Goal: Complete application form: Complete application form

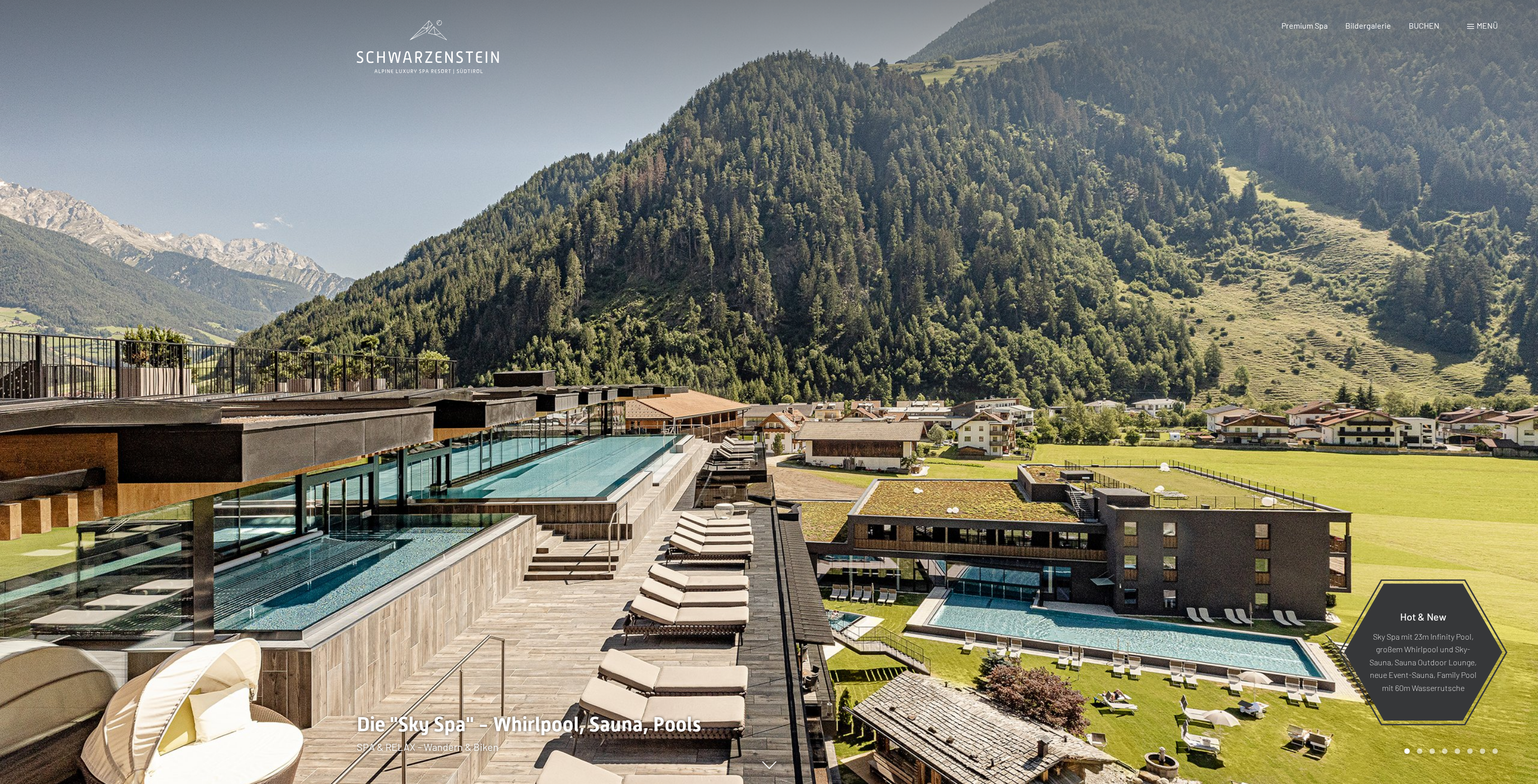
click at [412, 56] on icon at bounding box center [428, 47] width 142 height 54
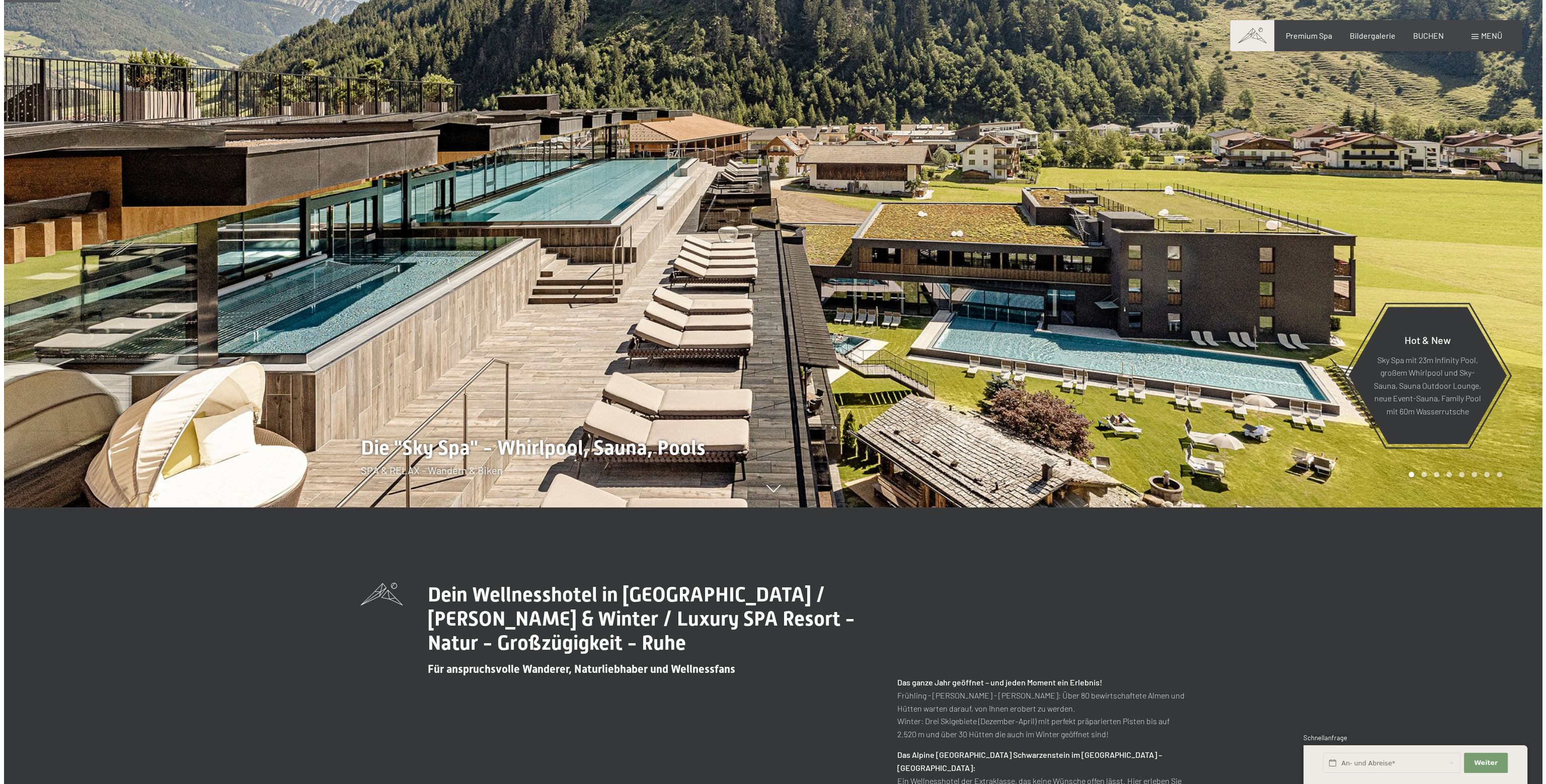
scroll to position [402, 0]
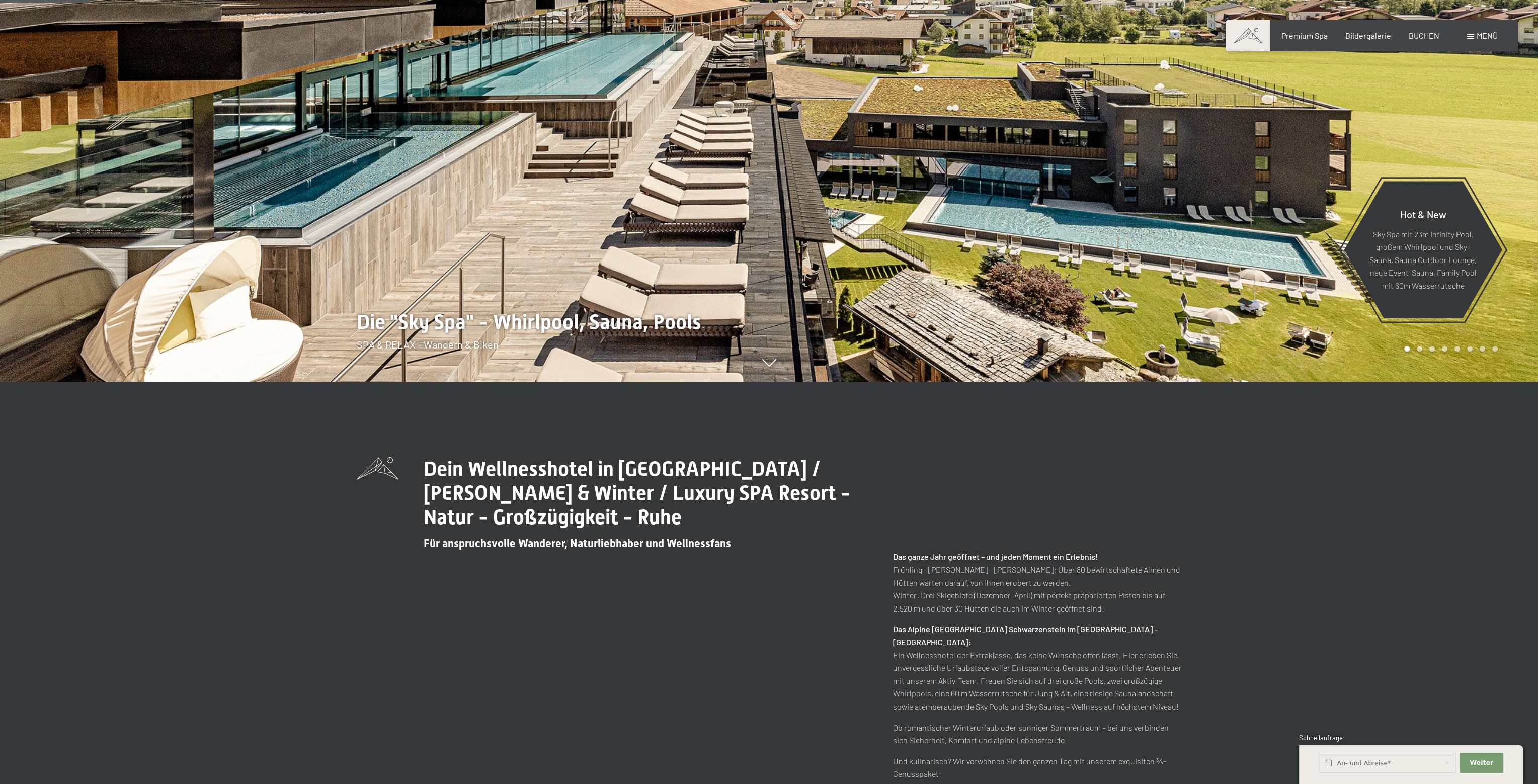
click at [1483, 36] on span "Menü" at bounding box center [1487, 35] width 21 height 10
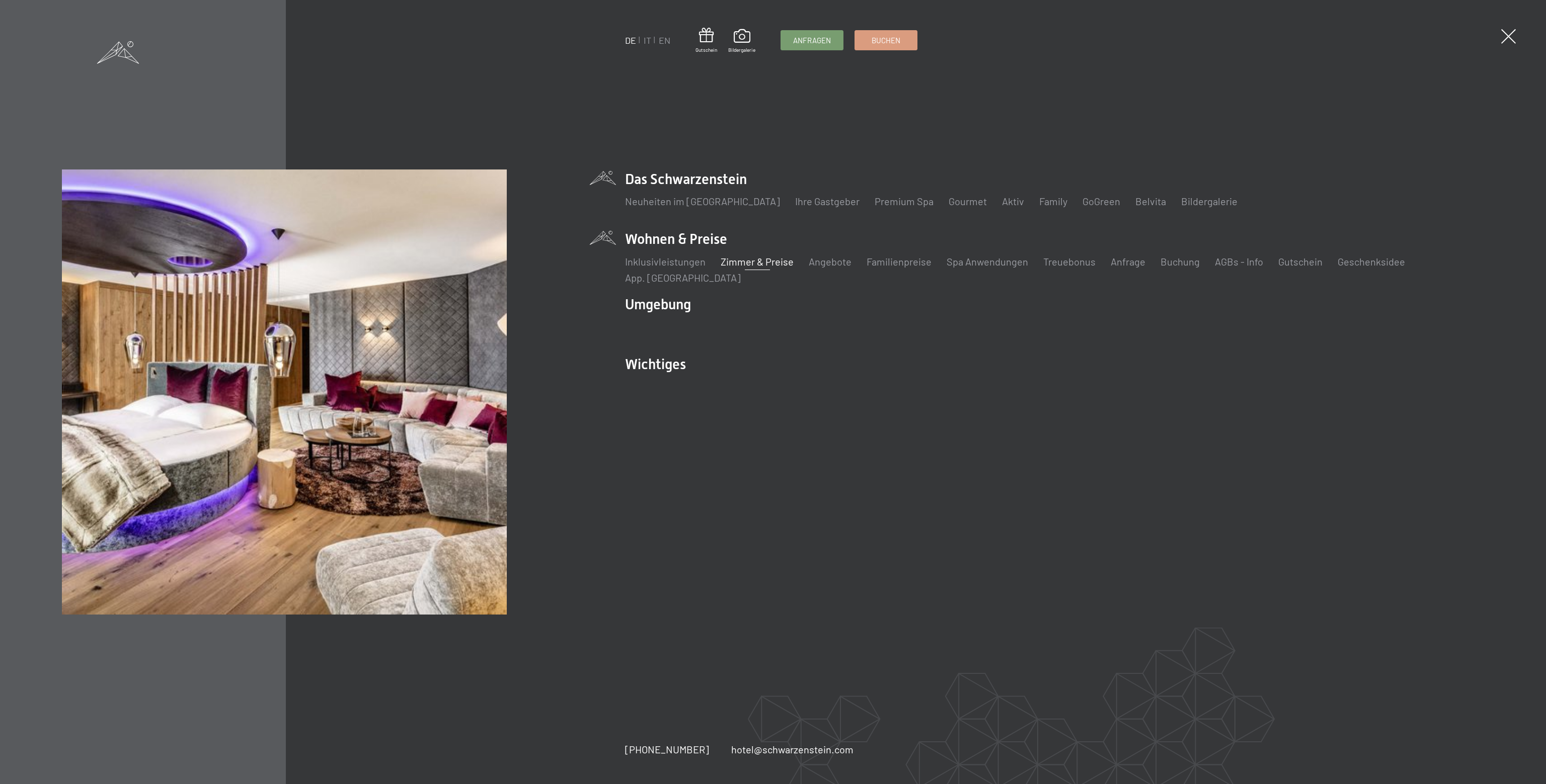
click at [745, 262] on link "Zimmer & Preise" at bounding box center [757, 262] width 73 height 12
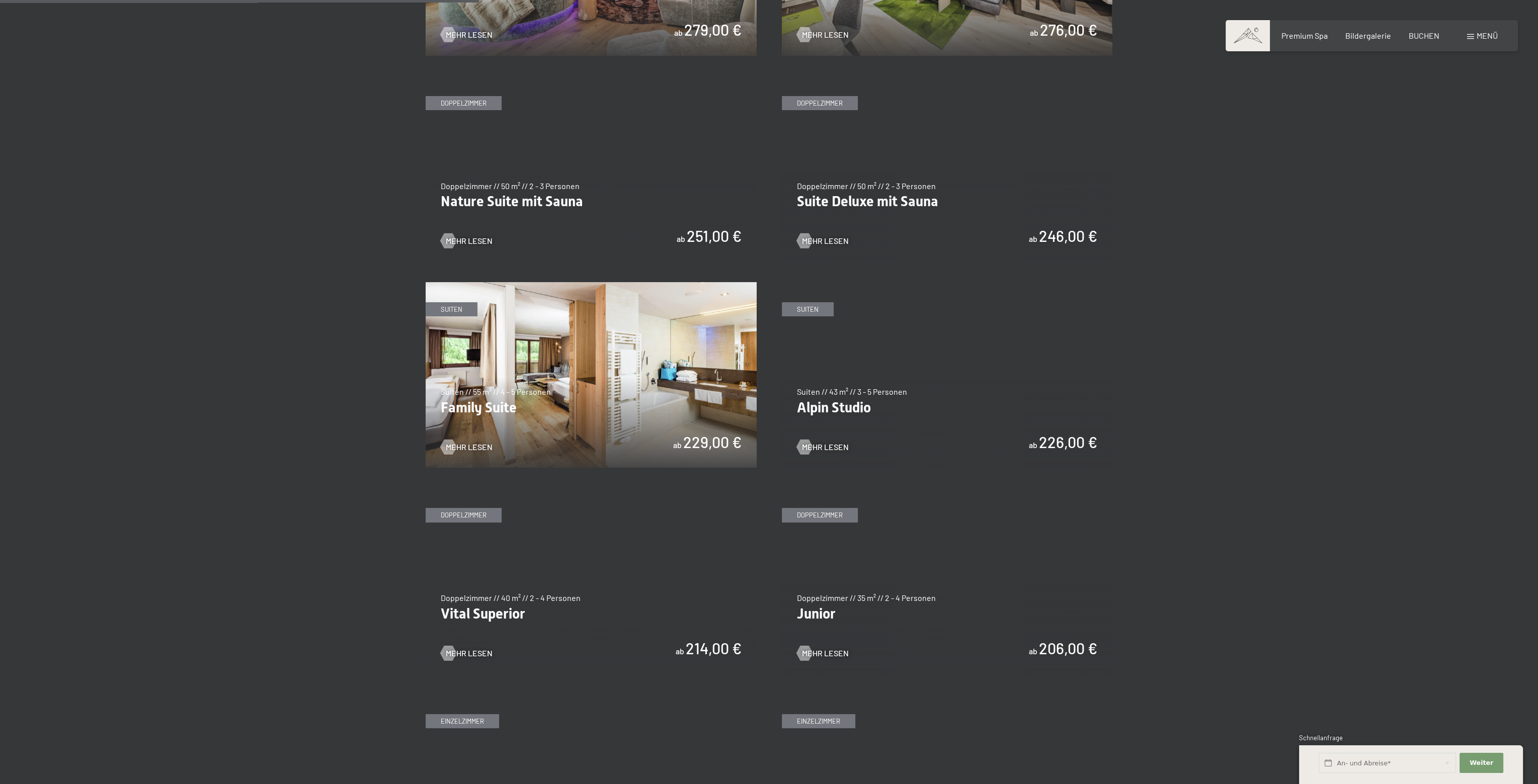
scroll to position [1006, 0]
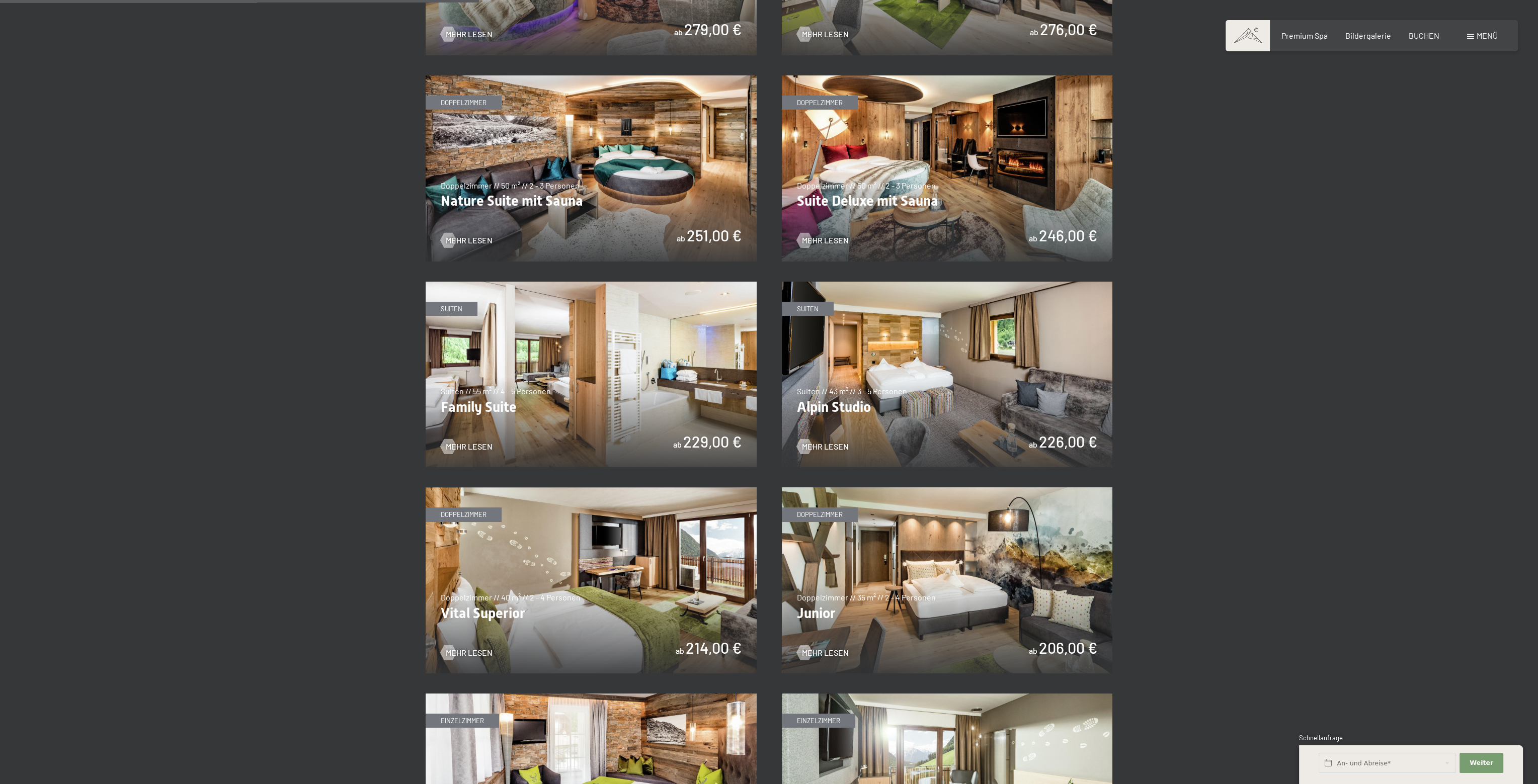
click at [588, 394] on img at bounding box center [591, 375] width 331 height 186
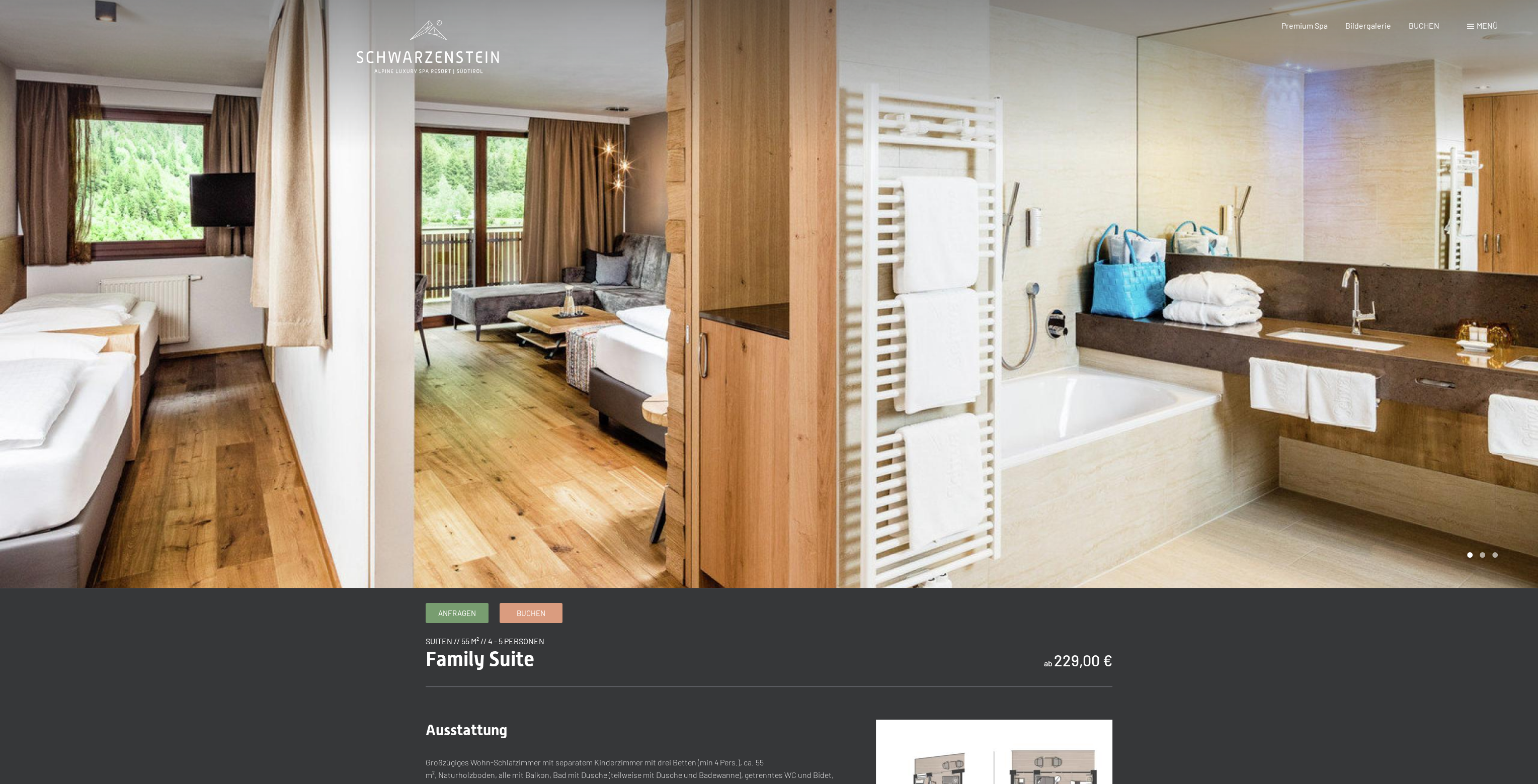
click at [820, 316] on div at bounding box center [1154, 294] width 769 height 588
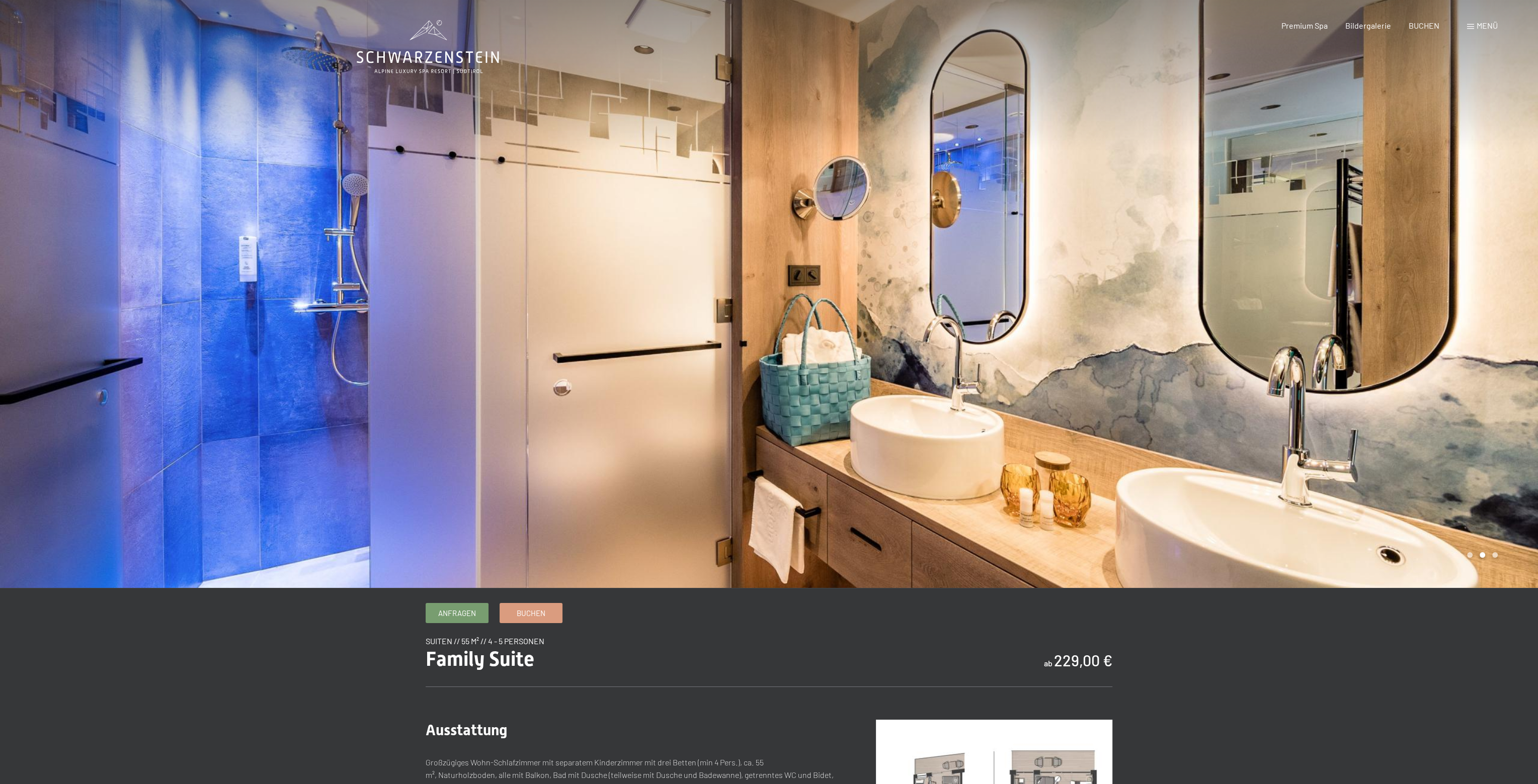
click at [1179, 279] on div at bounding box center [1154, 294] width 769 height 588
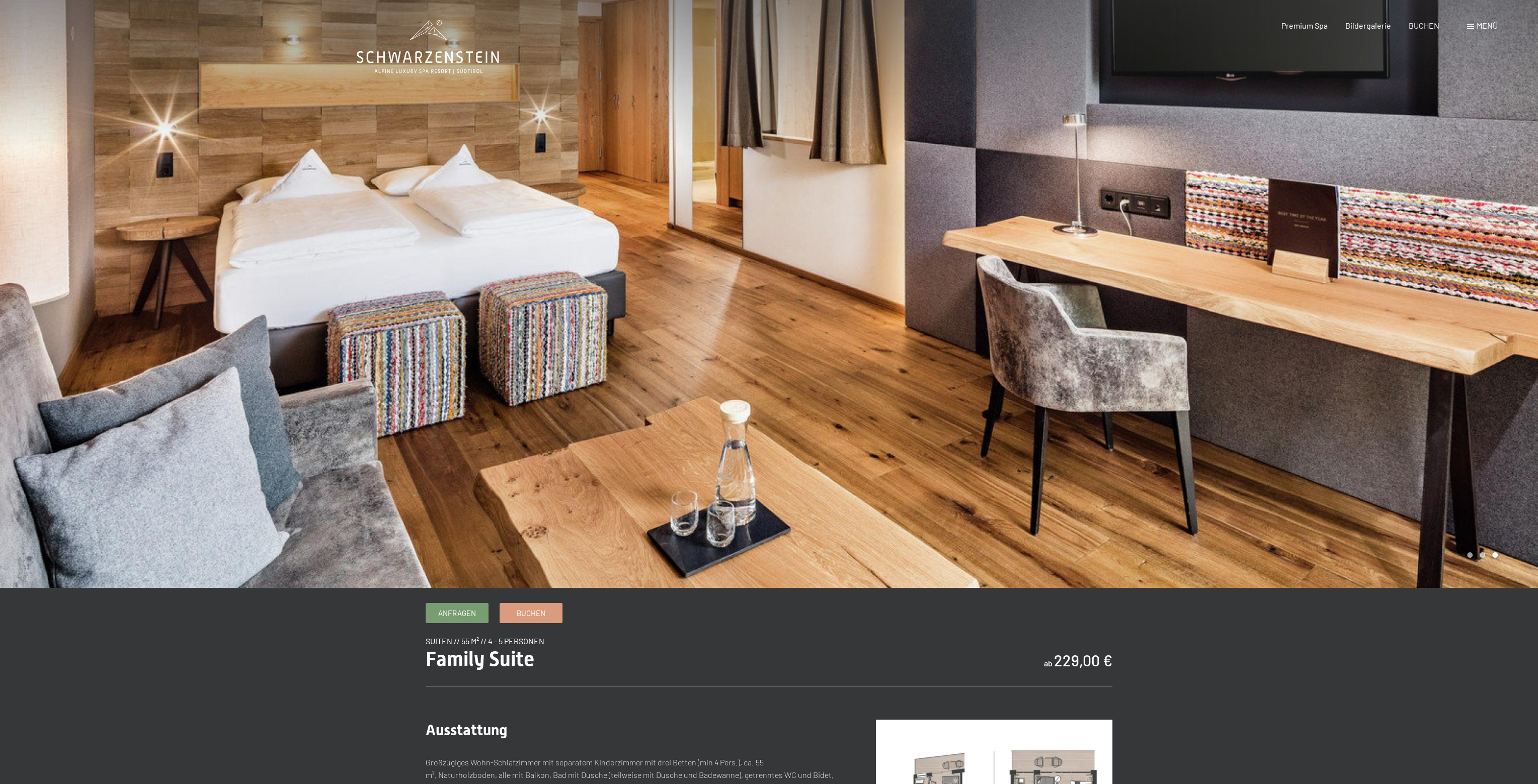
click at [1284, 280] on div at bounding box center [1154, 294] width 769 height 588
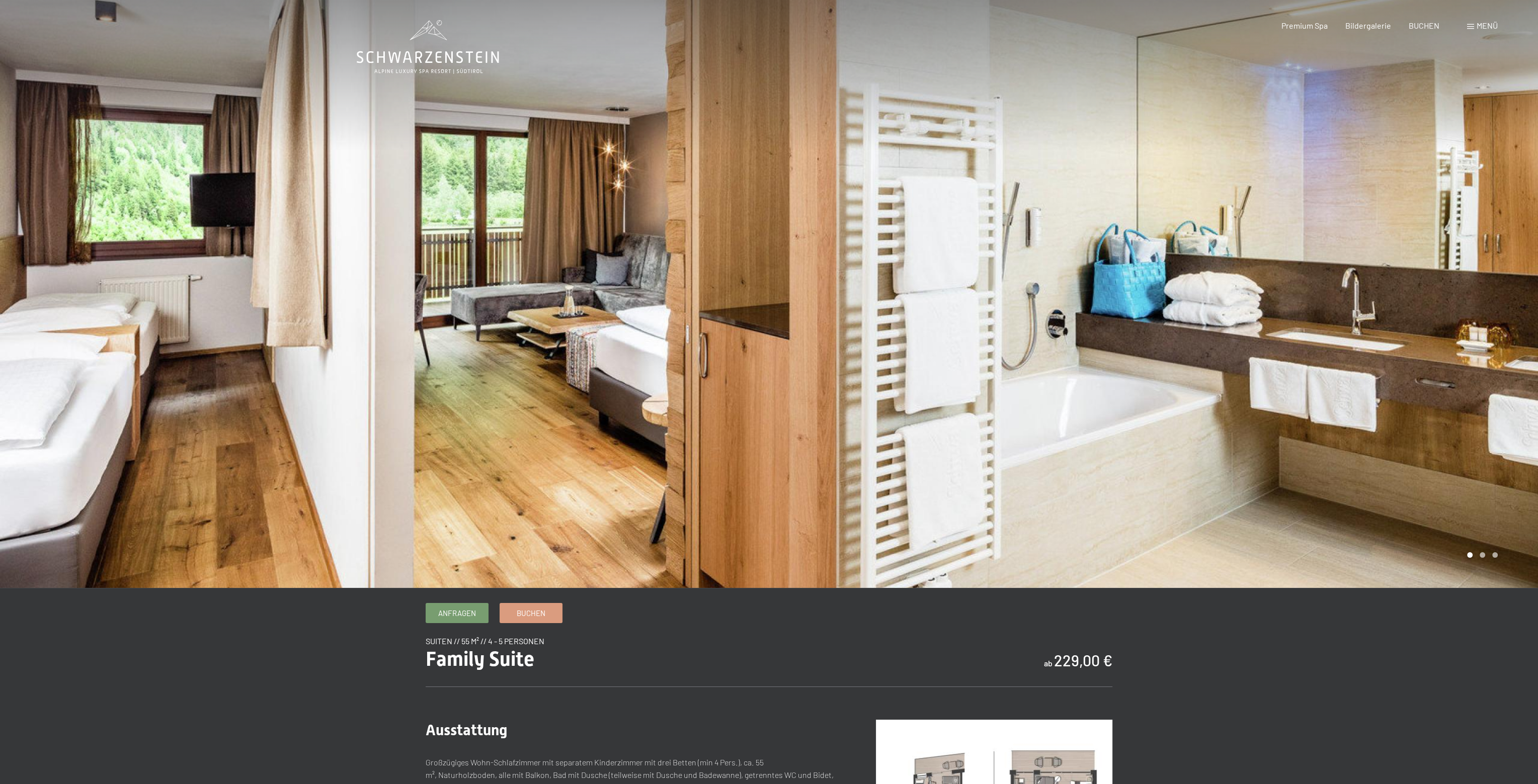
click at [1284, 280] on div at bounding box center [1154, 294] width 769 height 588
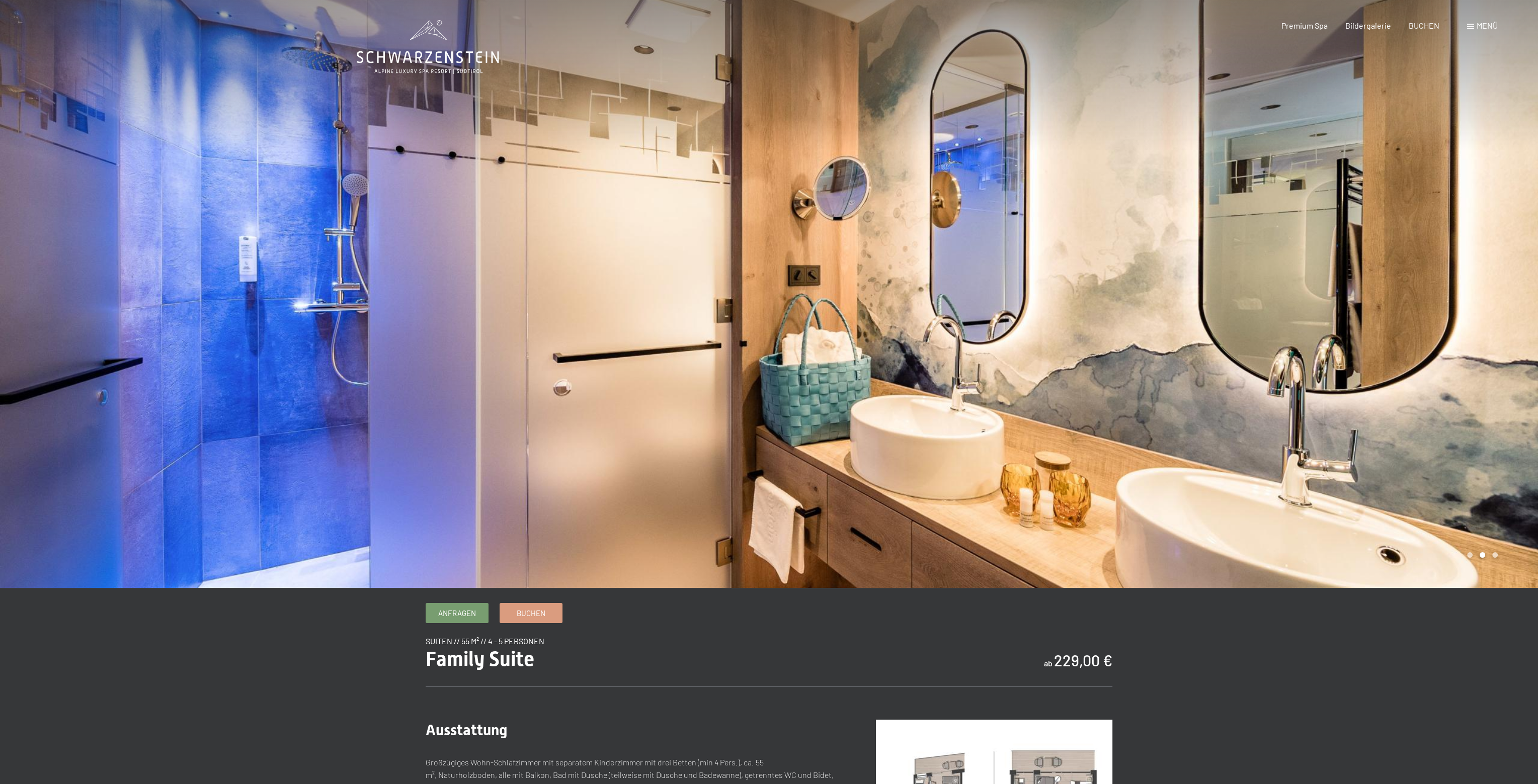
click at [1284, 280] on div at bounding box center [1154, 294] width 769 height 588
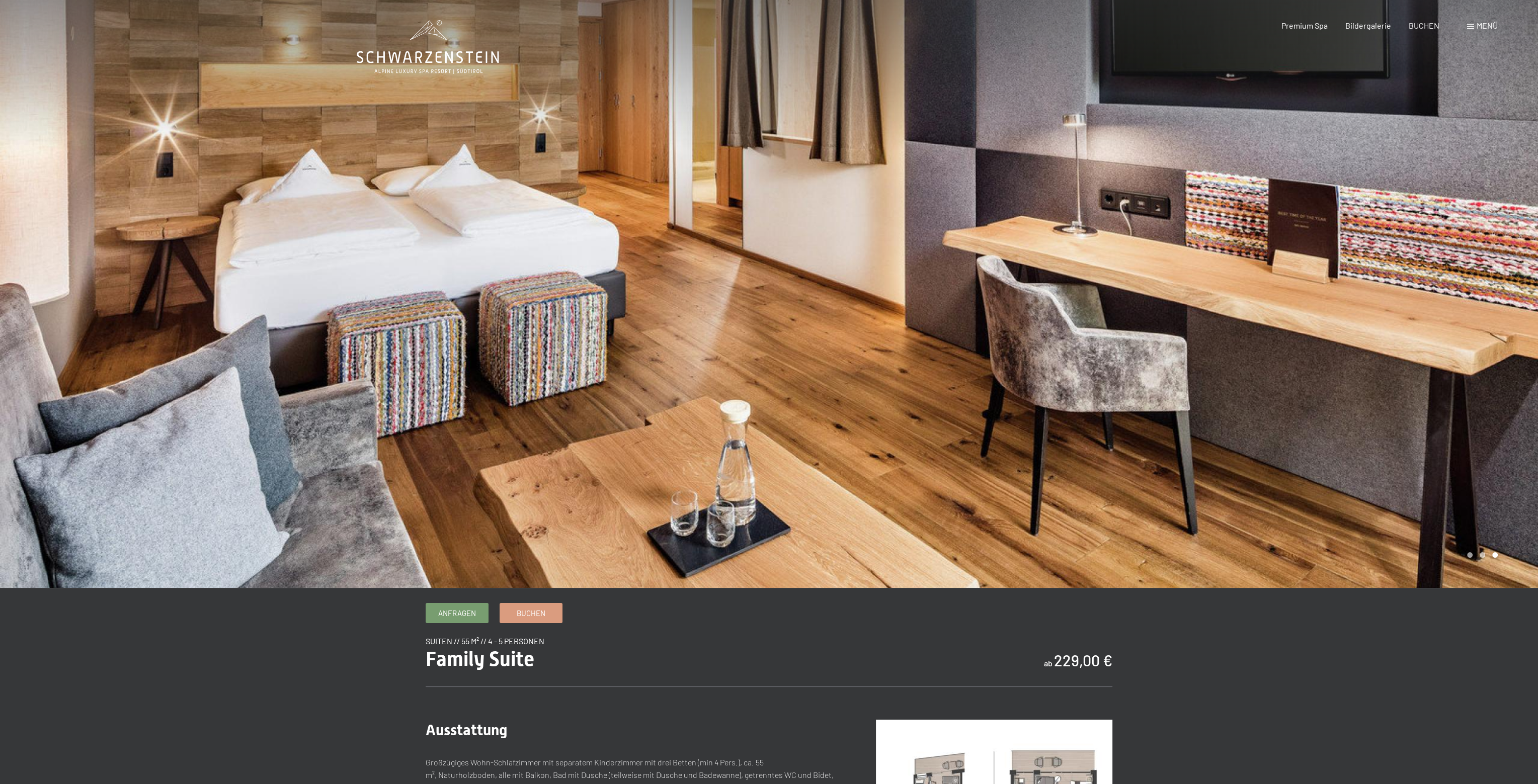
click at [1284, 280] on div at bounding box center [1154, 294] width 769 height 588
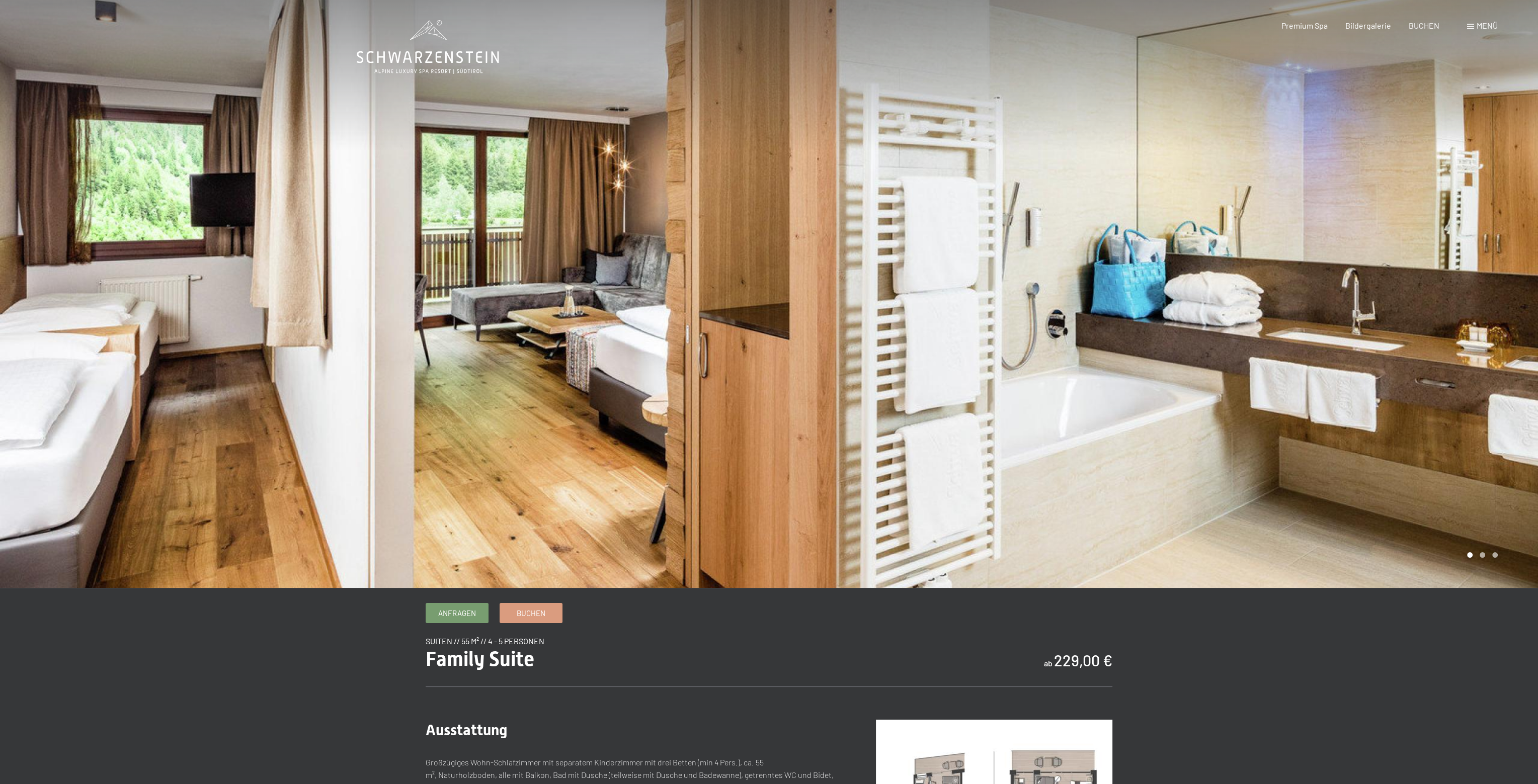
click at [1284, 280] on div at bounding box center [1154, 294] width 769 height 588
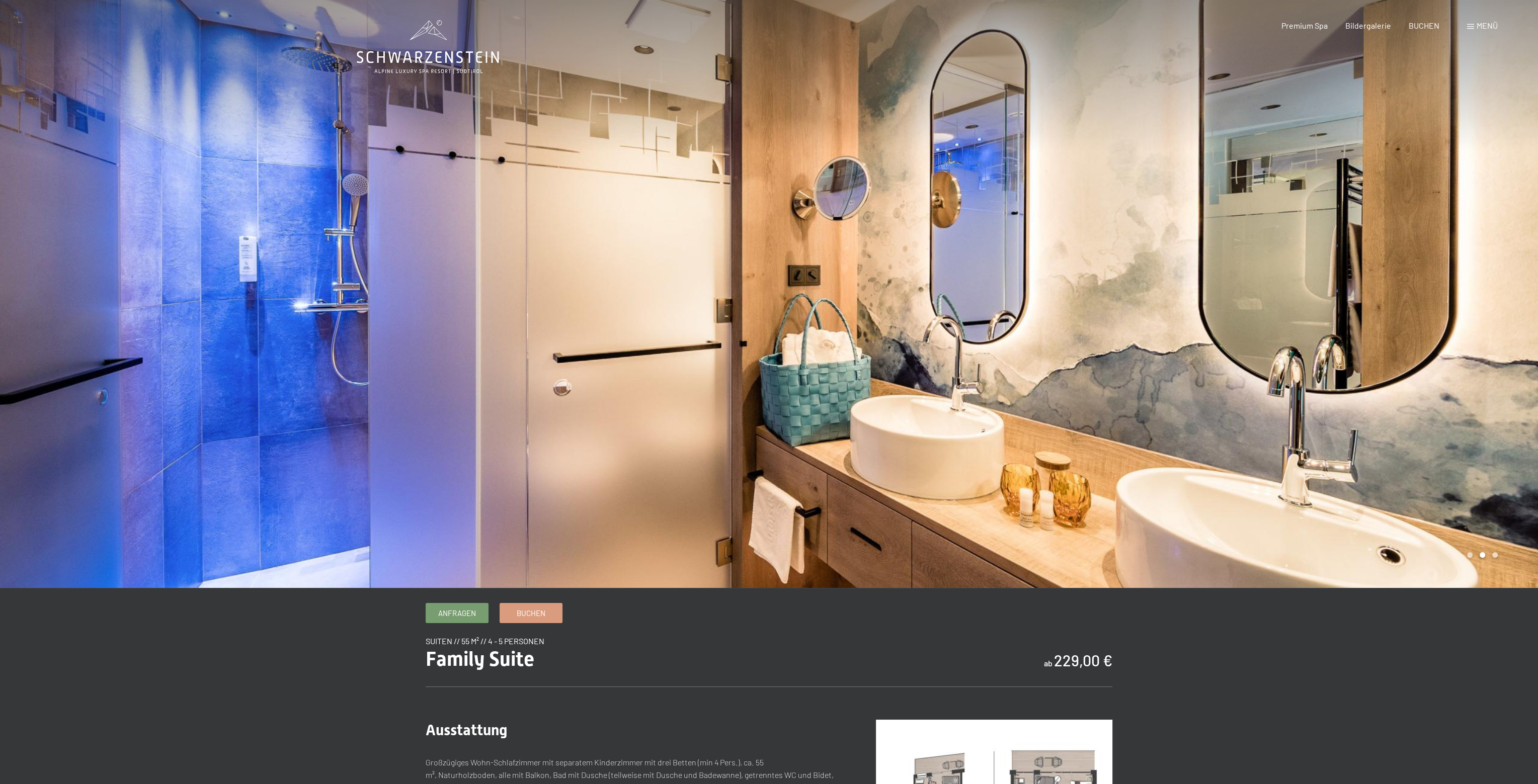
click at [1284, 280] on div at bounding box center [1154, 294] width 769 height 588
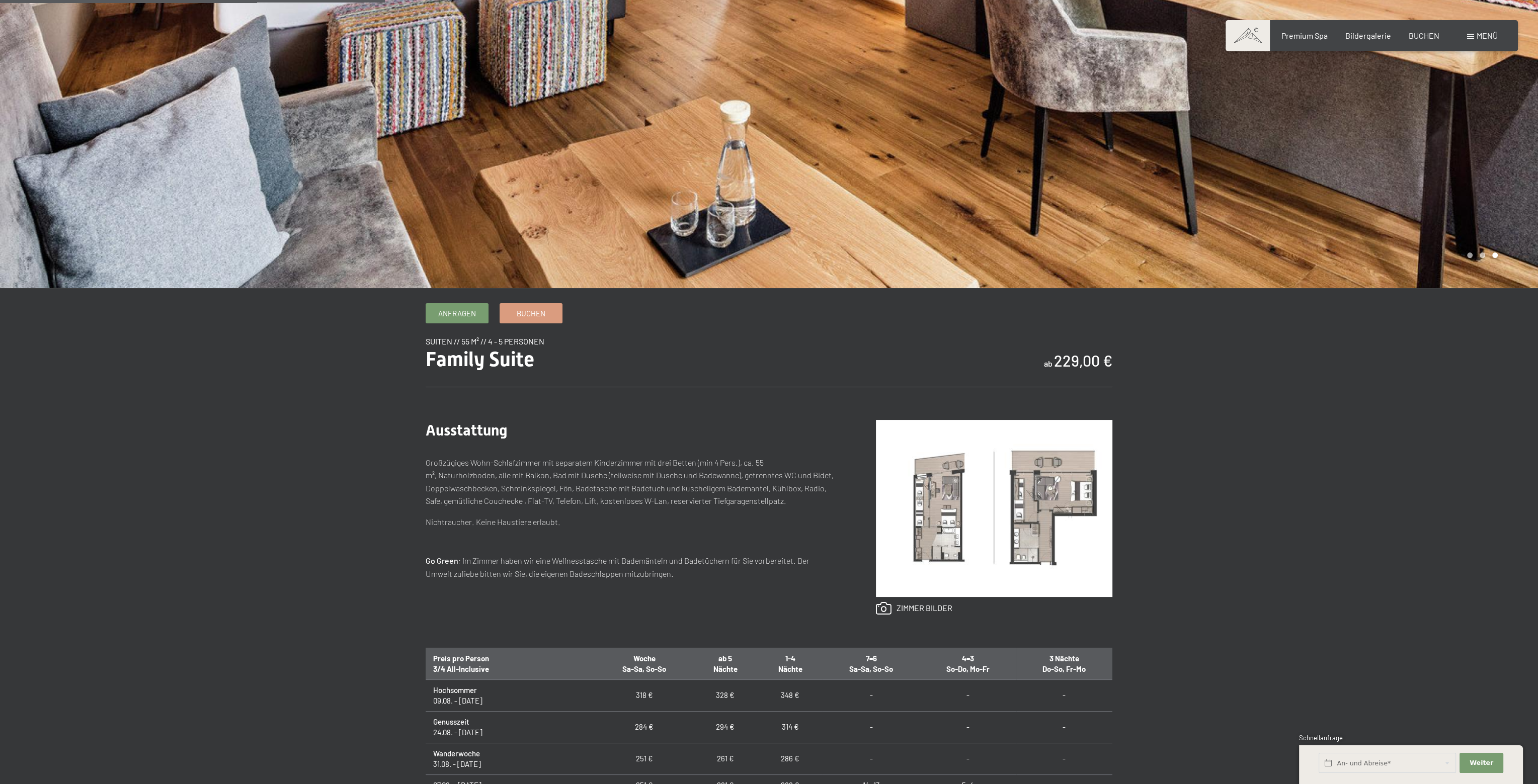
scroll to position [453, 0]
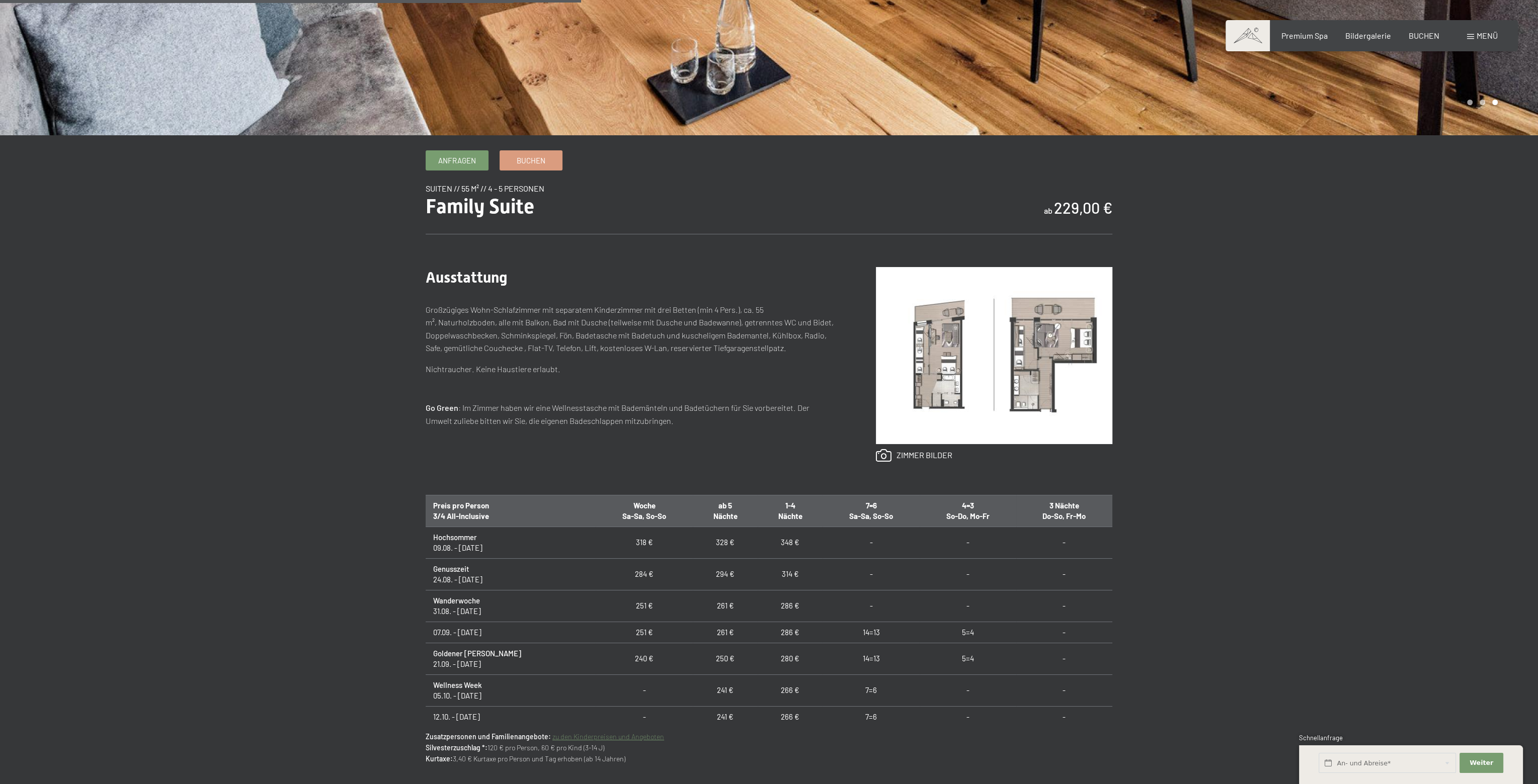
click at [958, 366] on img at bounding box center [994, 355] width 236 height 177
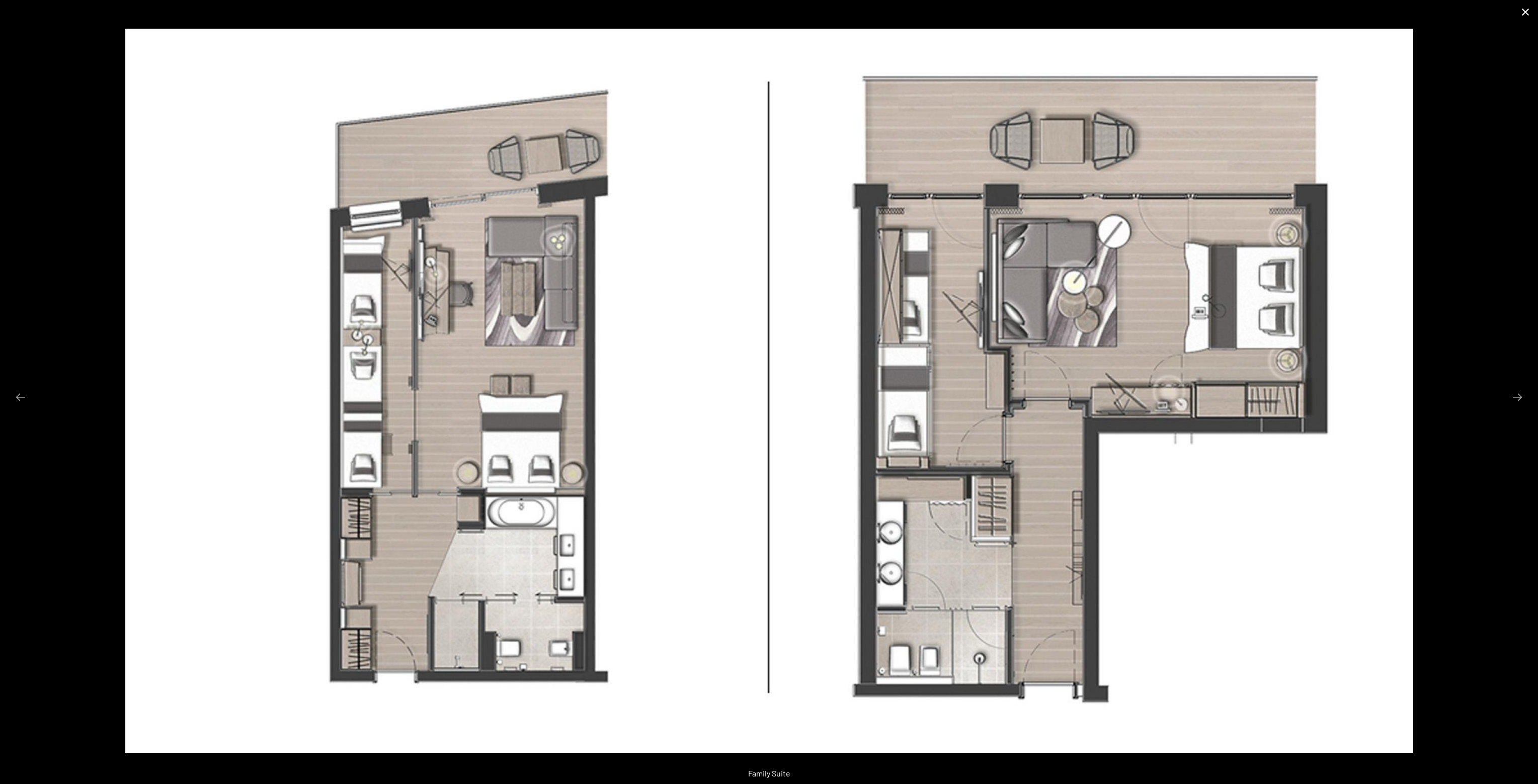
click at [1525, 9] on button "Close gallery" at bounding box center [1525, 11] width 25 height 23
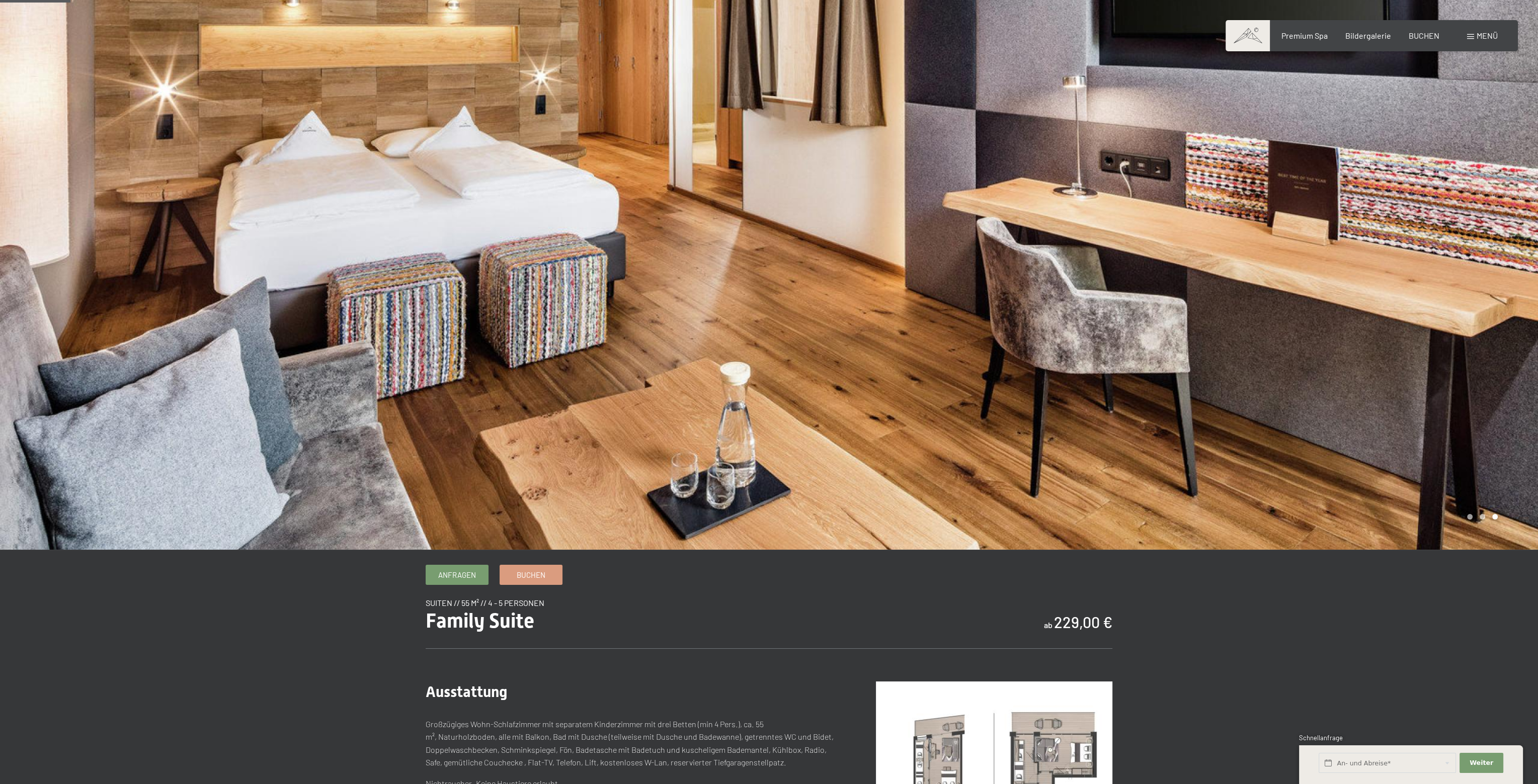
scroll to position [0, 0]
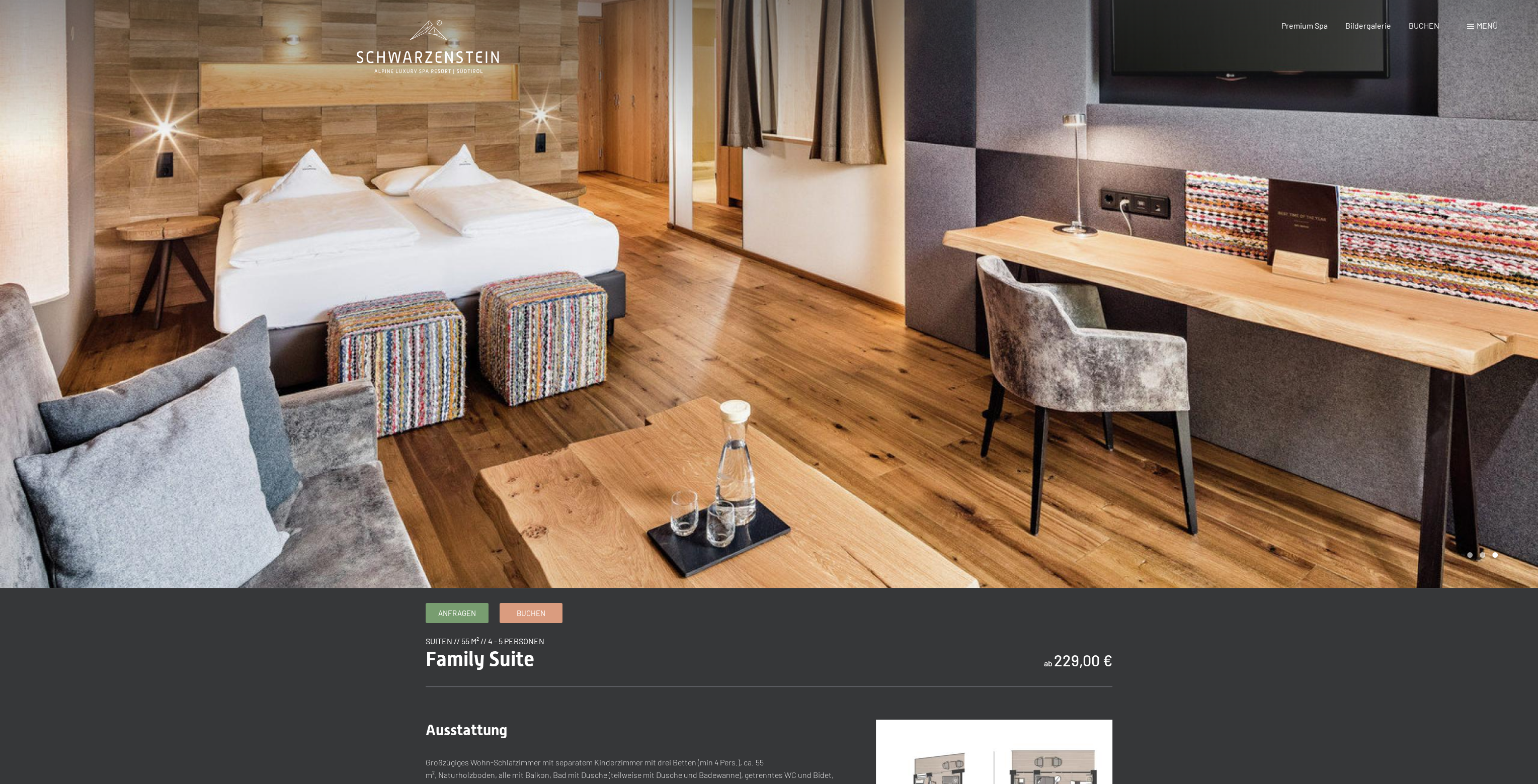
click at [447, 58] on icon at bounding box center [428, 47] width 142 height 54
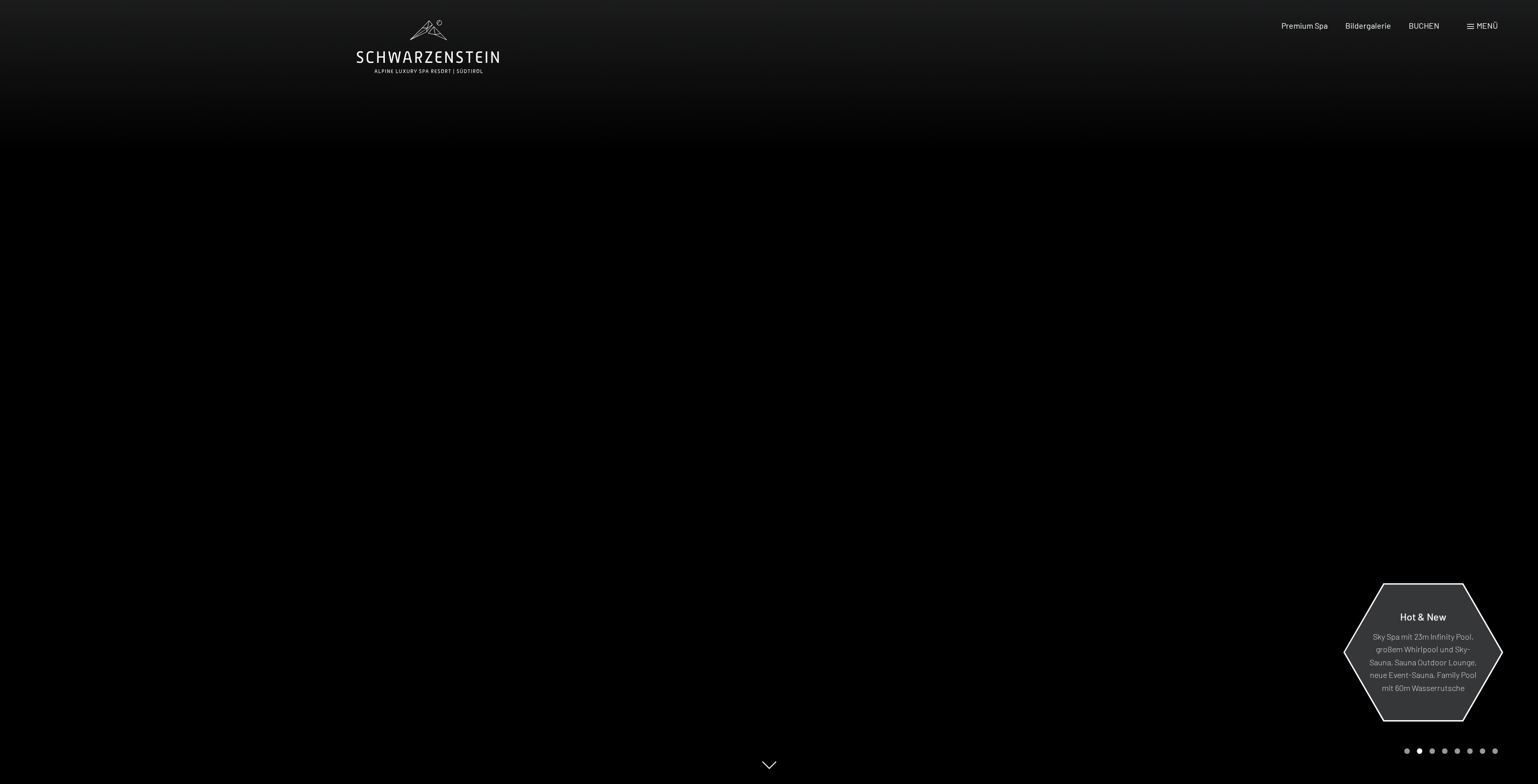
click at [1426, 620] on span "Hot & New" at bounding box center [1423, 616] width 46 height 12
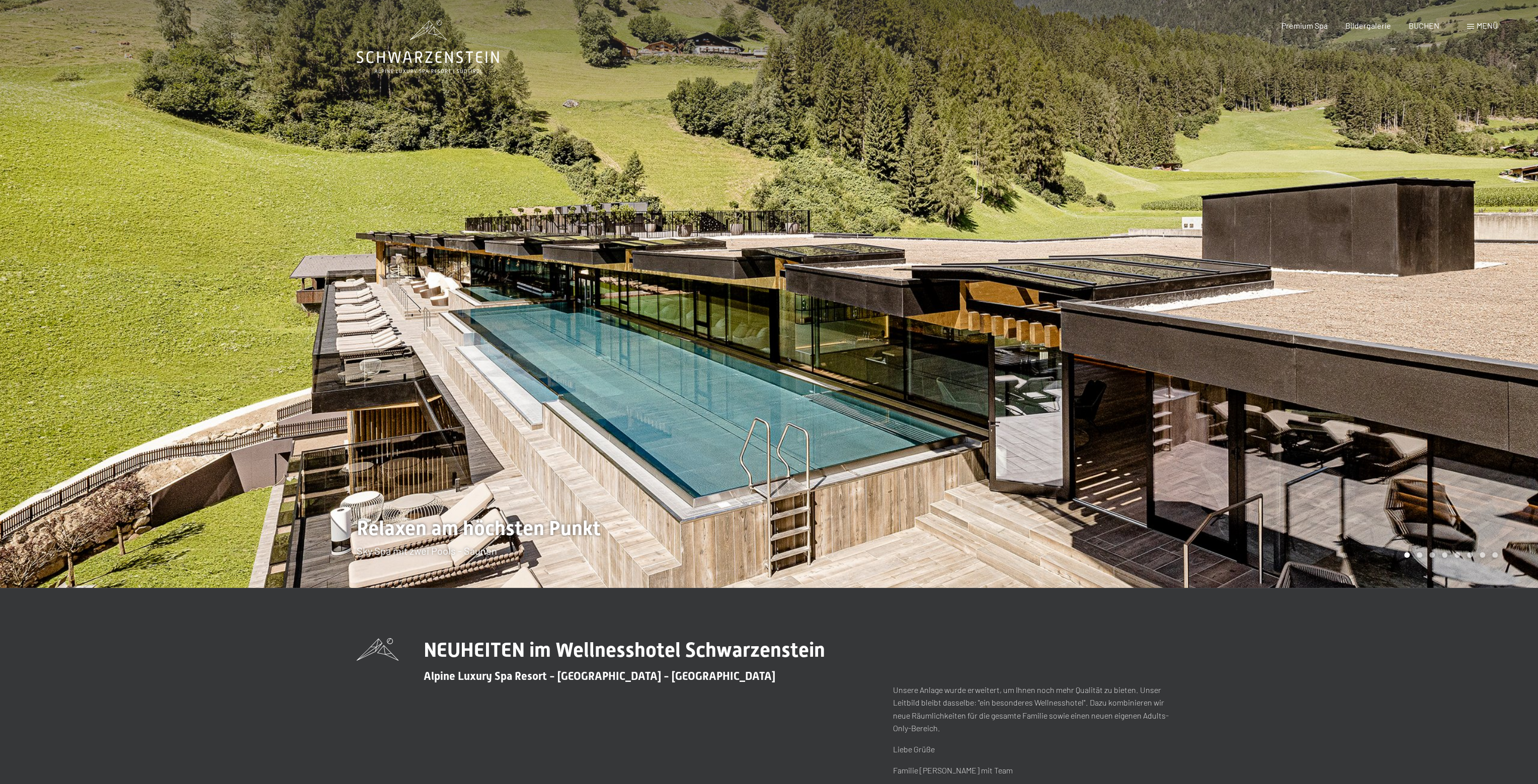
click at [621, 373] on div at bounding box center [385, 294] width 769 height 588
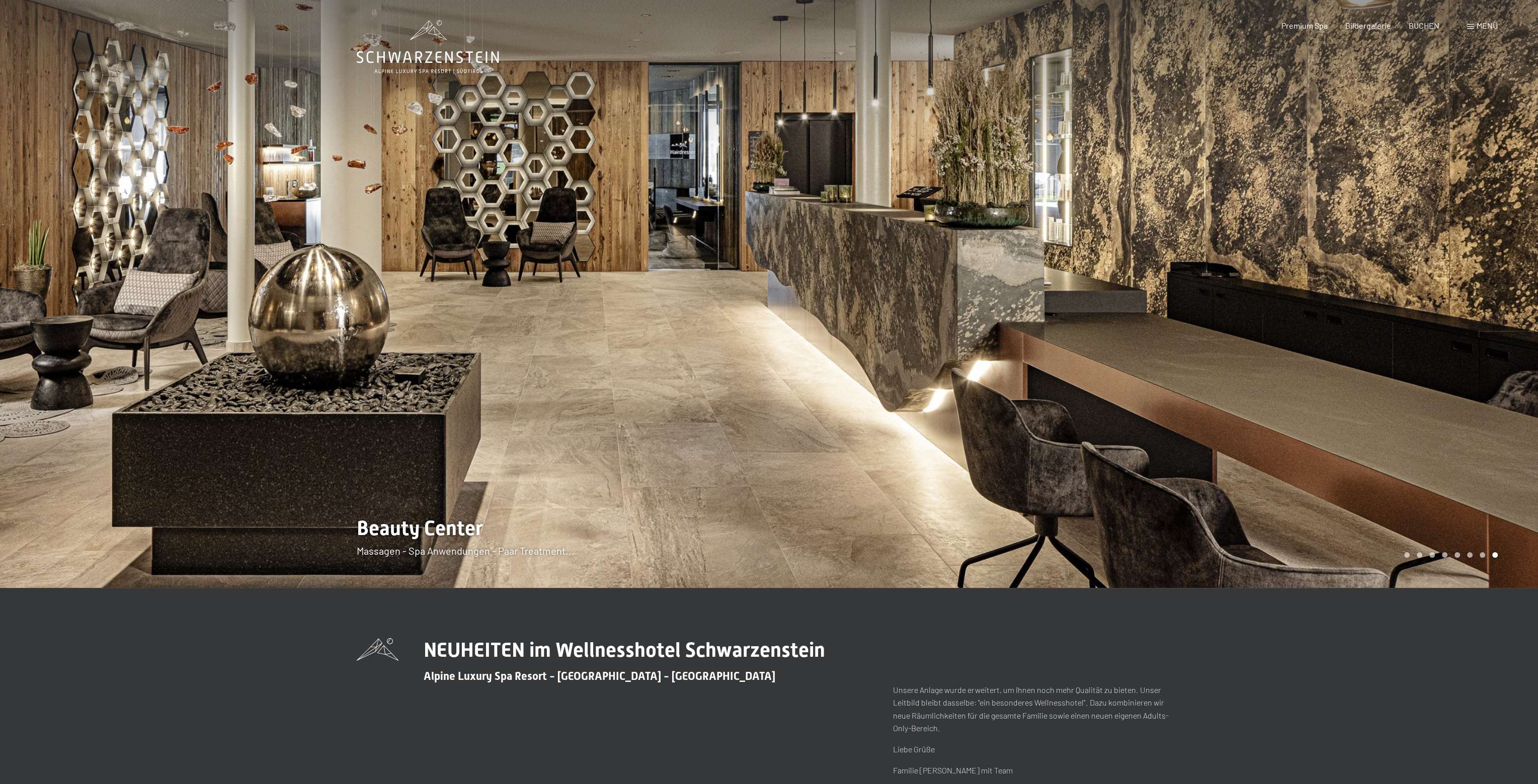
click at [1476, 27] on div "Menü" at bounding box center [1482, 26] width 31 height 11
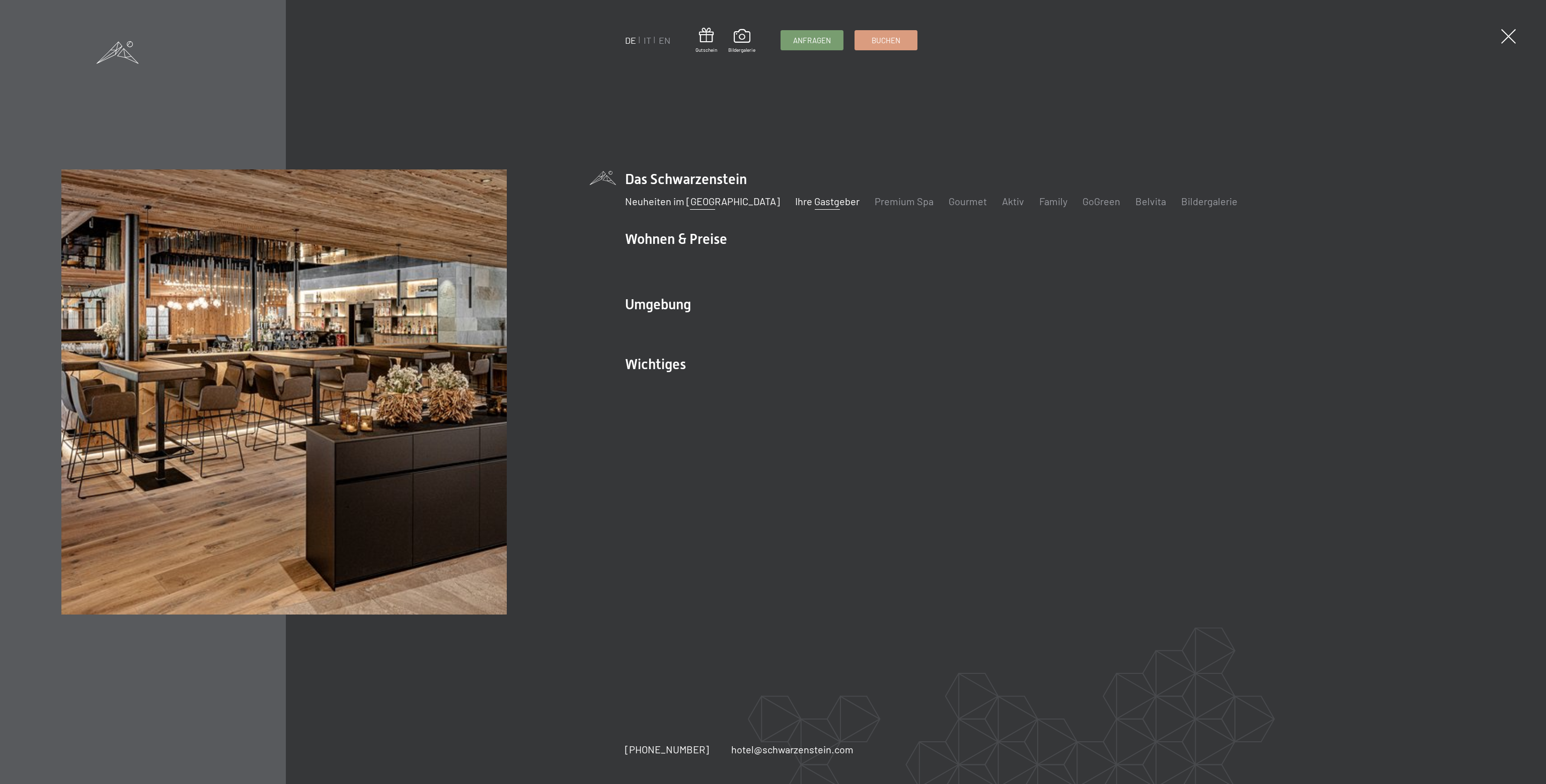
click at [817, 205] on link "Ihre Gastgeber" at bounding box center [827, 201] width 64 height 12
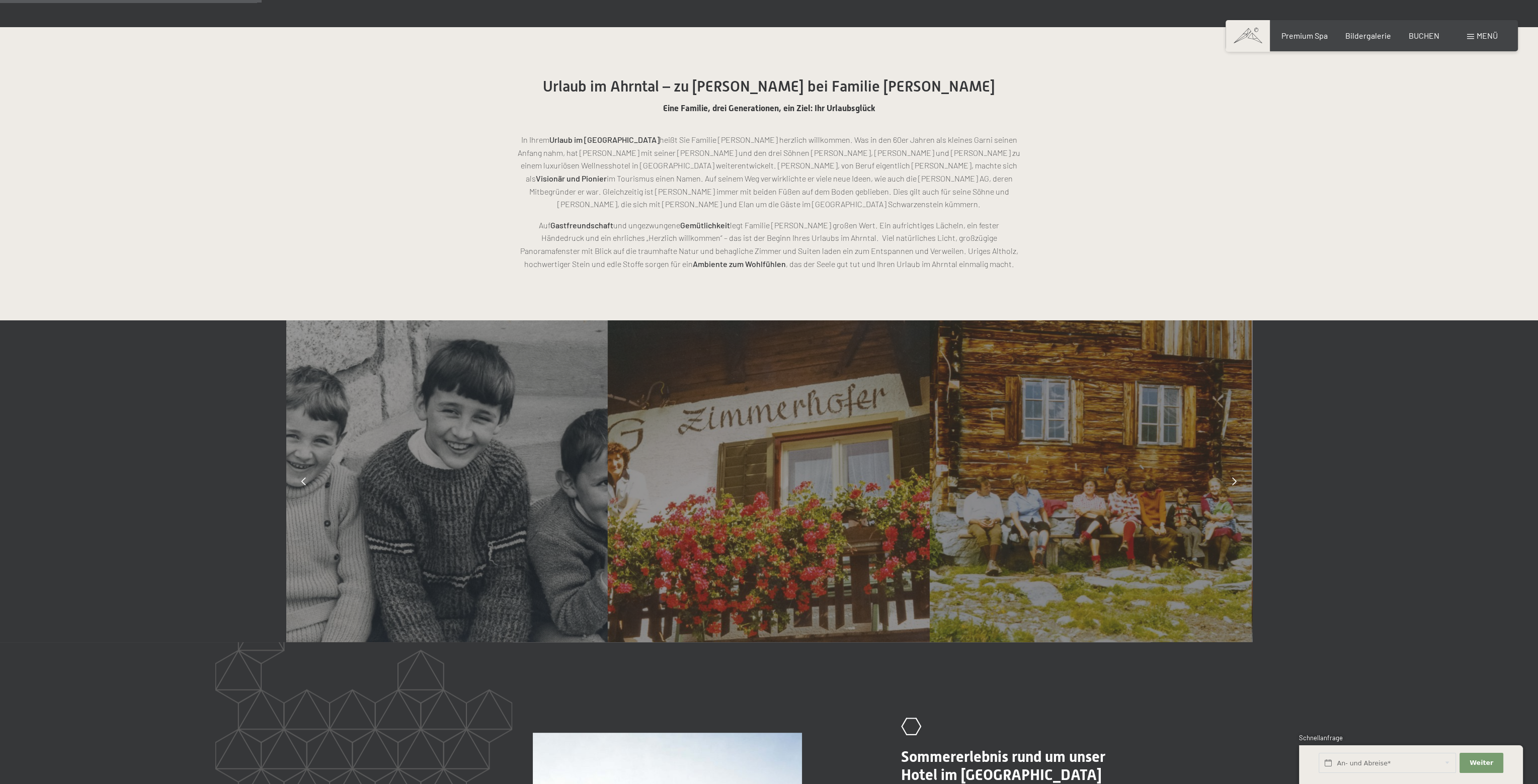
scroll to position [654, 0]
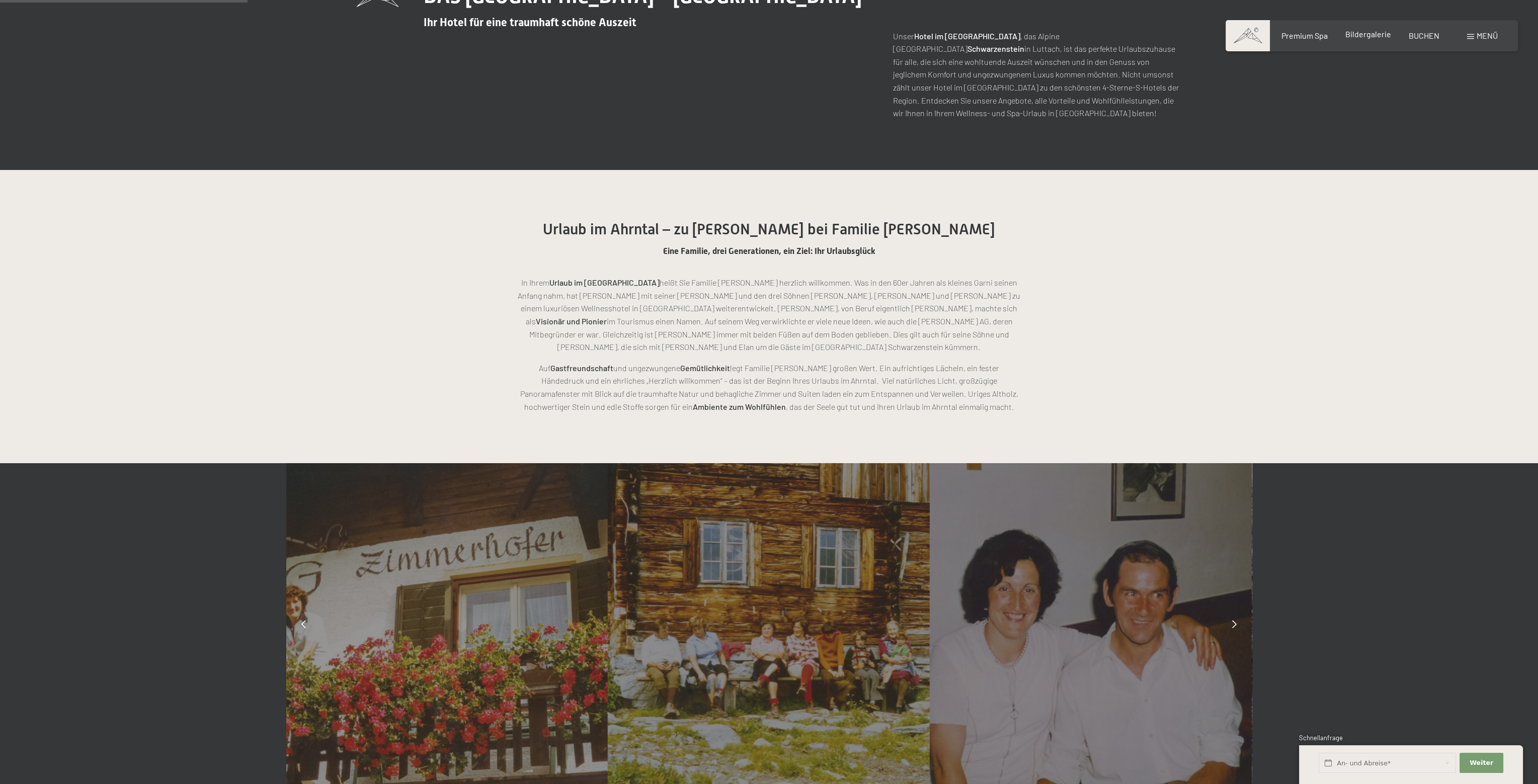
click at [1373, 35] on span "Bildergalerie" at bounding box center [1368, 34] width 46 height 10
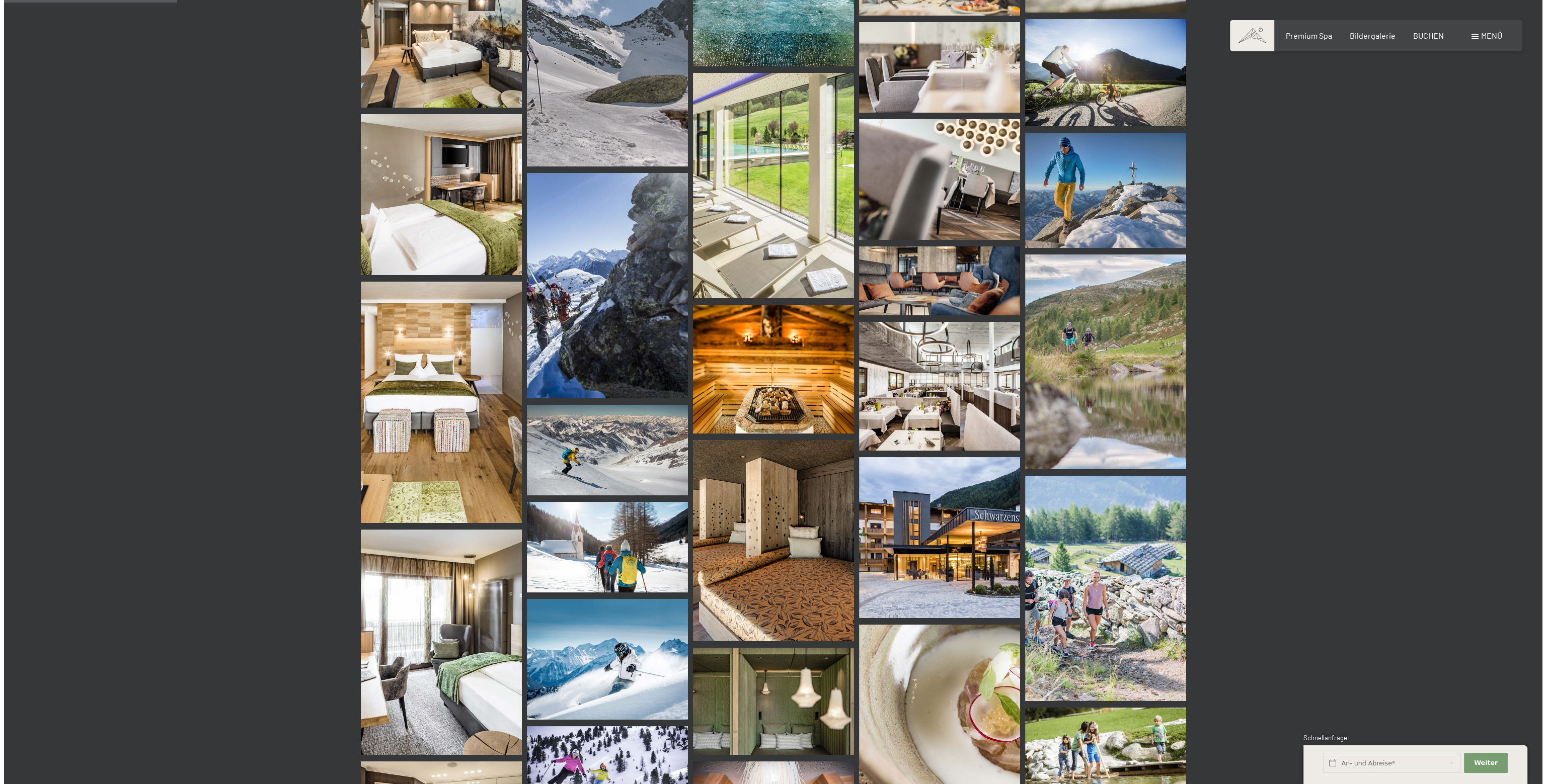
scroll to position [1509, 0]
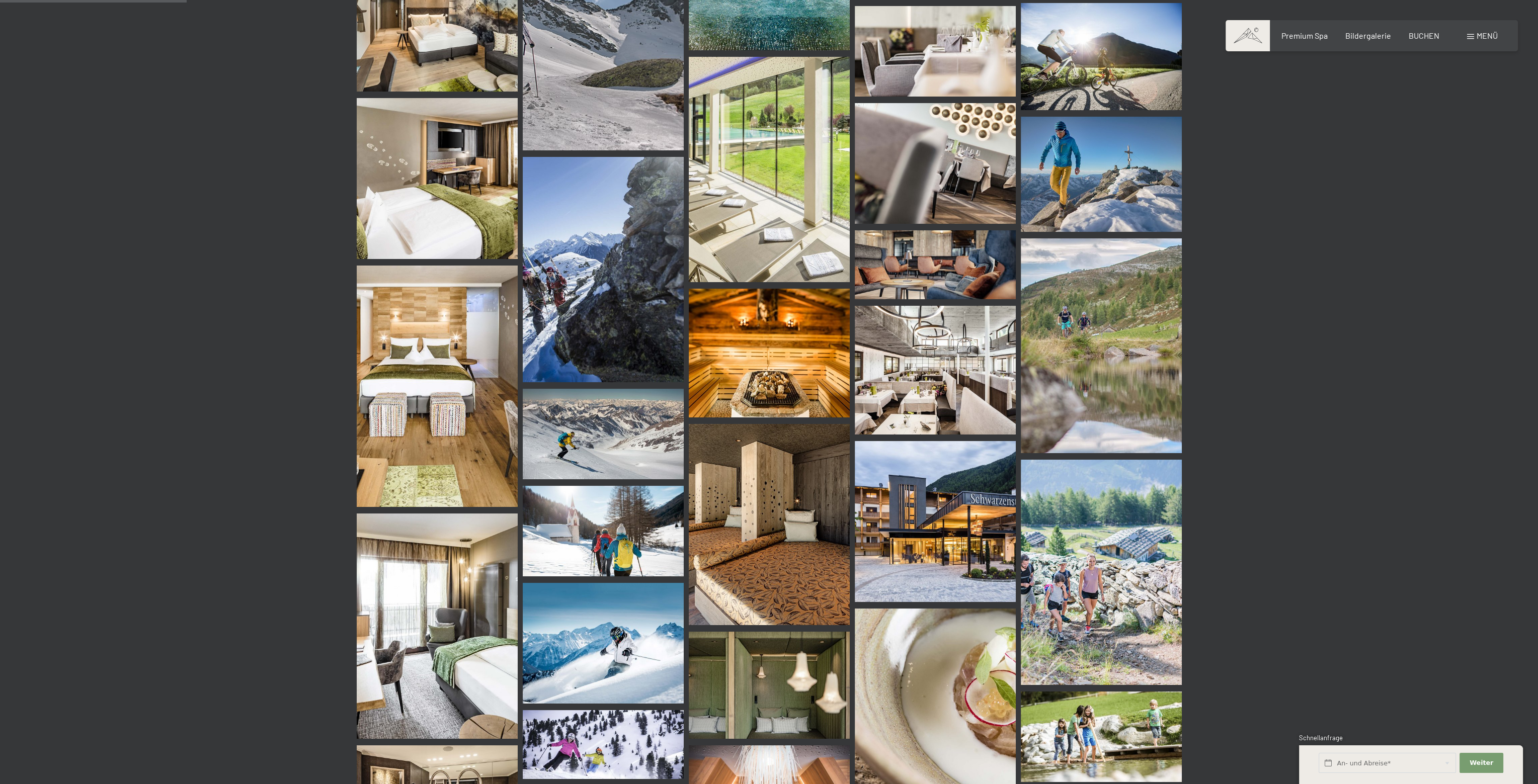
click at [1479, 32] on span "Menü" at bounding box center [1487, 35] width 21 height 10
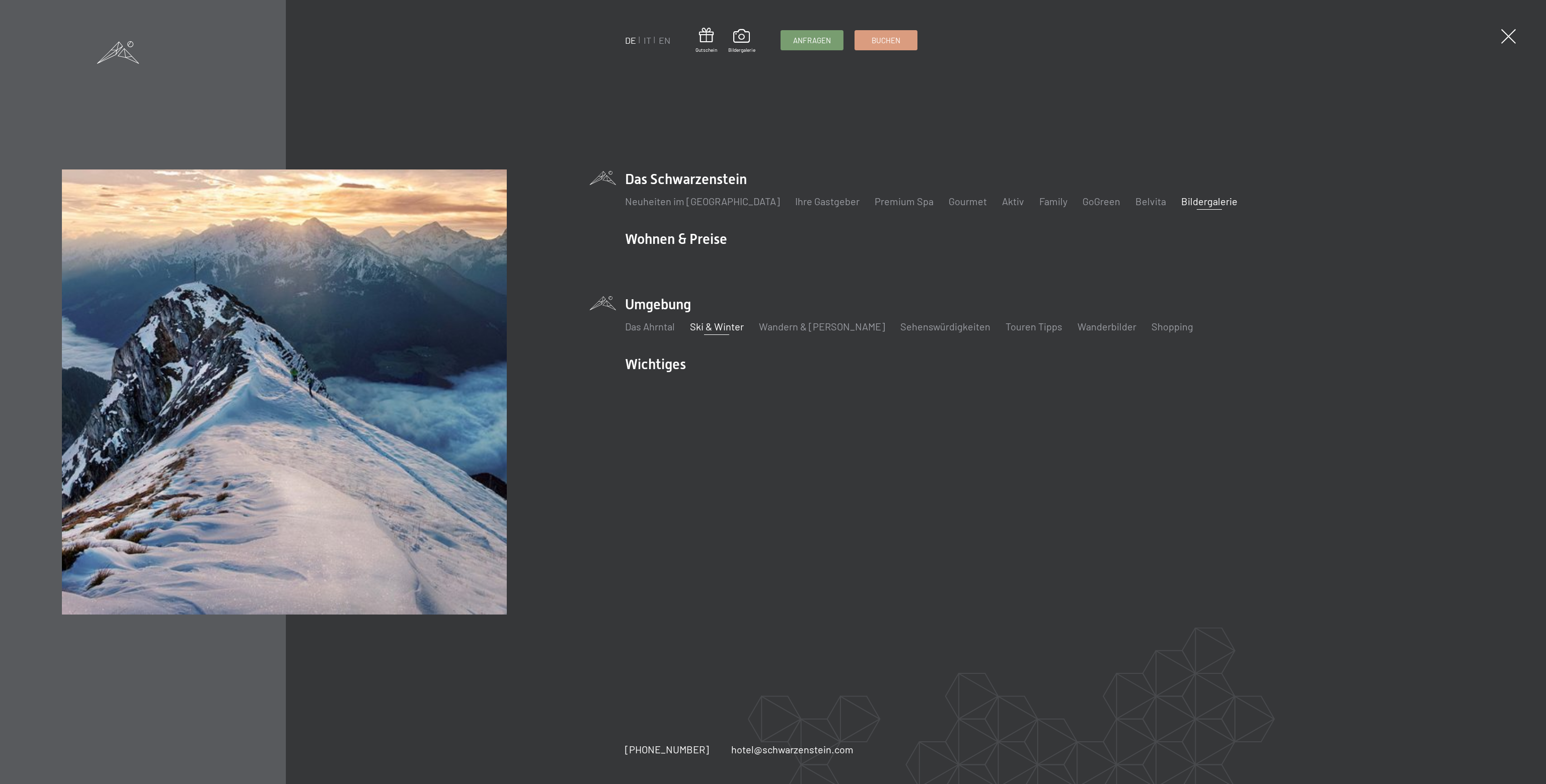
click at [710, 323] on link "Ski & Winter" at bounding box center [717, 326] width 54 height 12
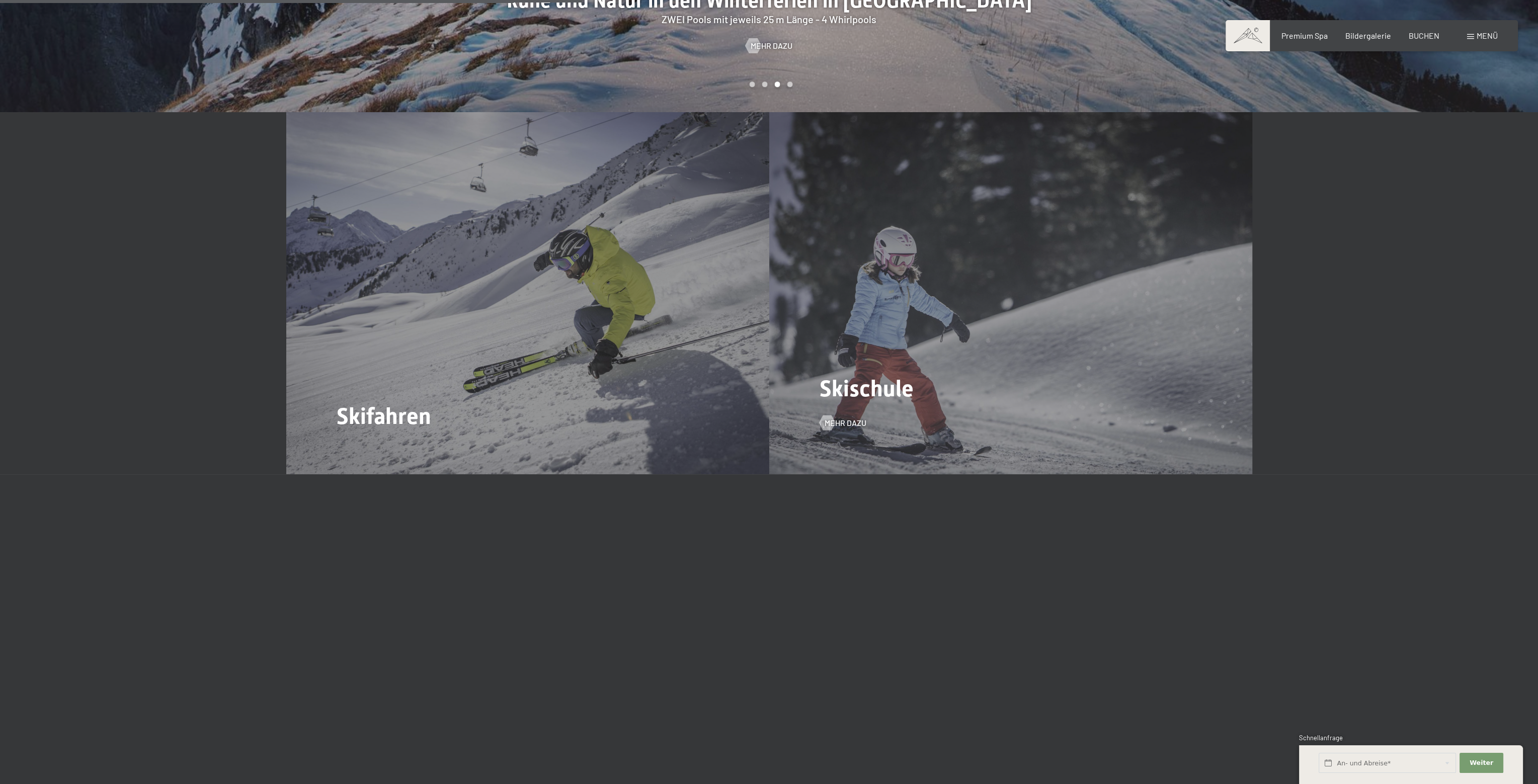
scroll to position [1761, 0]
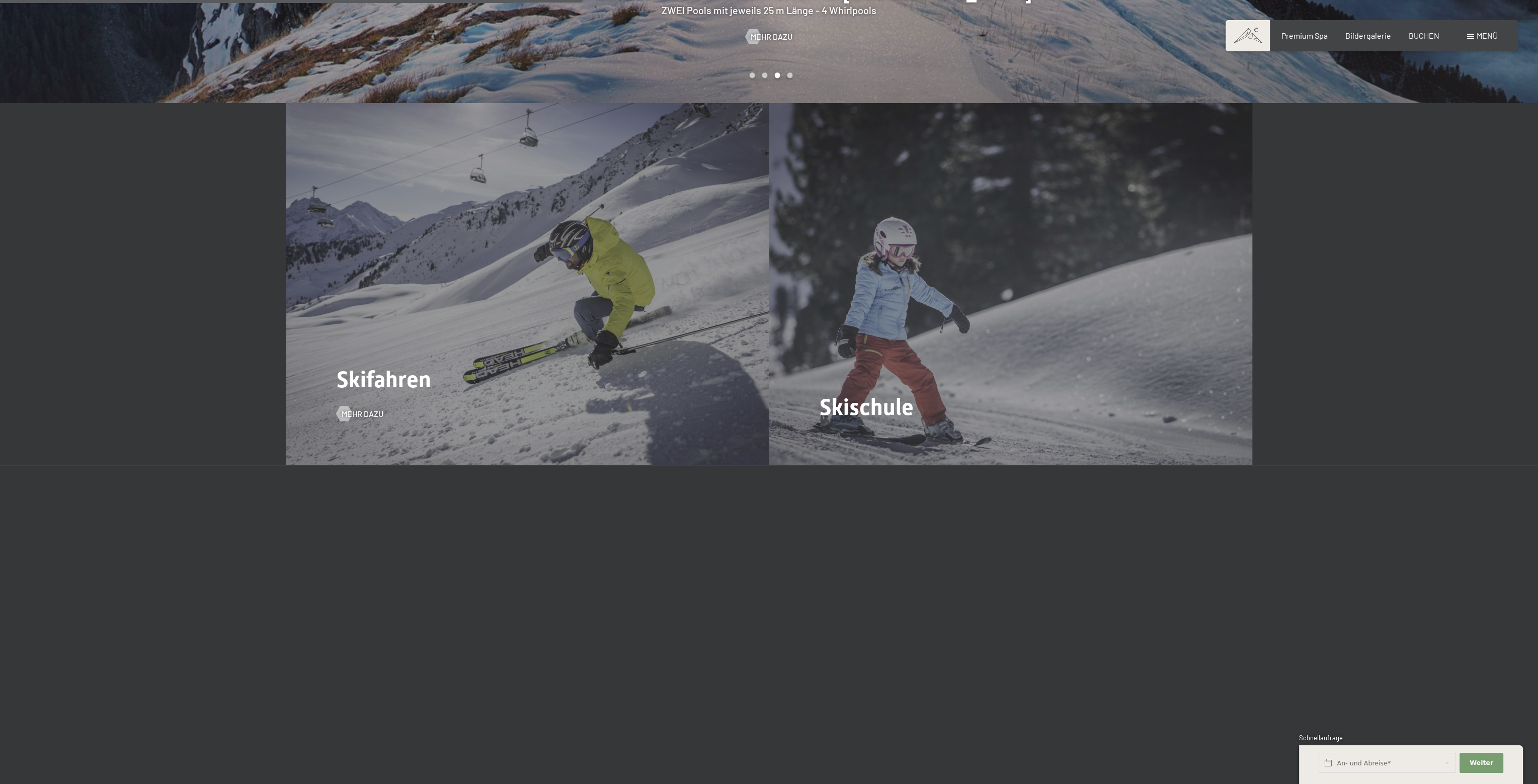
click at [523, 353] on div "Skifahren Mehr dazu" at bounding box center [527, 284] width 483 height 362
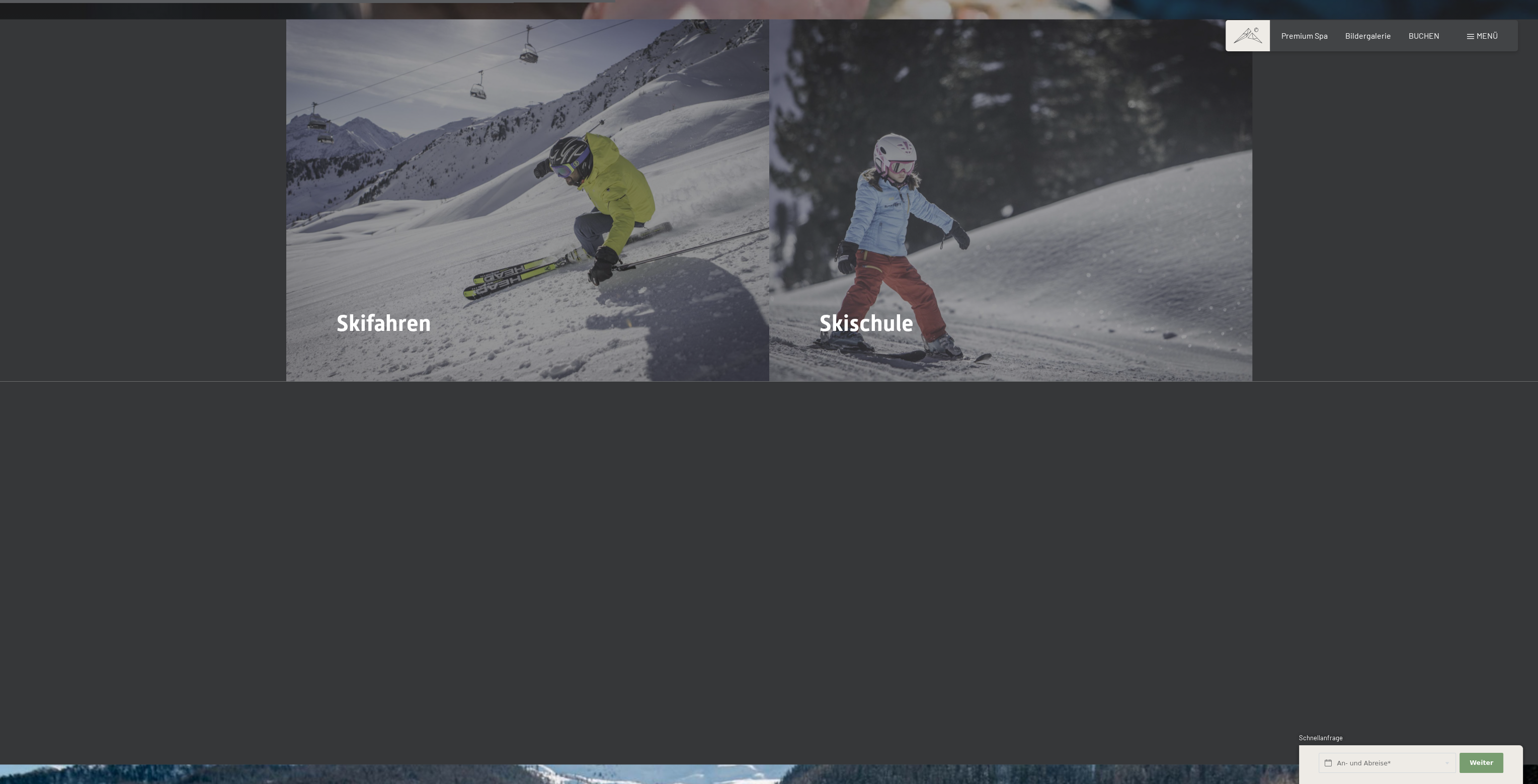
scroll to position [1861, 0]
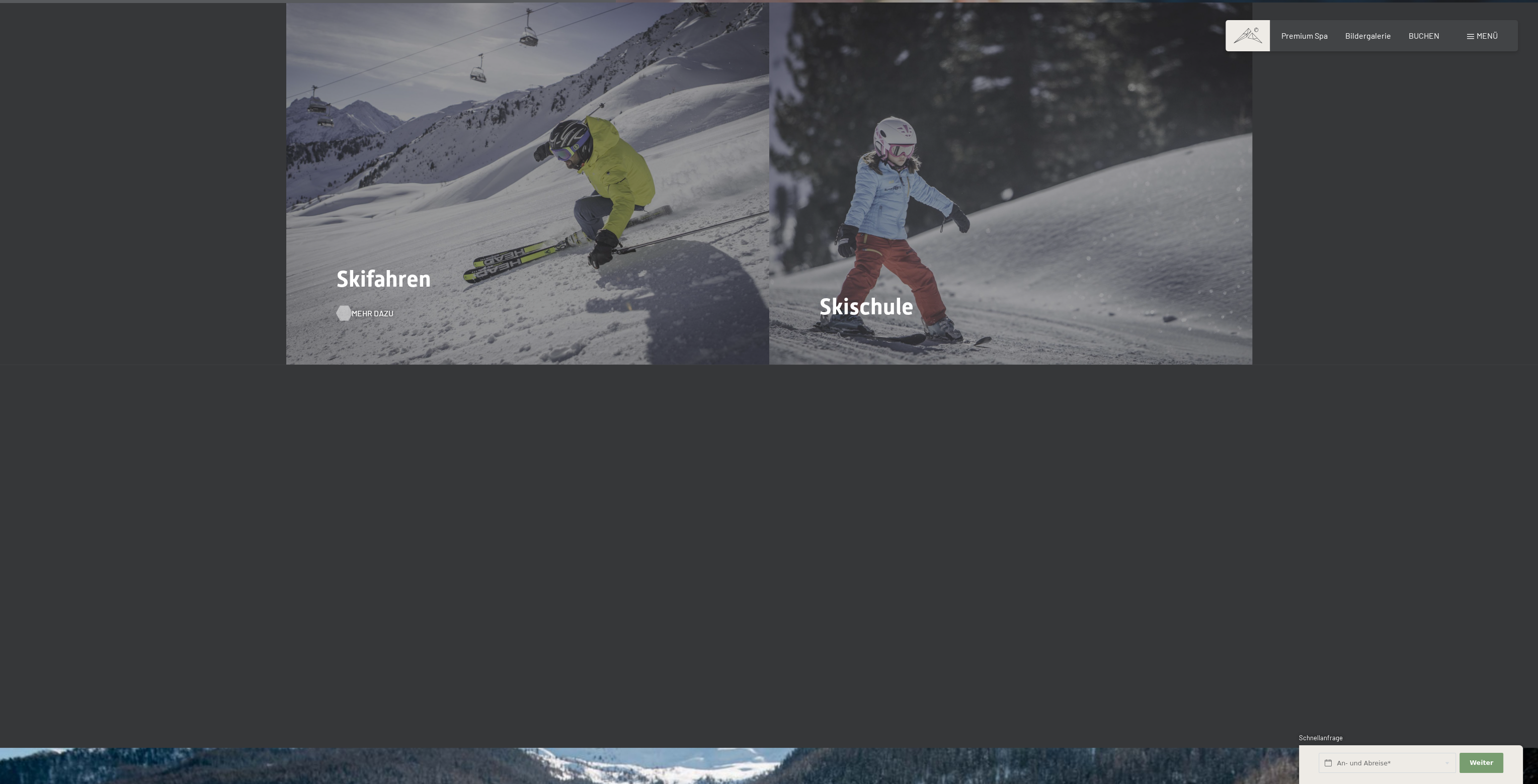
click at [356, 308] on span "Mehr dazu" at bounding box center [373, 313] width 42 height 11
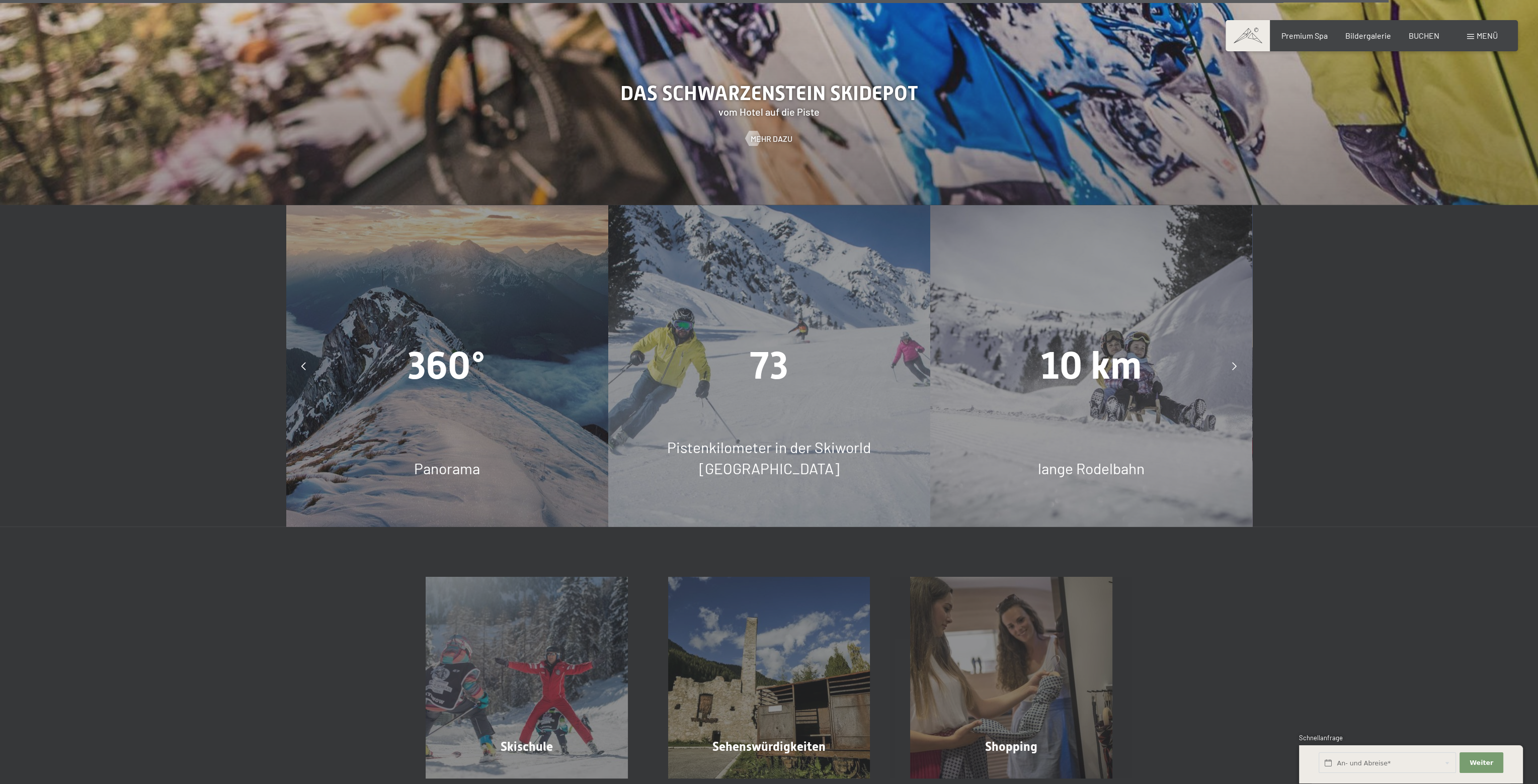
scroll to position [3722, 0]
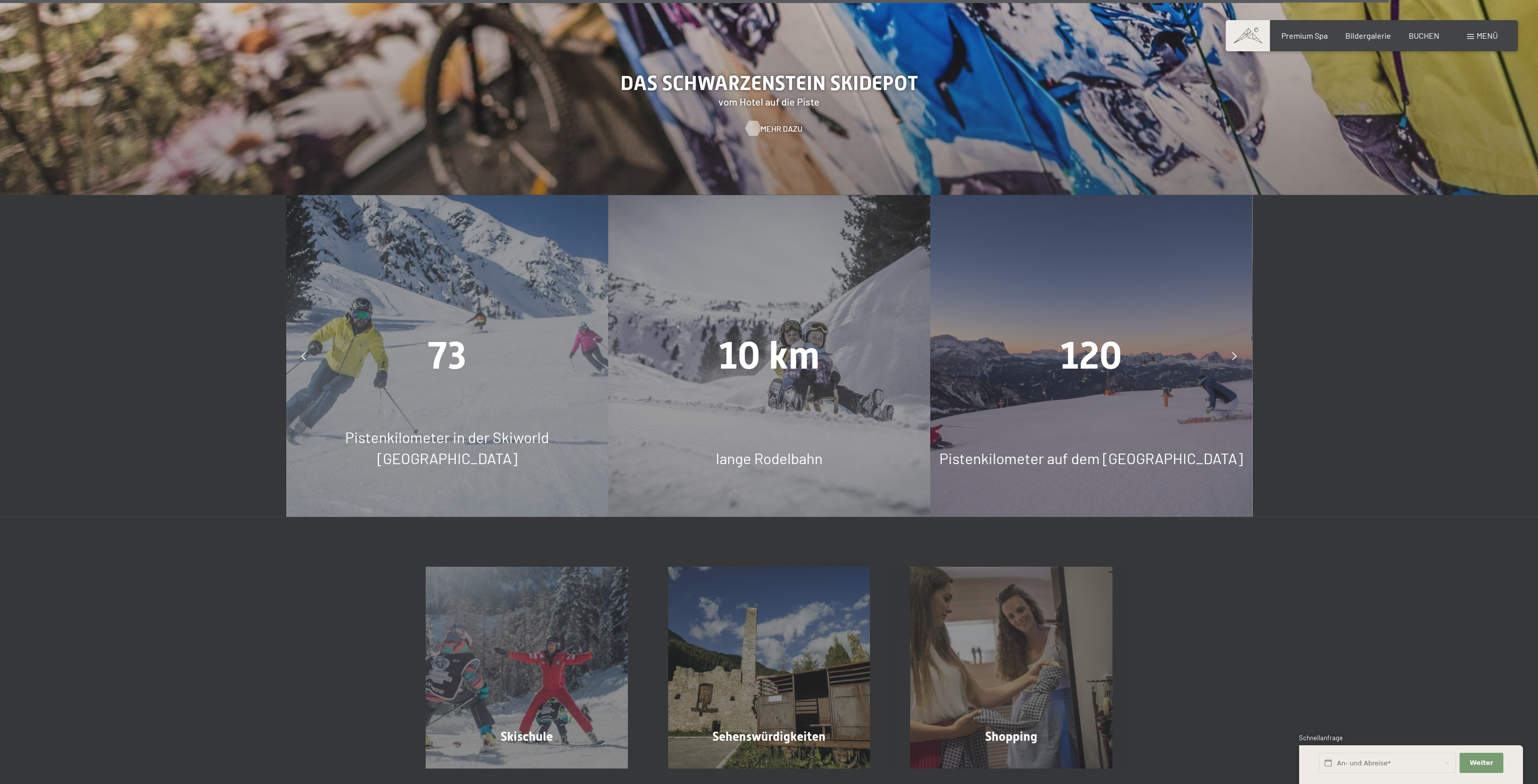
click at [772, 123] on span "Mehr dazu" at bounding box center [782, 128] width 42 height 11
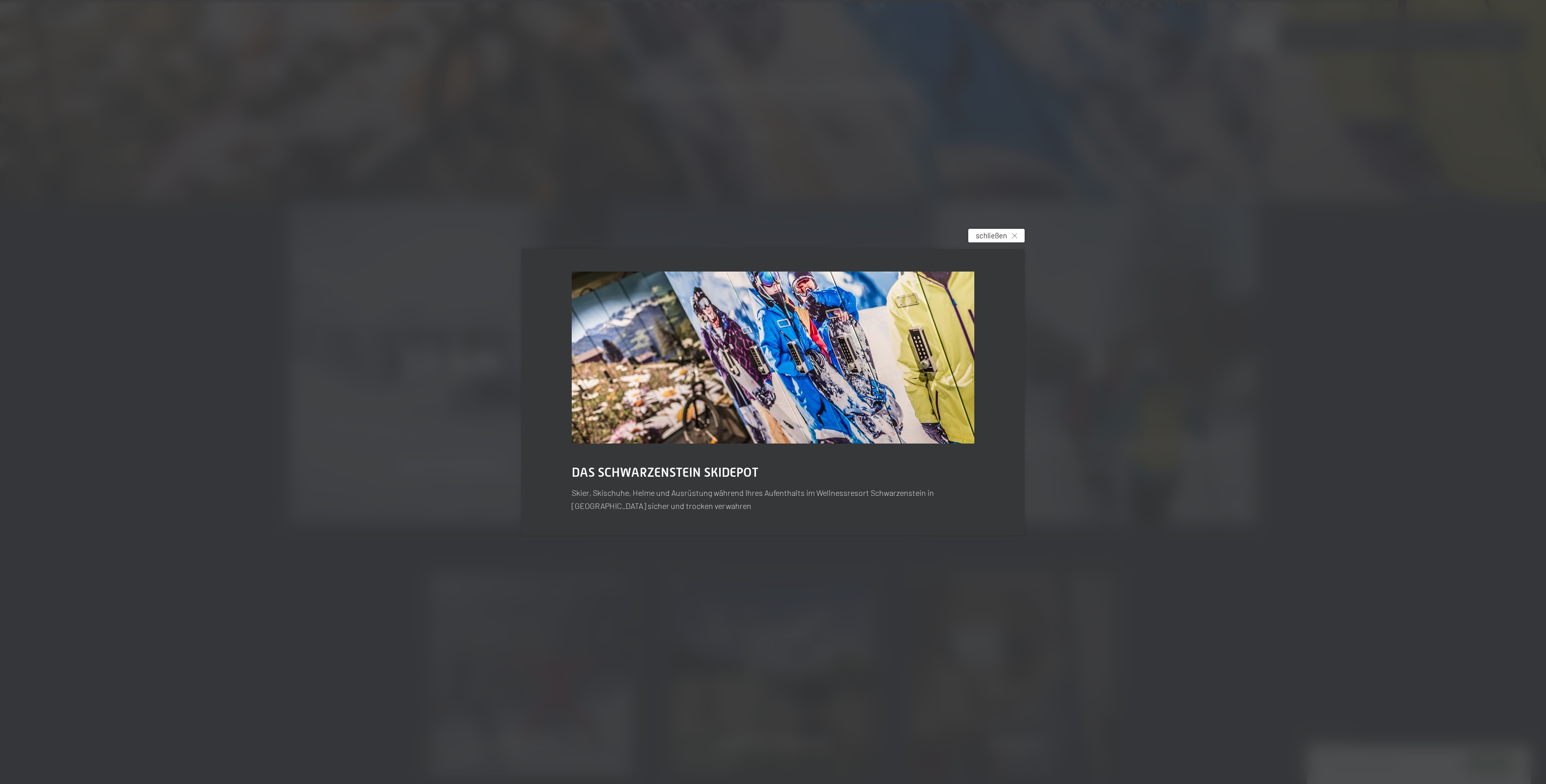
click at [999, 237] on span "schließen" at bounding box center [991, 236] width 31 height 11
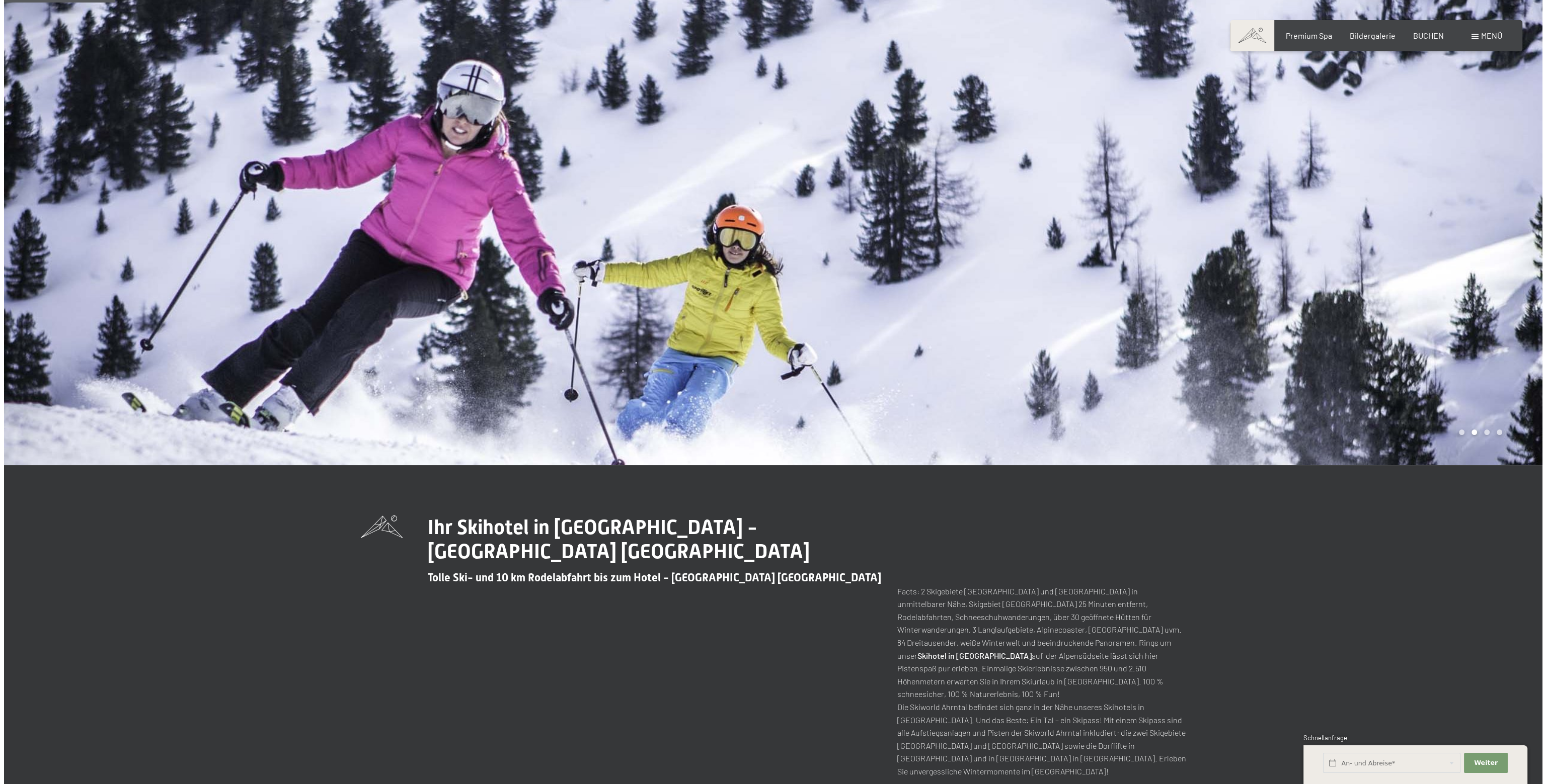
scroll to position [0, 0]
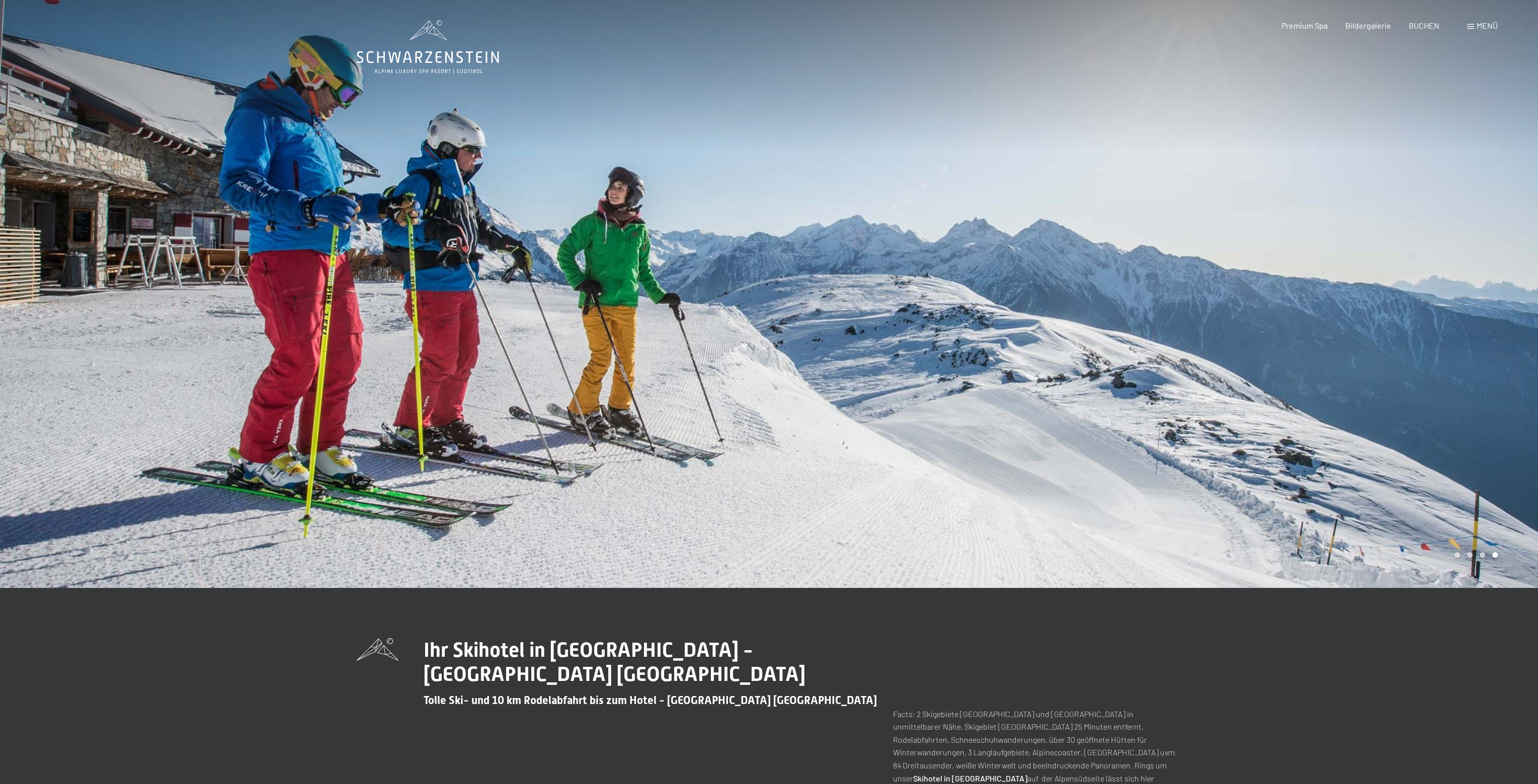
click at [1471, 24] on span at bounding box center [1471, 26] width 7 height 5
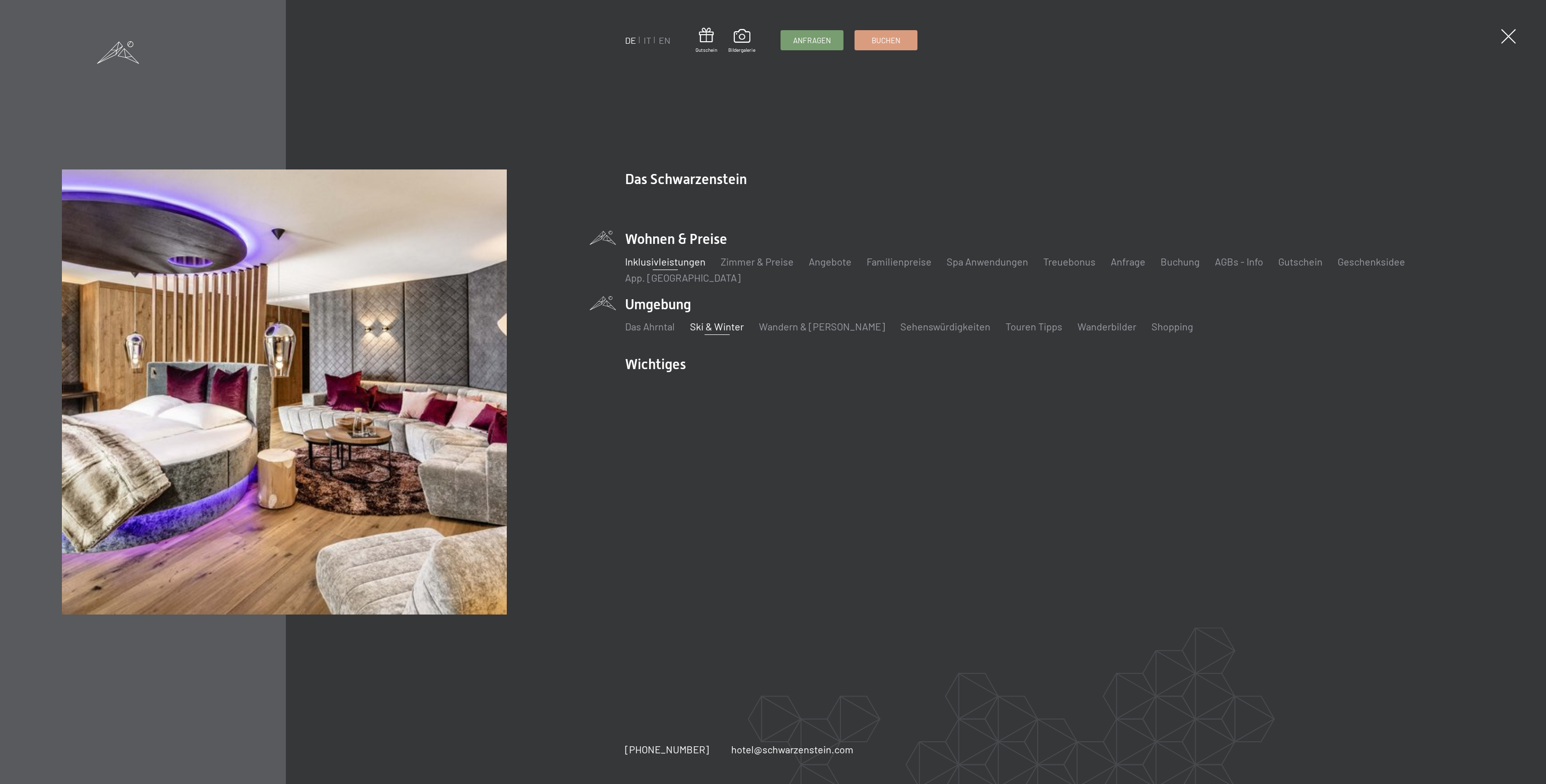
click at [673, 260] on link "Inklusivleistungen" at bounding box center [665, 262] width 80 height 12
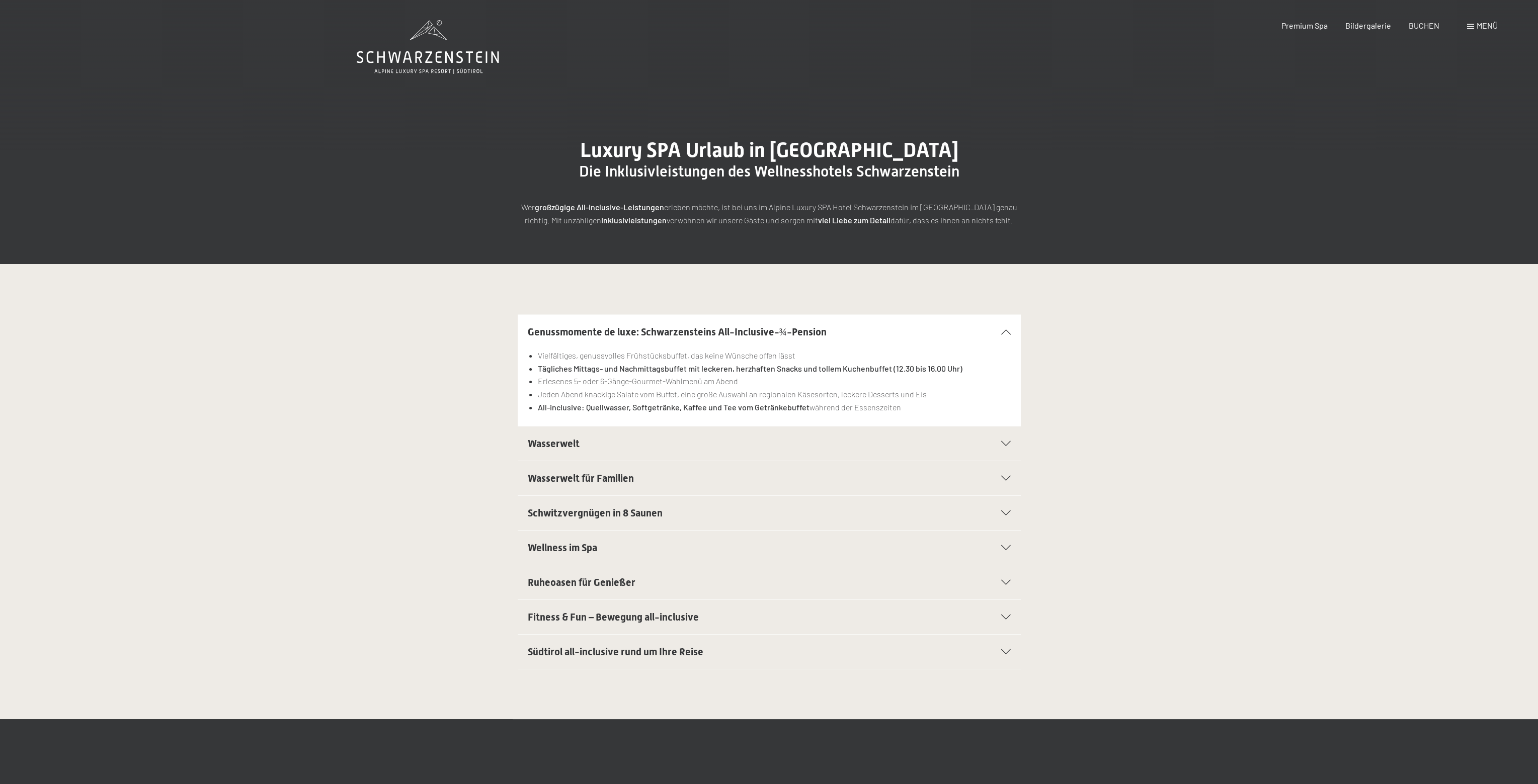
click at [1008, 443] on icon at bounding box center [1006, 443] width 10 height 5
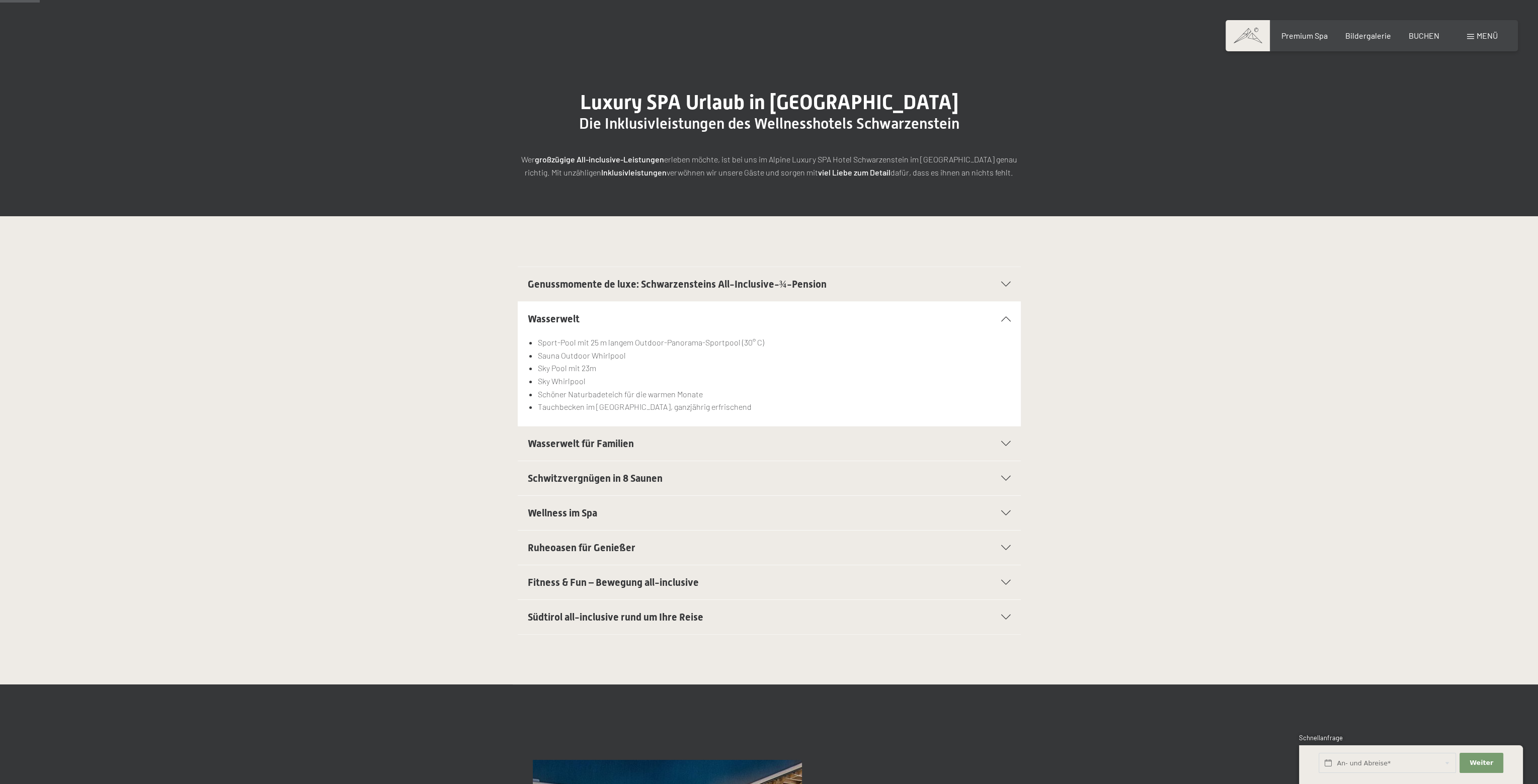
scroll to position [50, 0]
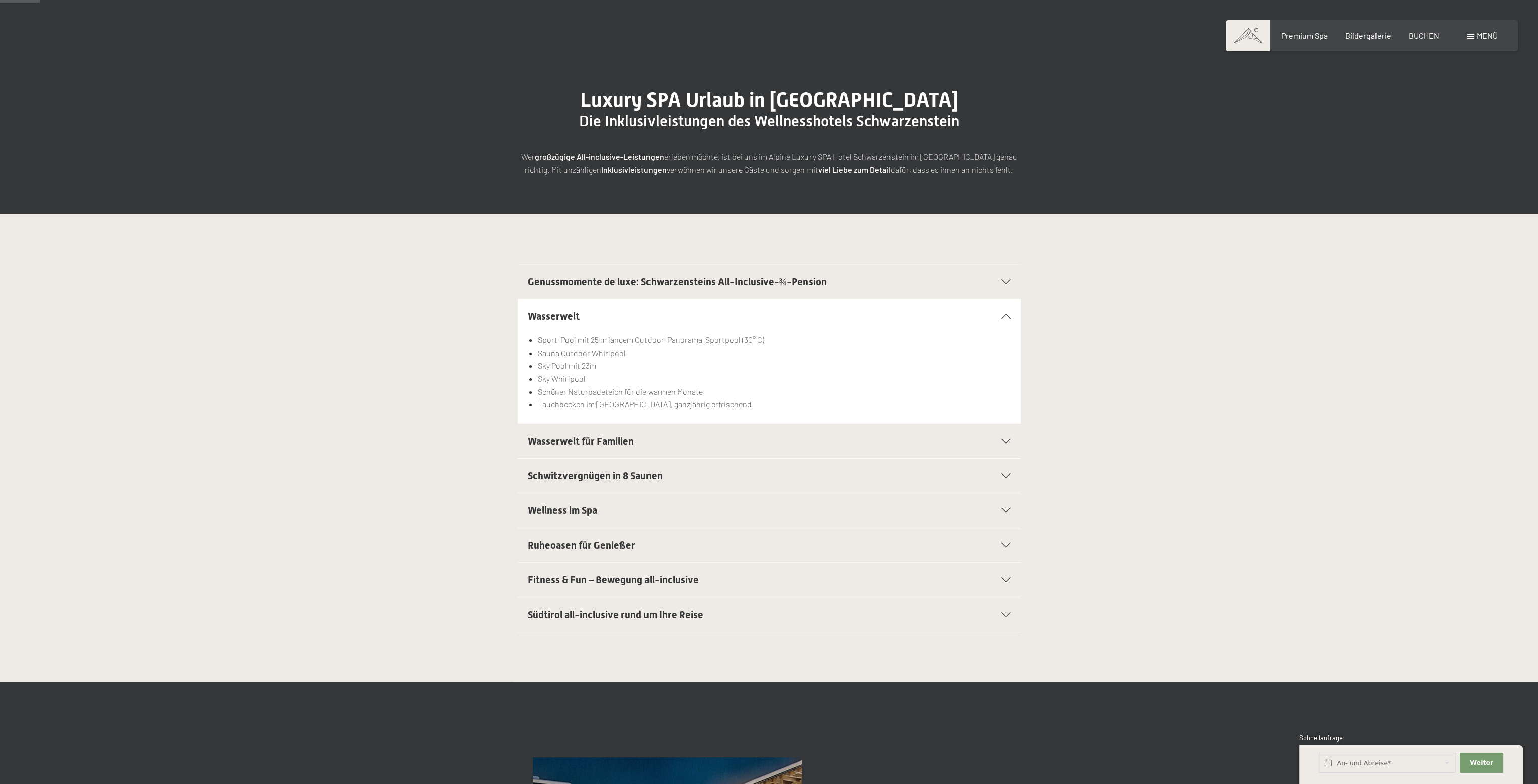
click at [1000, 441] on div at bounding box center [1000, 441] width 22 height 5
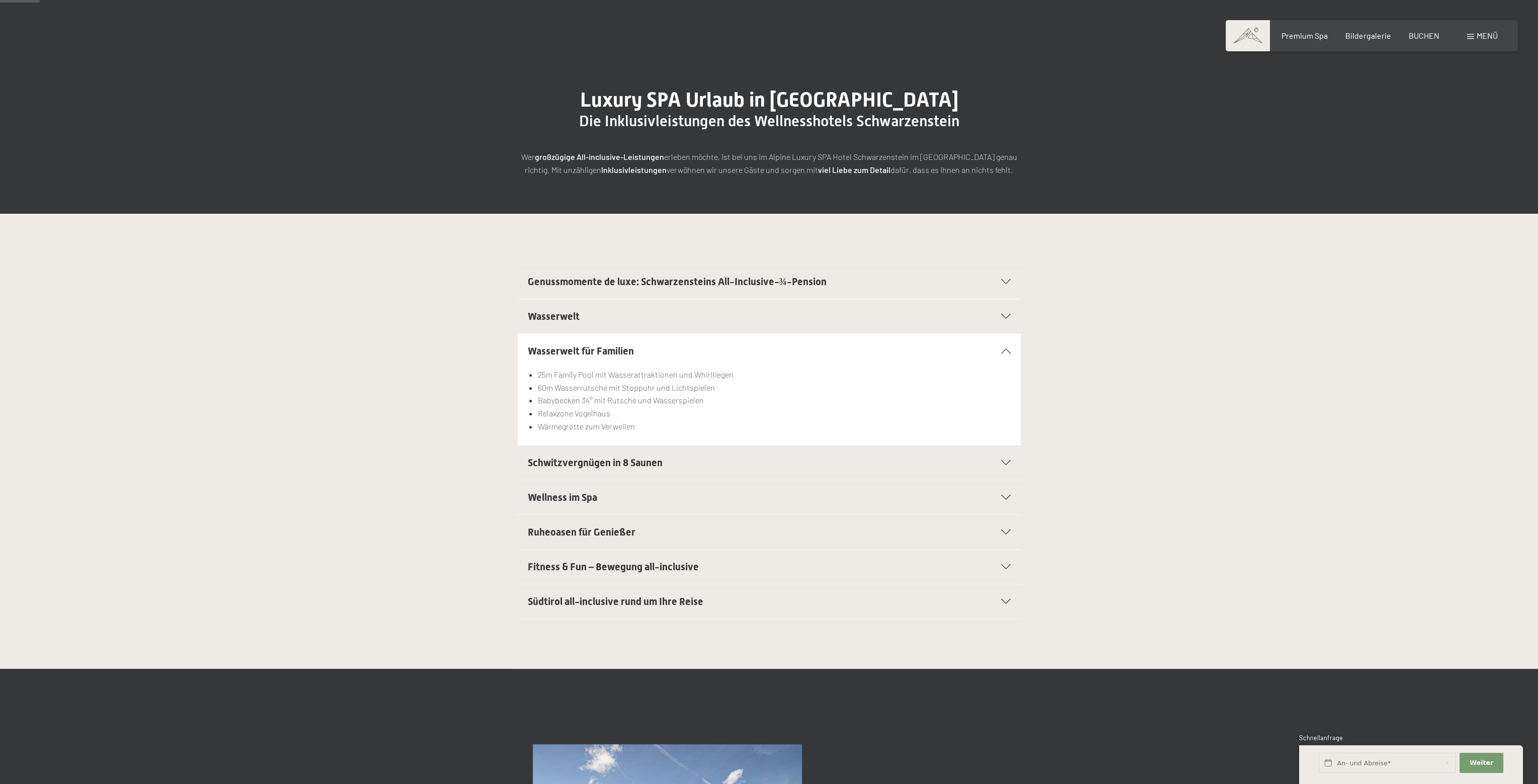
click at [1003, 492] on div "Wellness im Spa" at bounding box center [769, 497] width 483 height 34
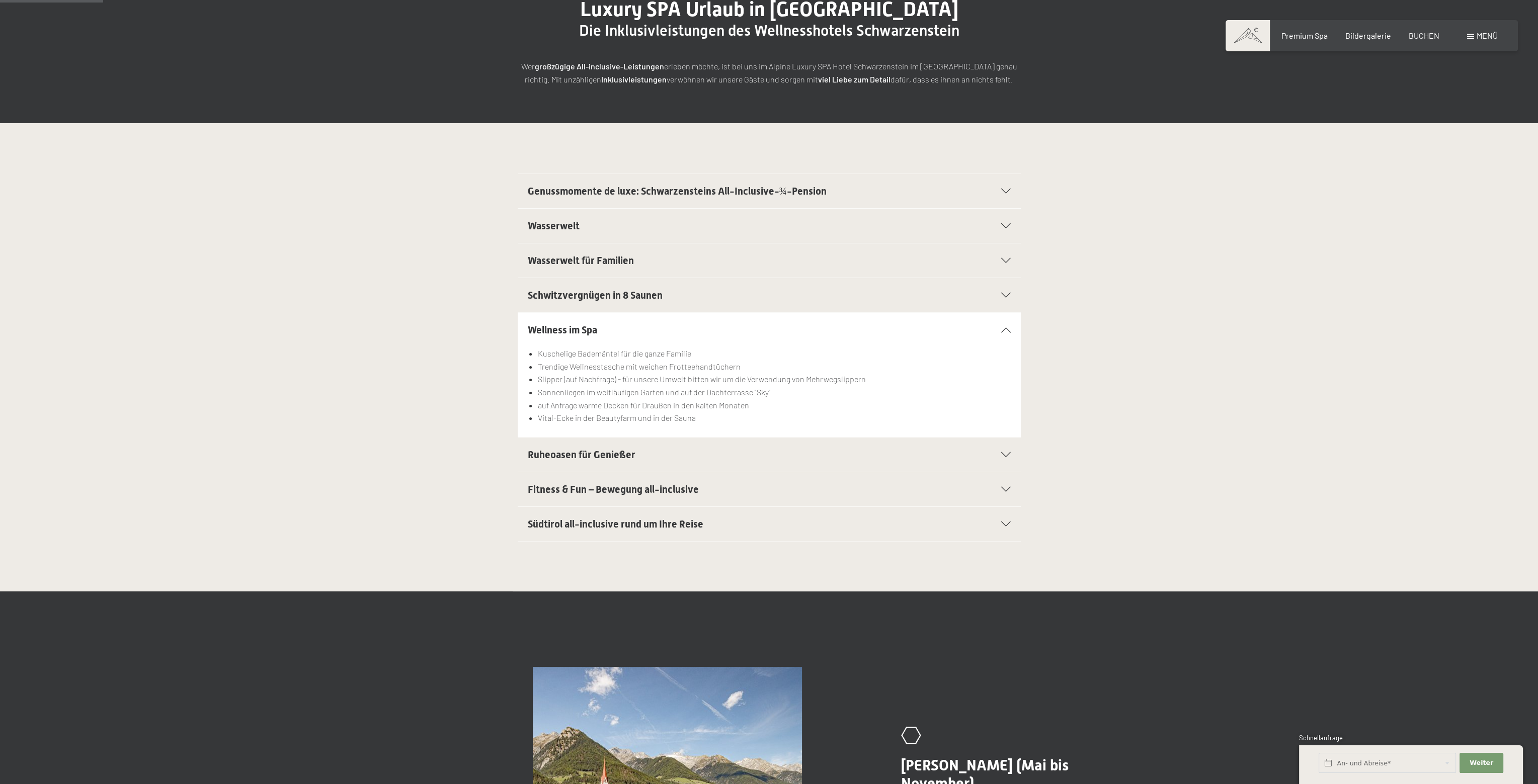
scroll to position [151, 0]
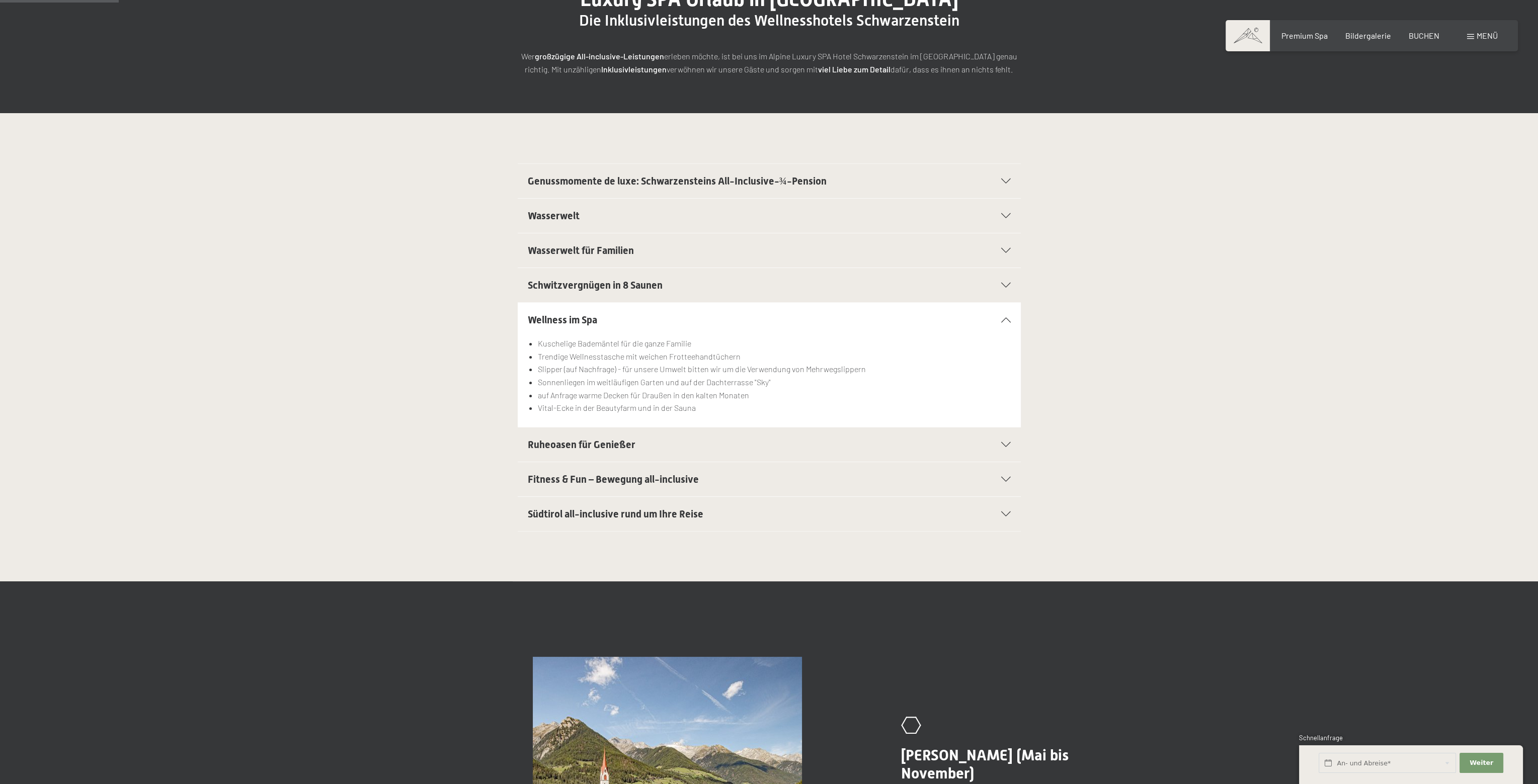
click at [1002, 440] on div "Ruheoasen für Genießer" at bounding box center [769, 444] width 483 height 34
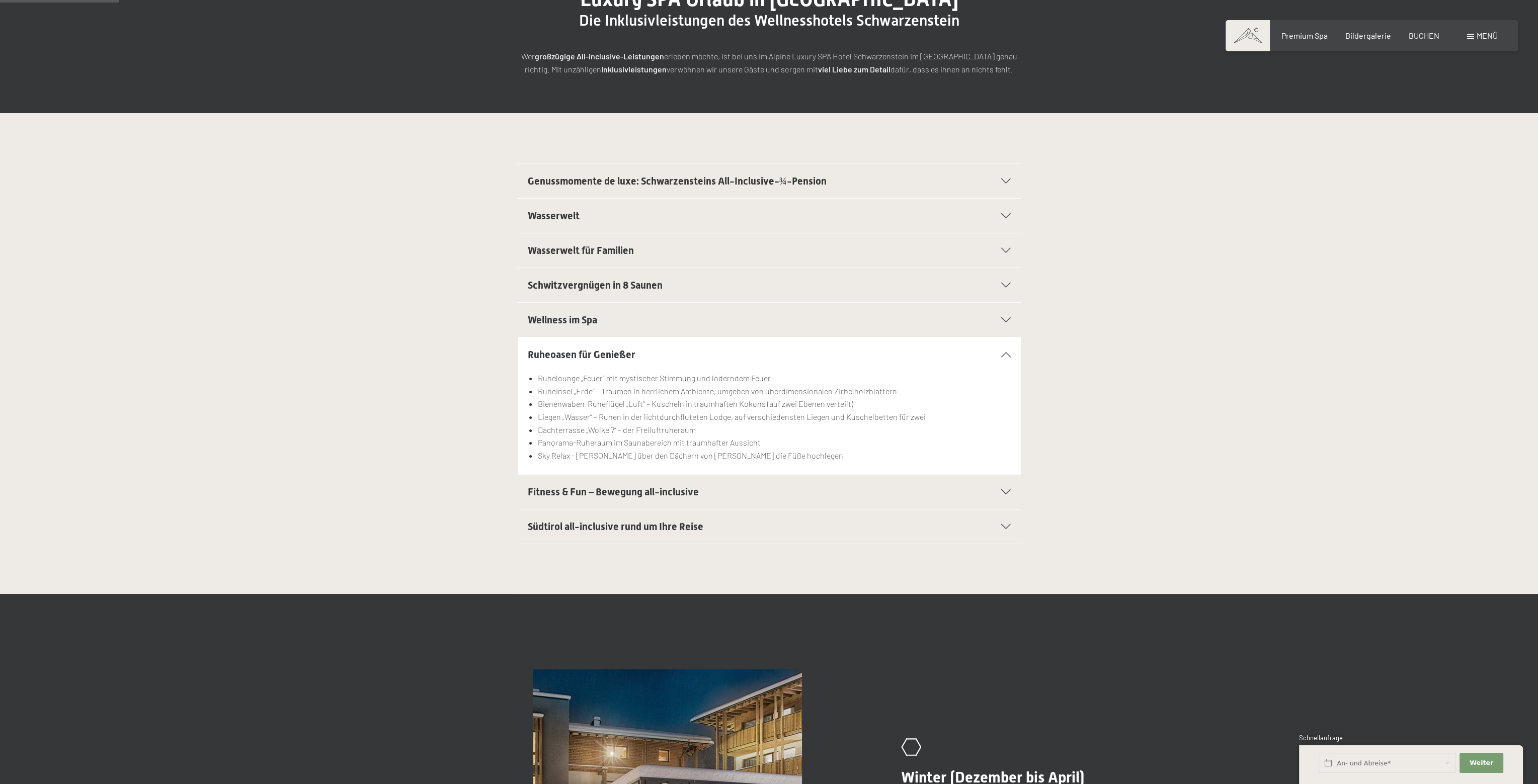
click at [1003, 494] on div "Fitness & Fun – Bewegung all-inclusive" at bounding box center [769, 492] width 483 height 34
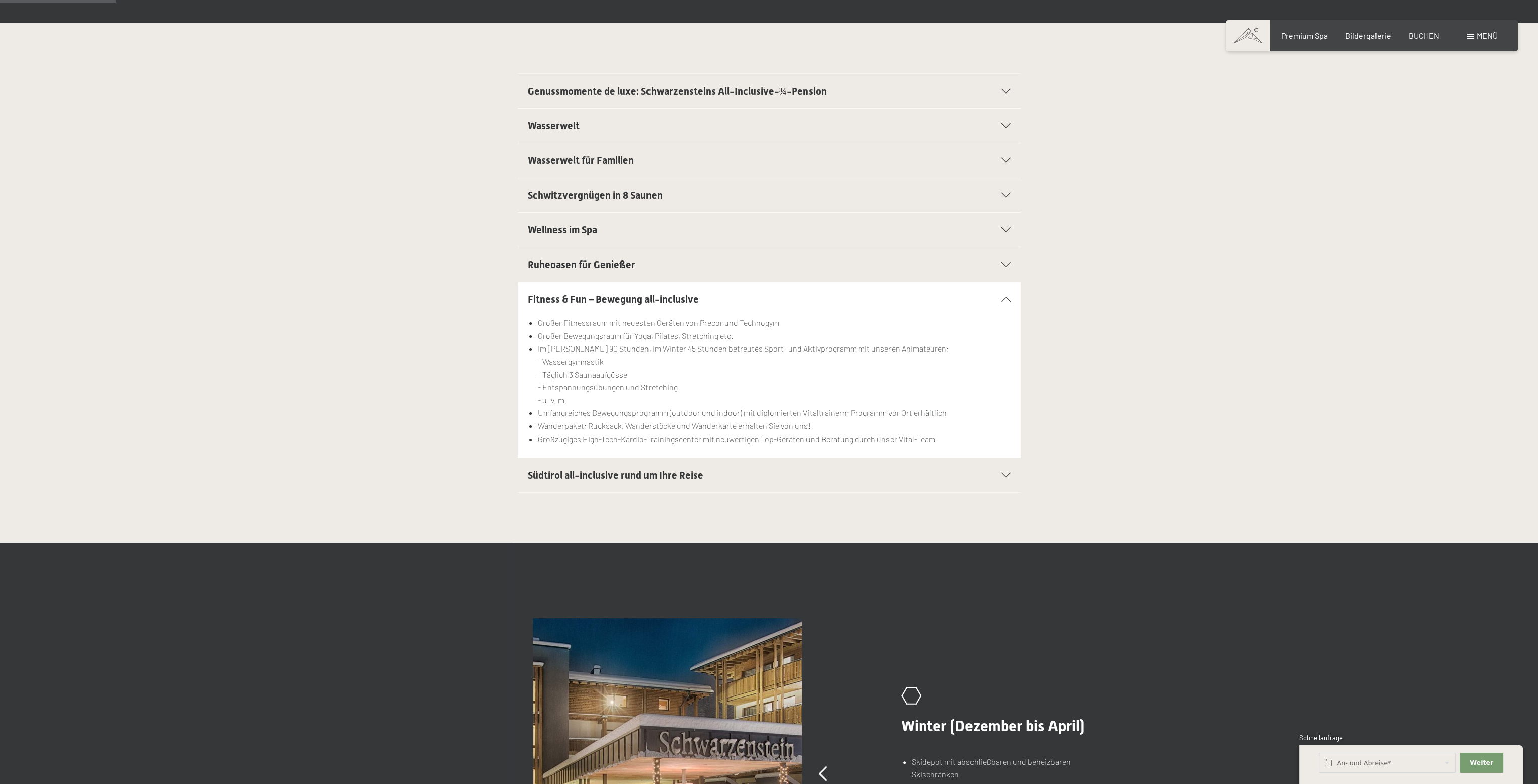
scroll to position [251, 0]
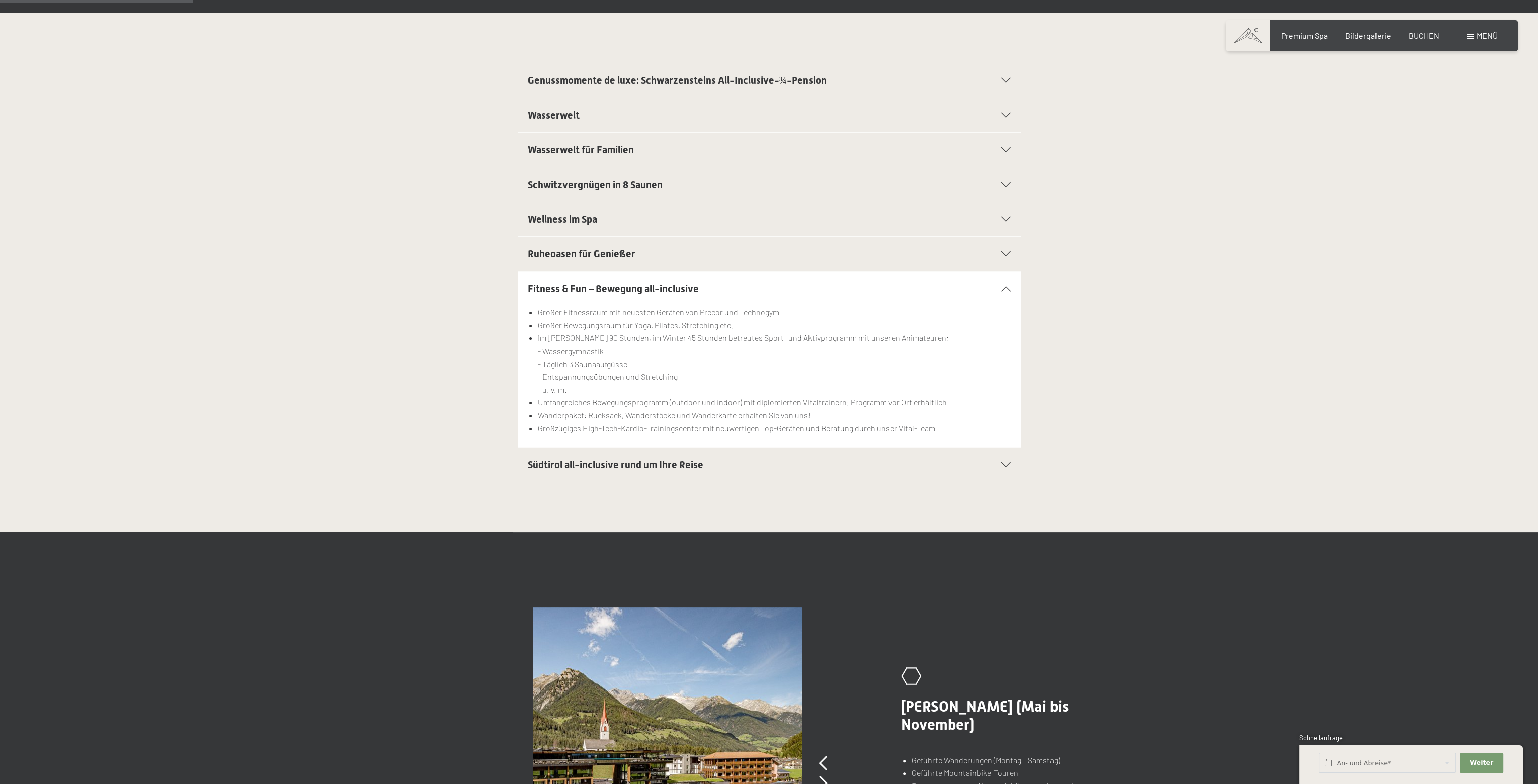
click at [1014, 466] on section "Südtirol all-inclusive rund um Ihre Reise Autoabstellplätze in der Garage für a…" at bounding box center [769, 464] width 503 height 35
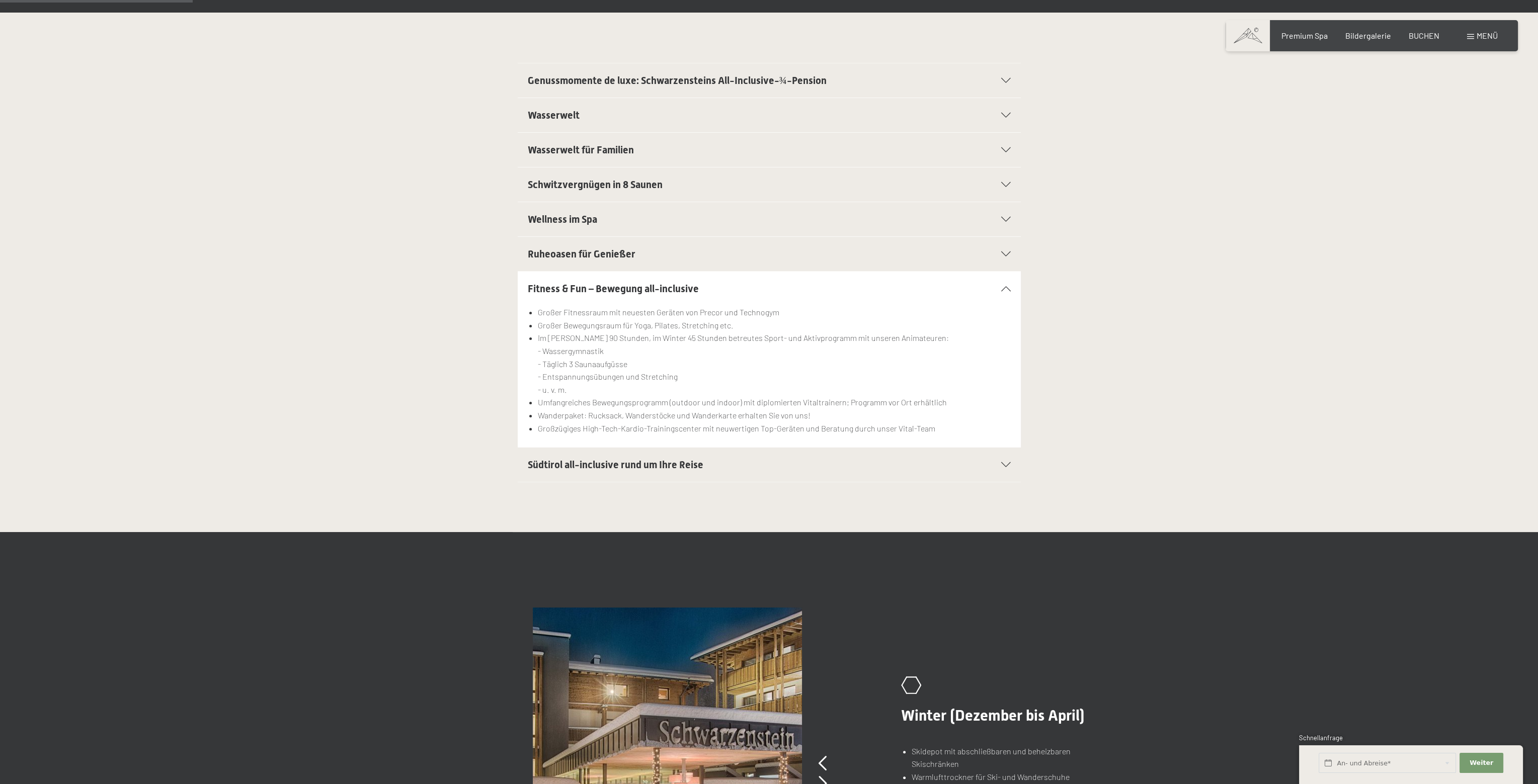
click at [1008, 462] on icon at bounding box center [1006, 465] width 10 height 5
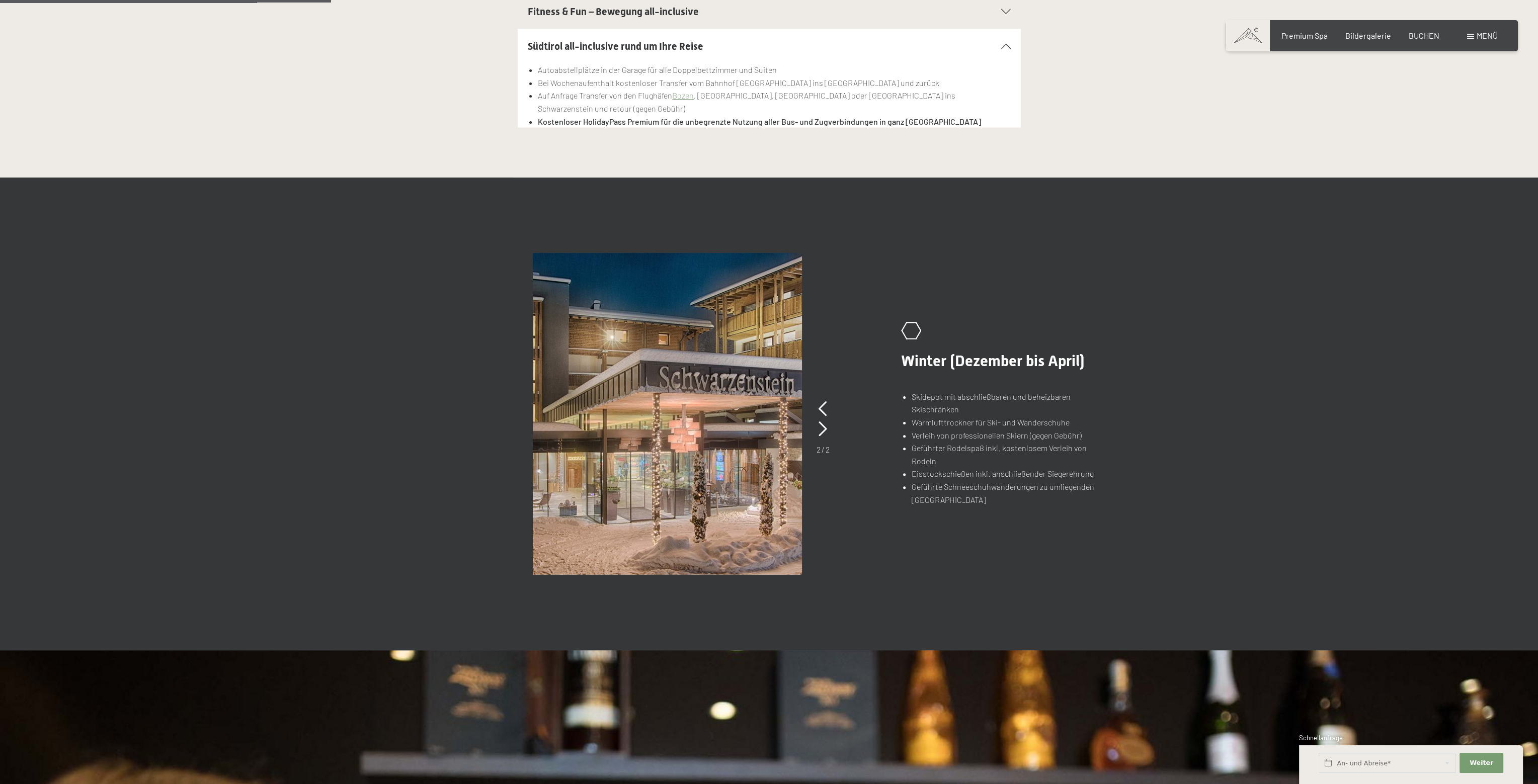
scroll to position [553, 0]
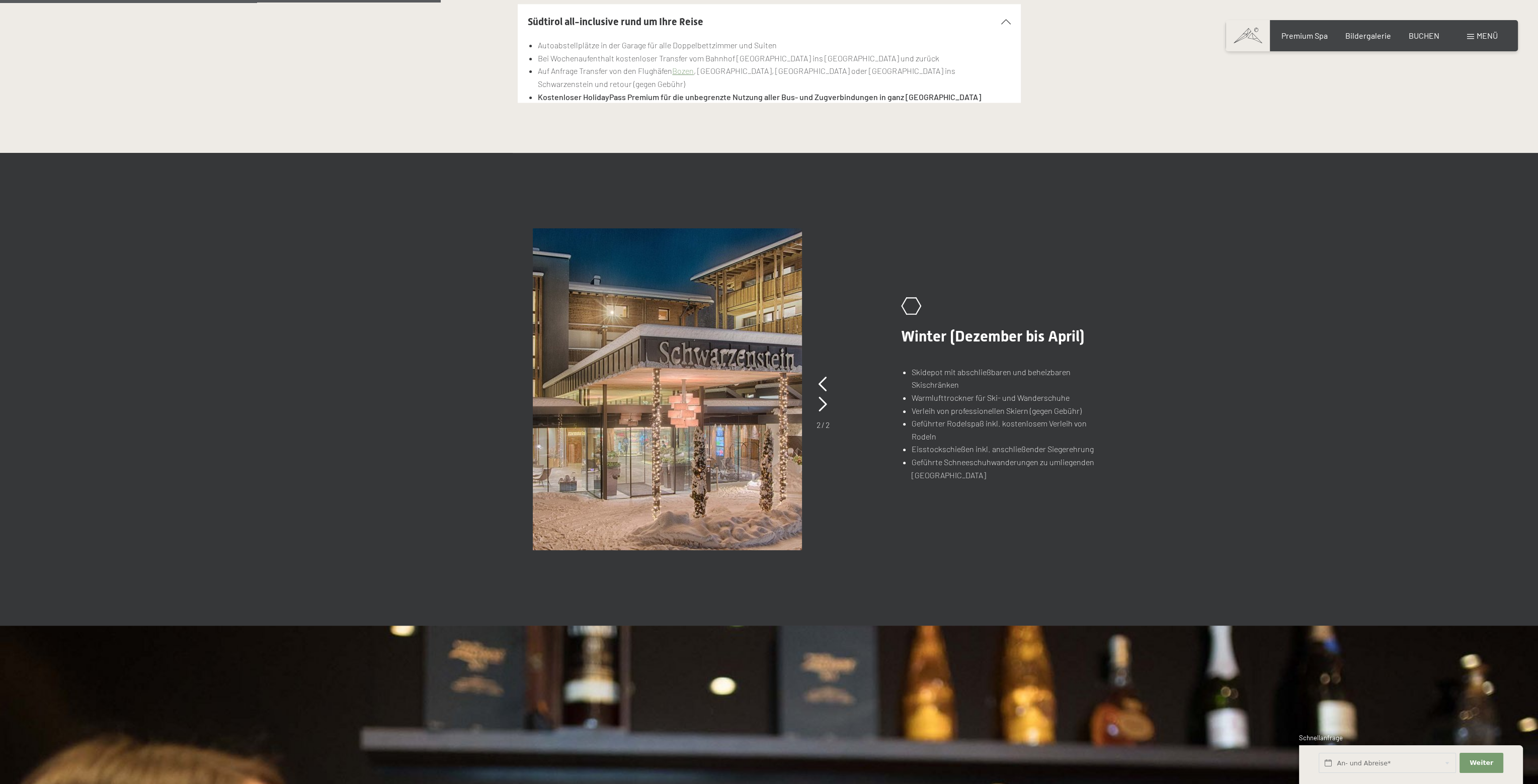
click at [1005, 404] on li "Warmlufttrockner für Ski- und Wanderschuhe" at bounding box center [1012, 398] width 201 height 13
click at [826, 403] on icon at bounding box center [823, 404] width 8 height 15
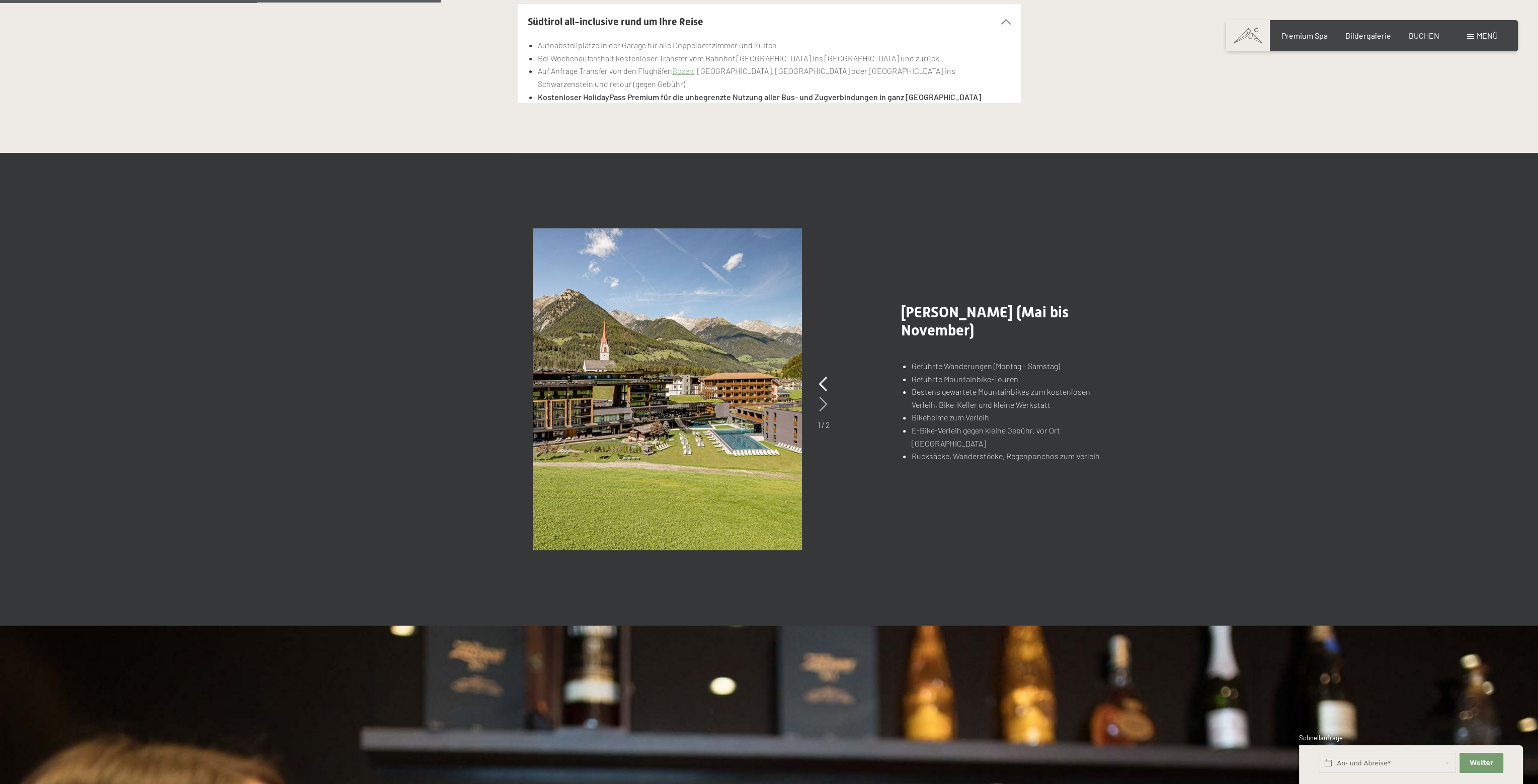
click at [826, 403] on icon at bounding box center [823, 404] width 8 height 15
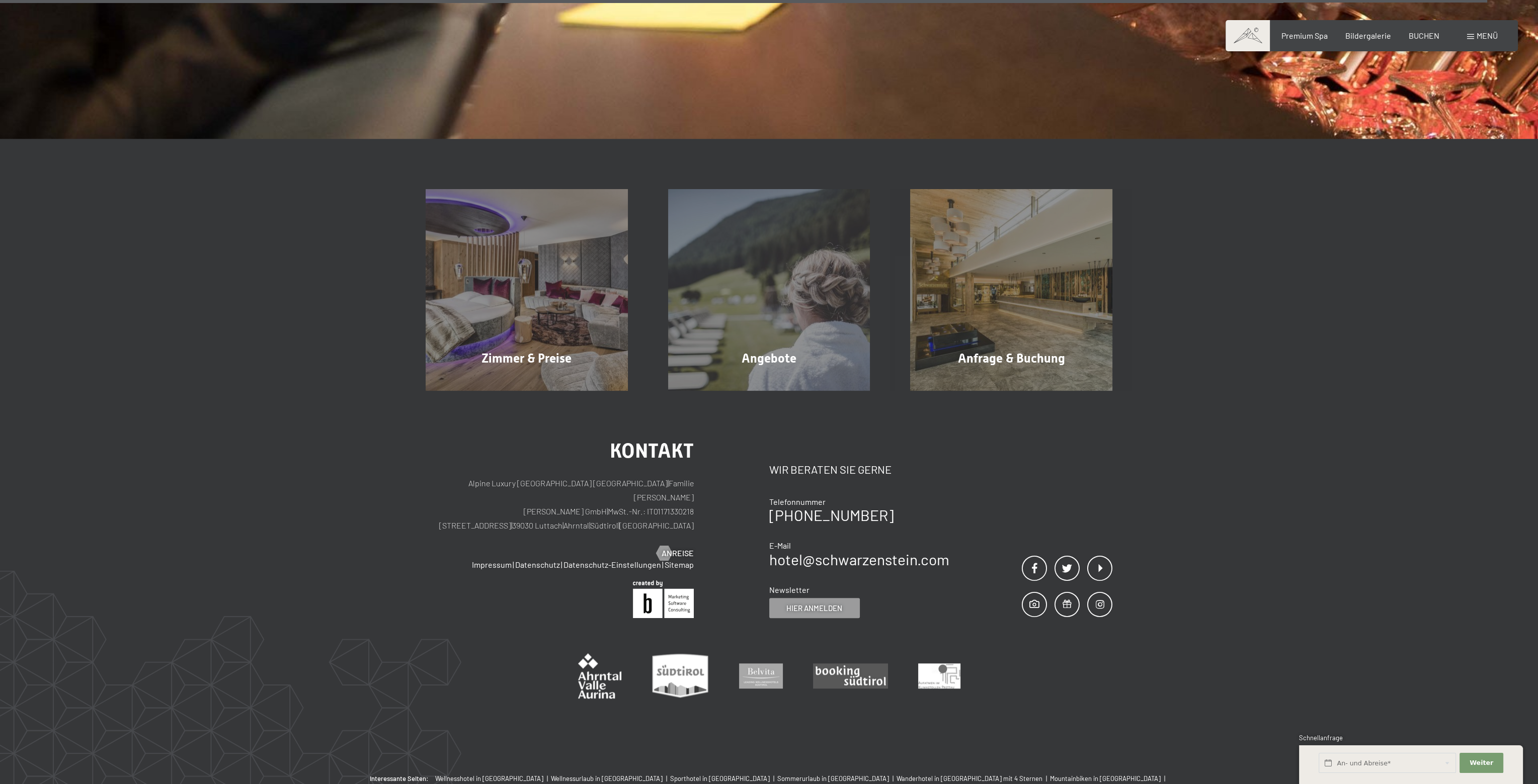
scroll to position [1911, 0]
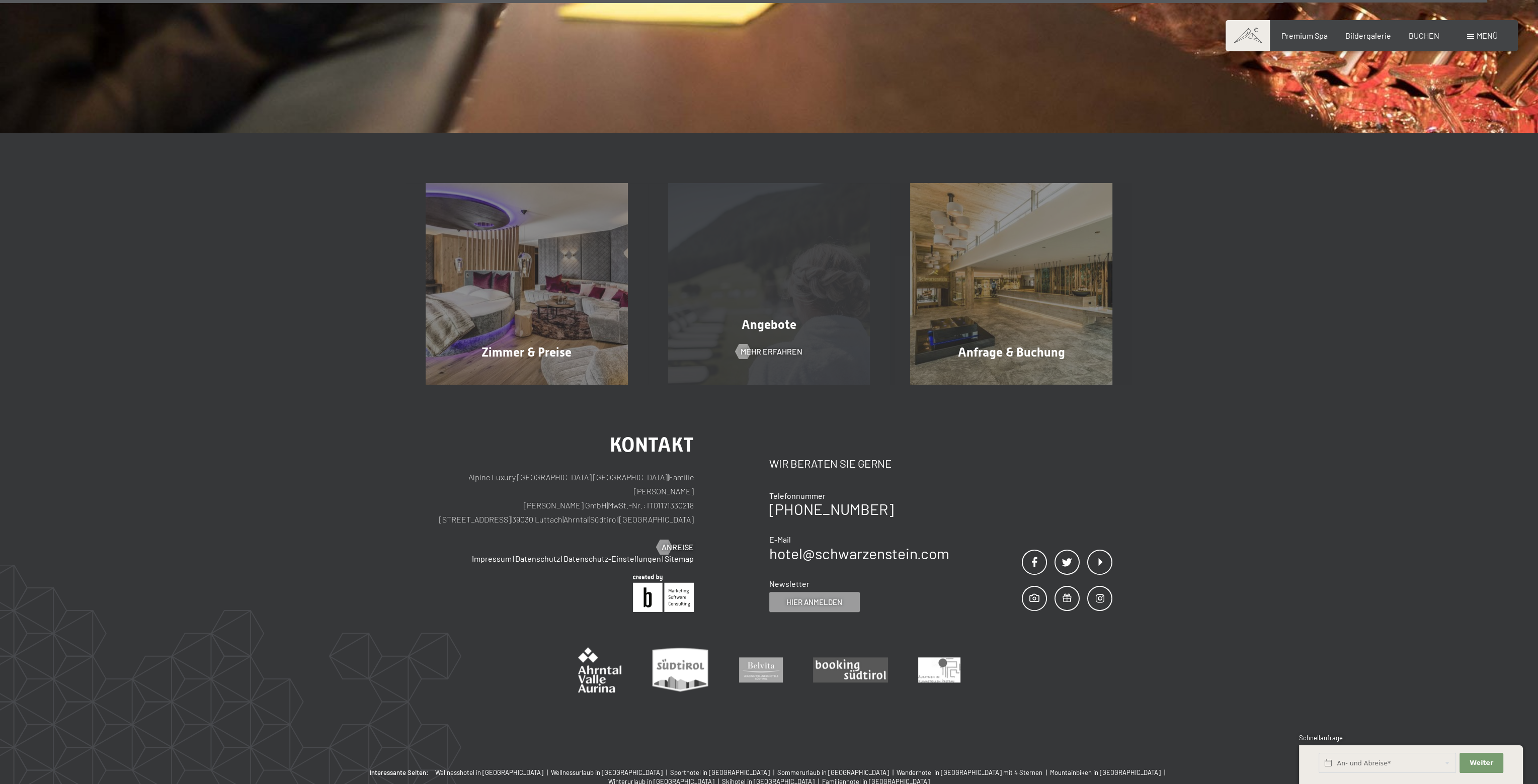
click at [792, 311] on div "Angebote Mehr erfahren" at bounding box center [769, 284] width 242 height 202
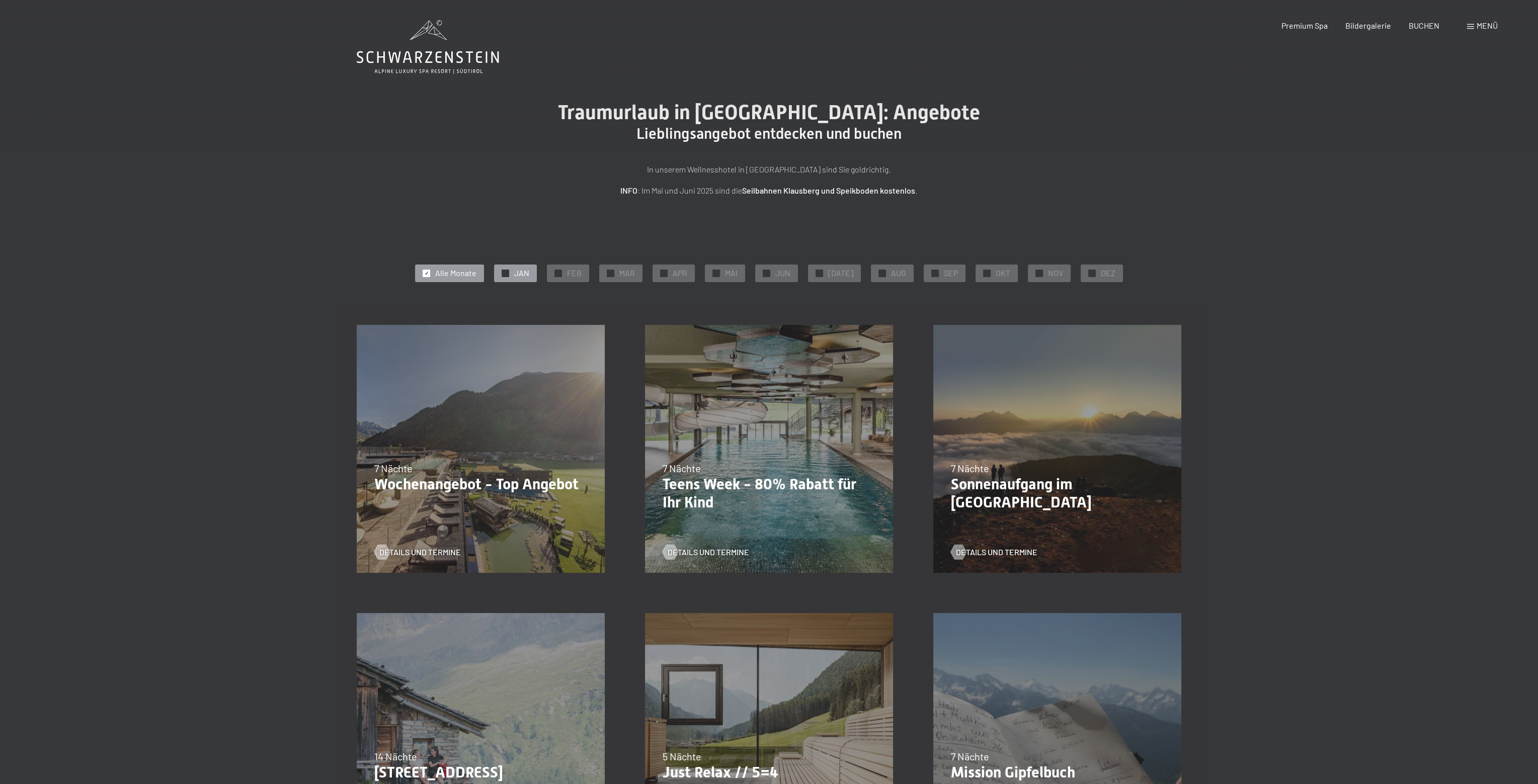
click at [524, 272] on span "JAN" at bounding box center [521, 273] width 15 height 11
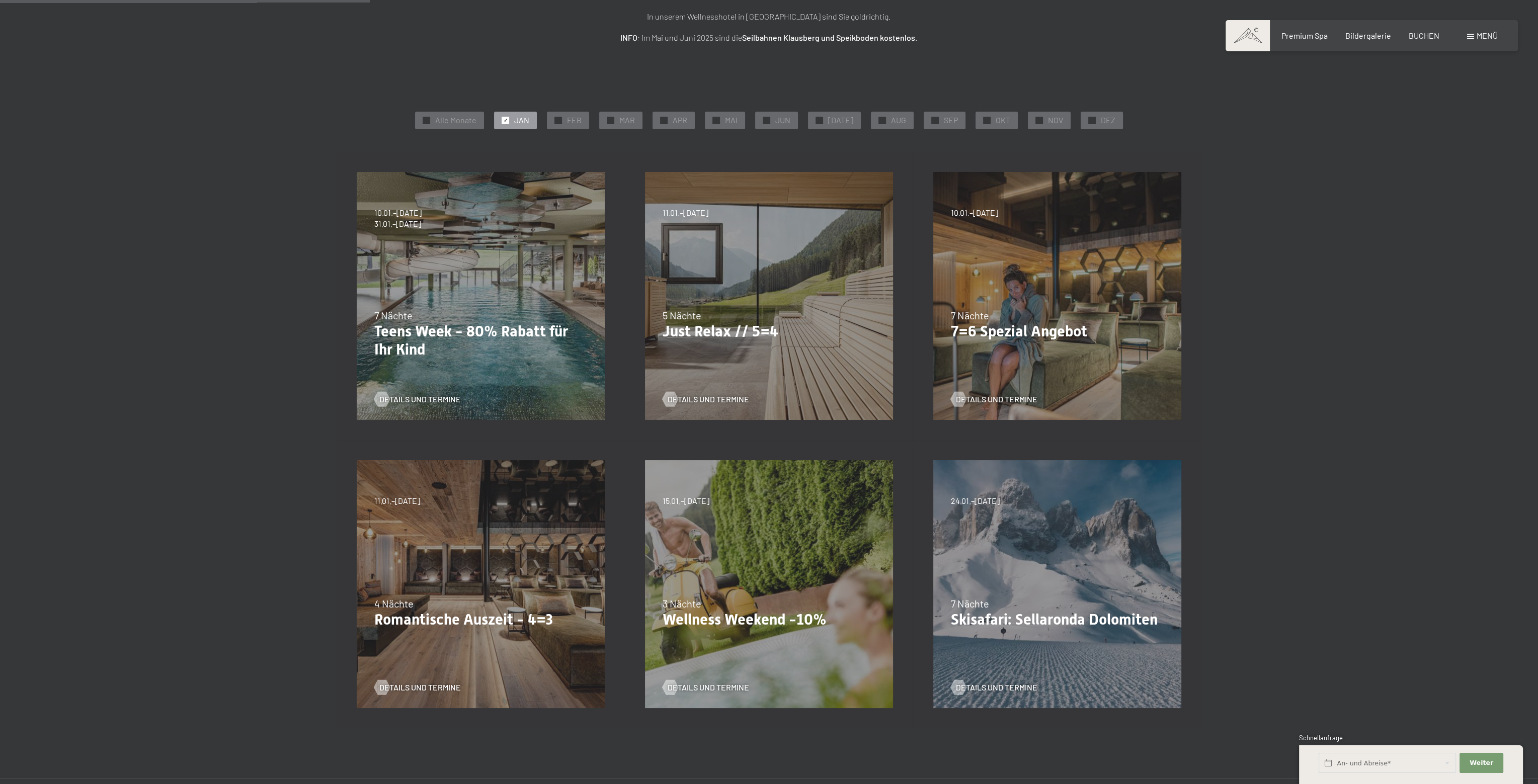
scroll to position [151, 0]
click at [1053, 329] on p "7=6 Spezial Angebot" at bounding box center [1057, 334] width 213 height 18
click at [996, 397] on span "Details und Termine" at bounding box center [1007, 401] width 82 height 11
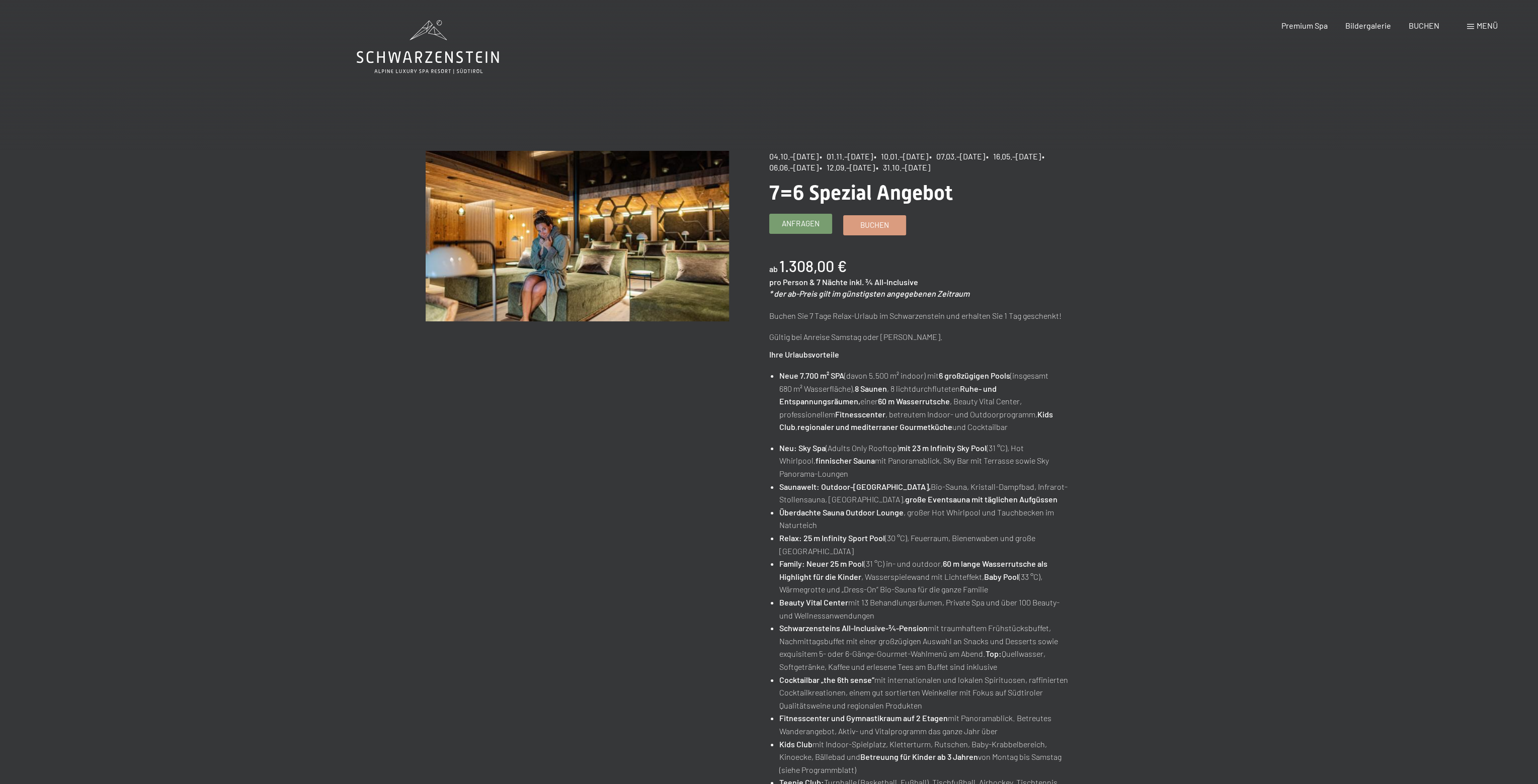
click at [813, 224] on span "Anfragen" at bounding box center [801, 224] width 38 height 11
click at [808, 222] on span "Anfragen" at bounding box center [801, 224] width 38 height 11
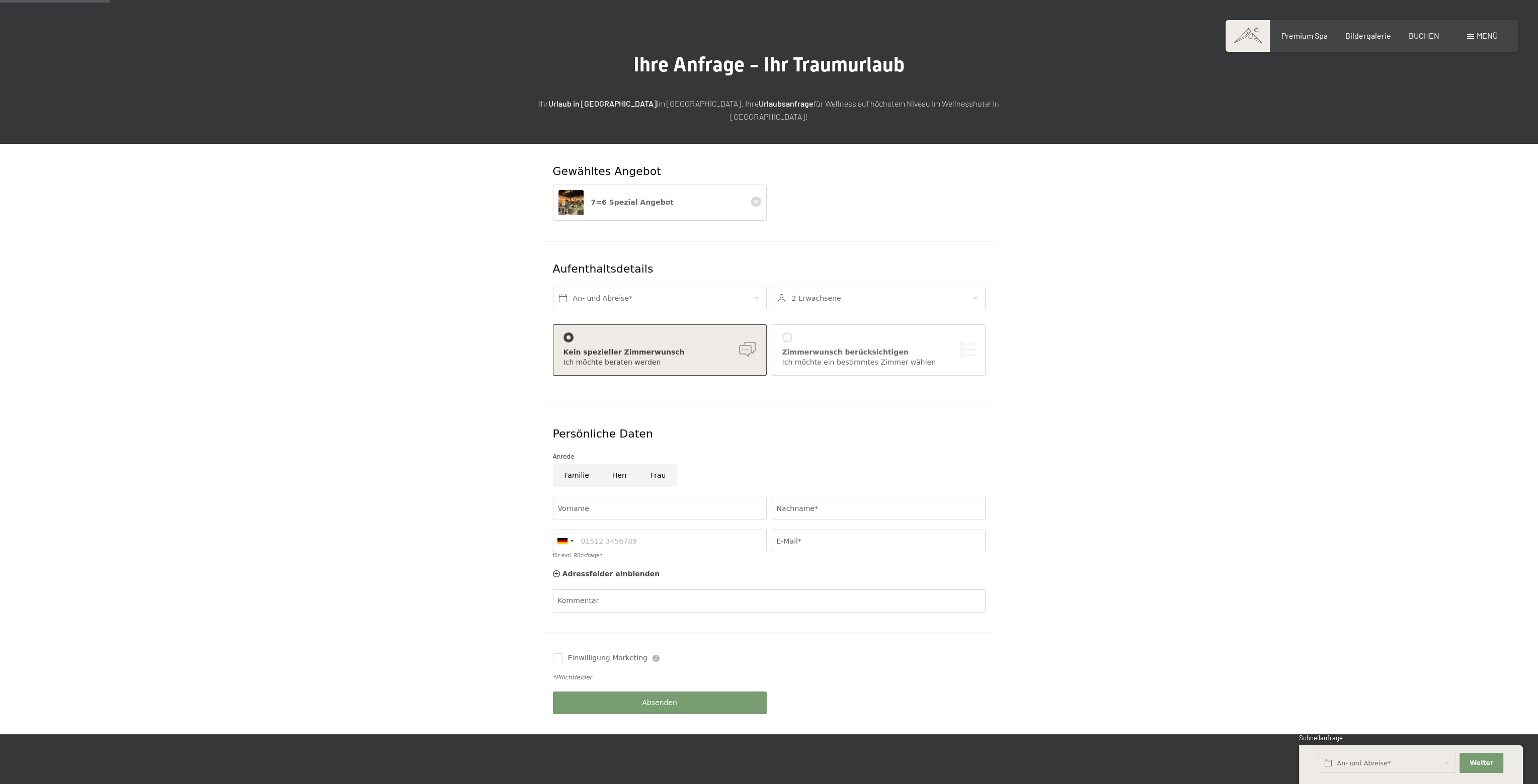
scroll to position [50, 0]
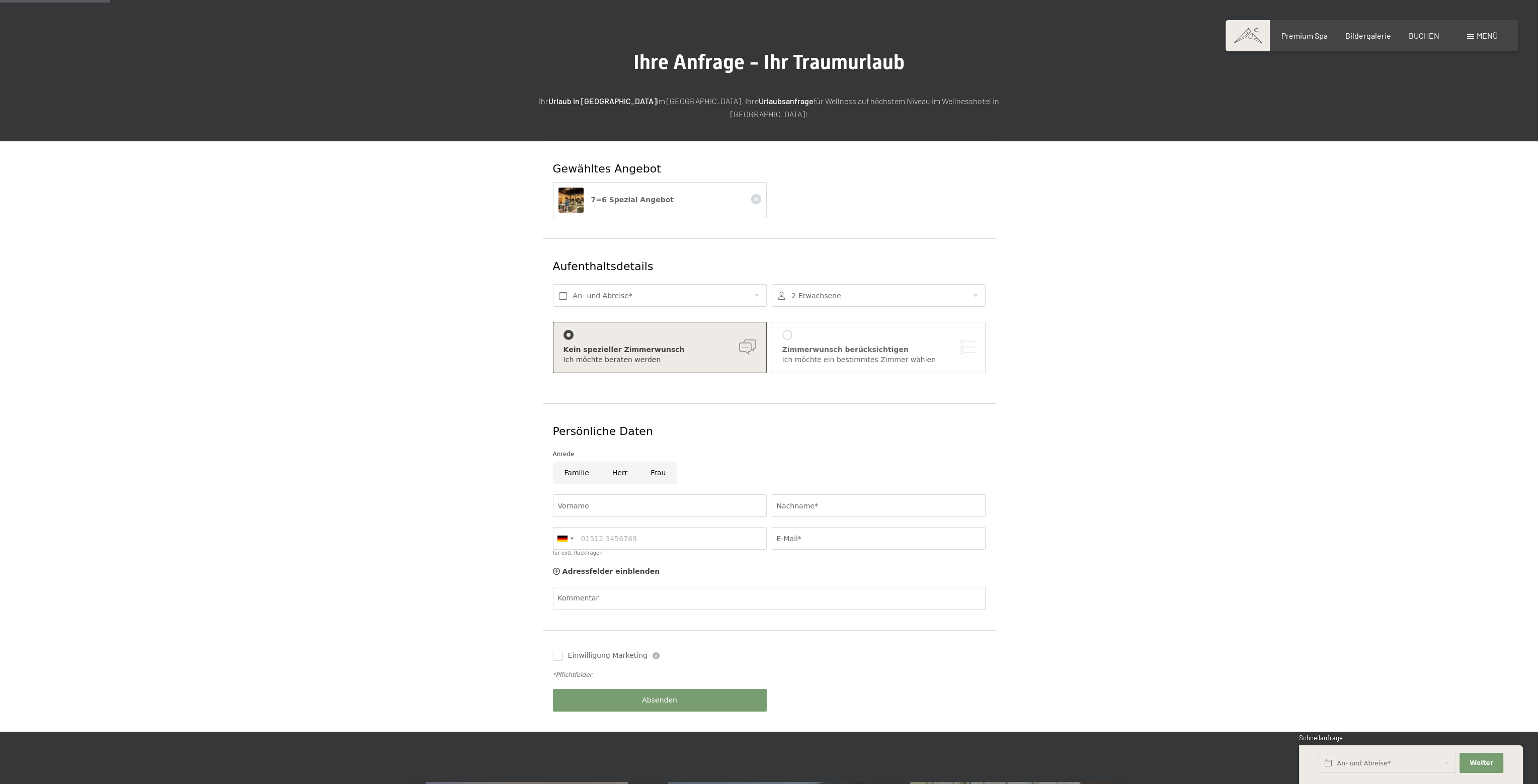
click at [608, 205] on div "7=6 Spezial Angebot" at bounding box center [659, 203] width 219 height 41
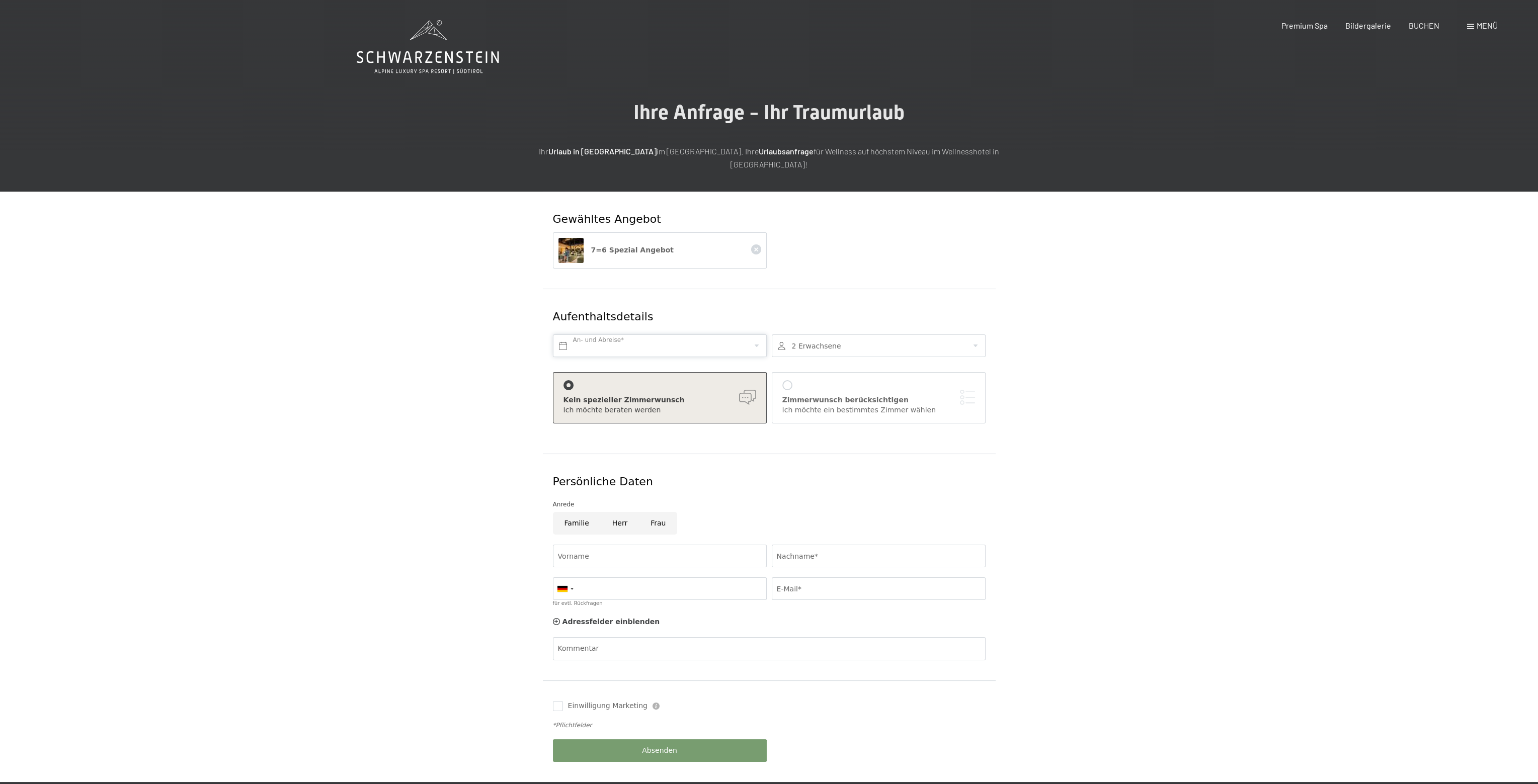
click at [751, 335] on input "text" at bounding box center [660, 346] width 214 height 23
click at [854, 358] on icon at bounding box center [855, 357] width 7 height 7
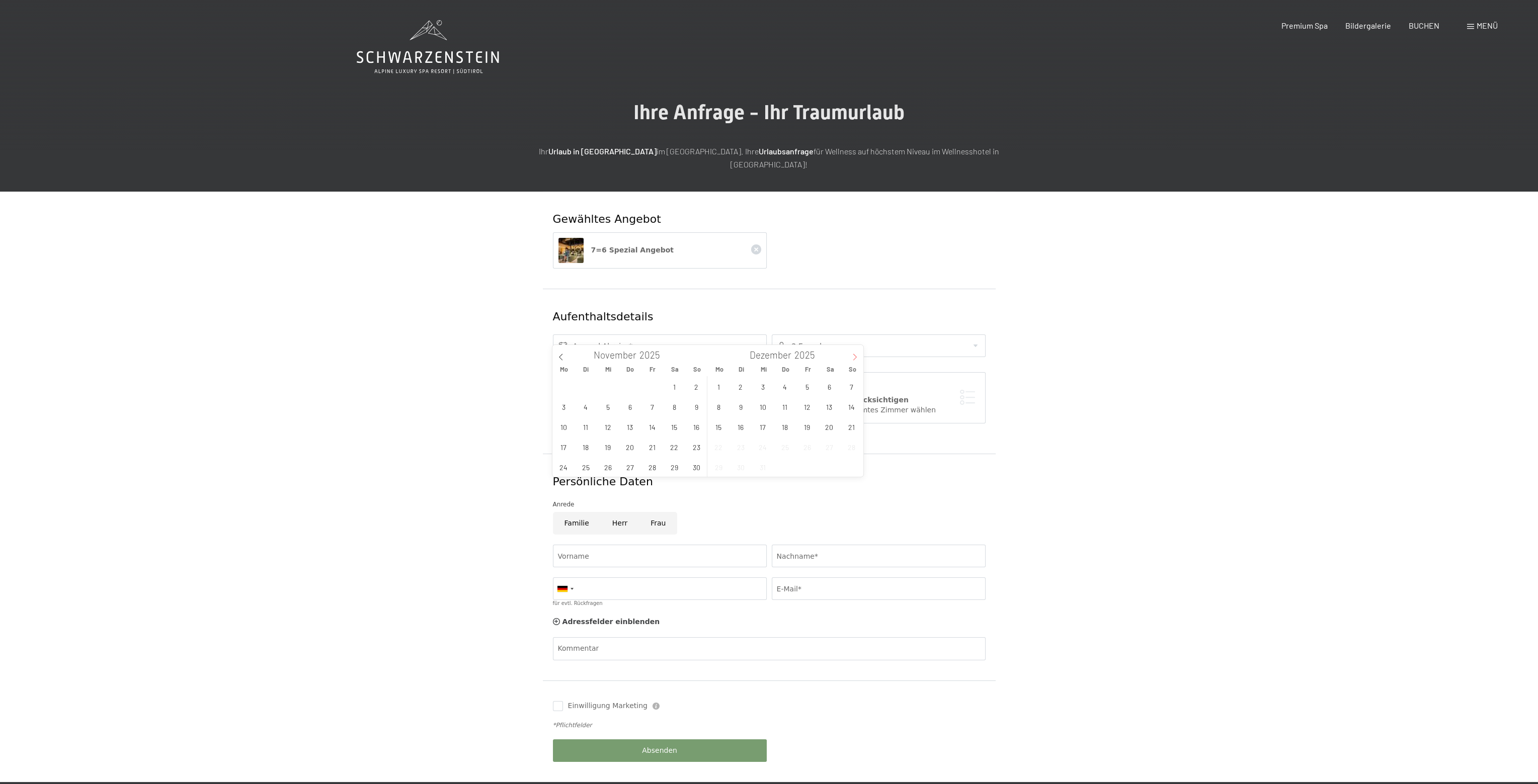
type input "2026"
click at [569, 427] on span "15" at bounding box center [563, 426] width 20 height 20
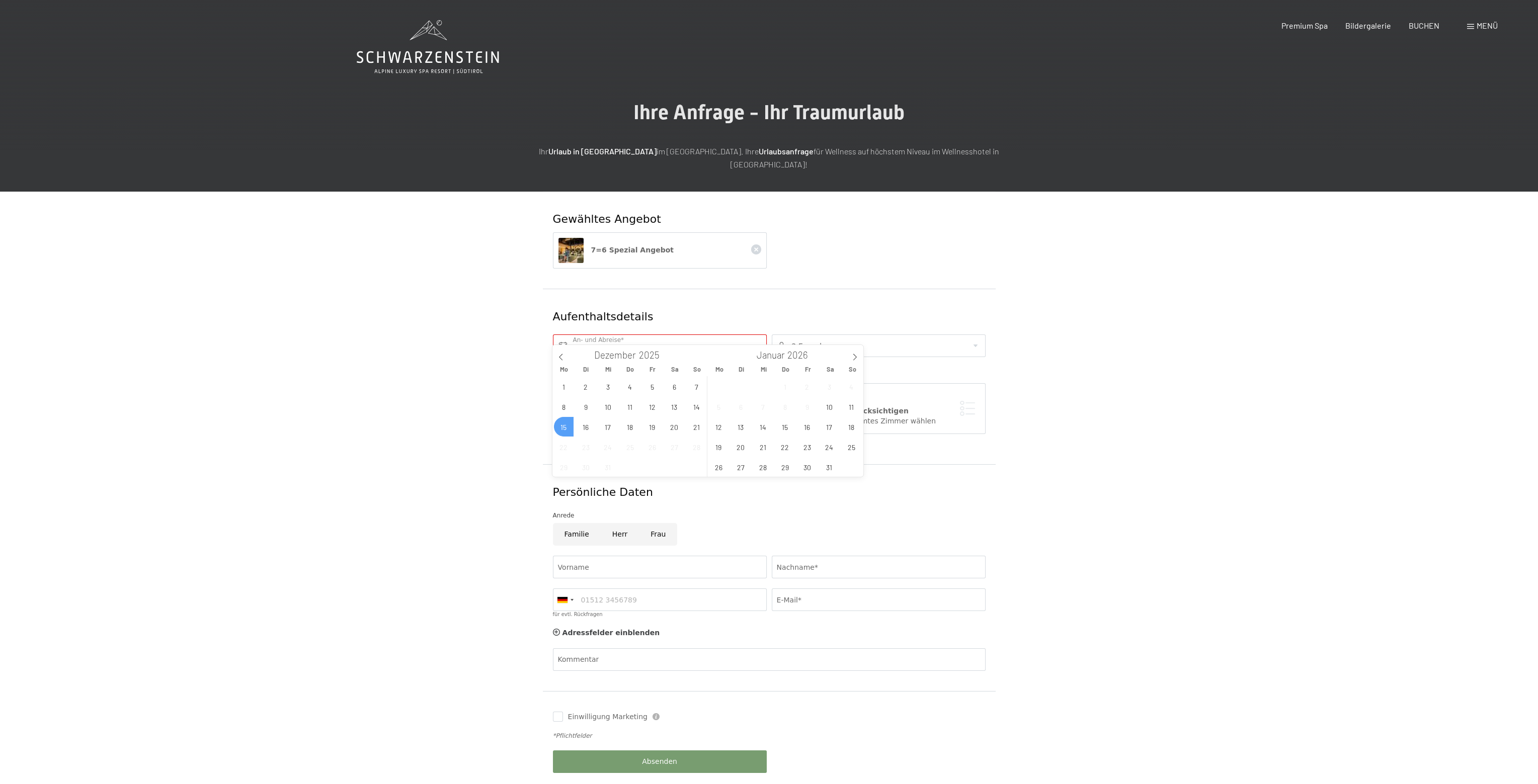
type input "[DATE]"
click at [882, 289] on div "Aufenthaltsdetails An- und Abreise* Dieses Feld muss ausgefüllt werden. 2 Erwac…" at bounding box center [769, 376] width 453 height 176
click at [761, 335] on input "text" at bounding box center [660, 346] width 214 height 23
click at [853, 353] on span at bounding box center [855, 353] width 17 height 17
click at [854, 353] on icon at bounding box center [855, 357] width 7 height 7
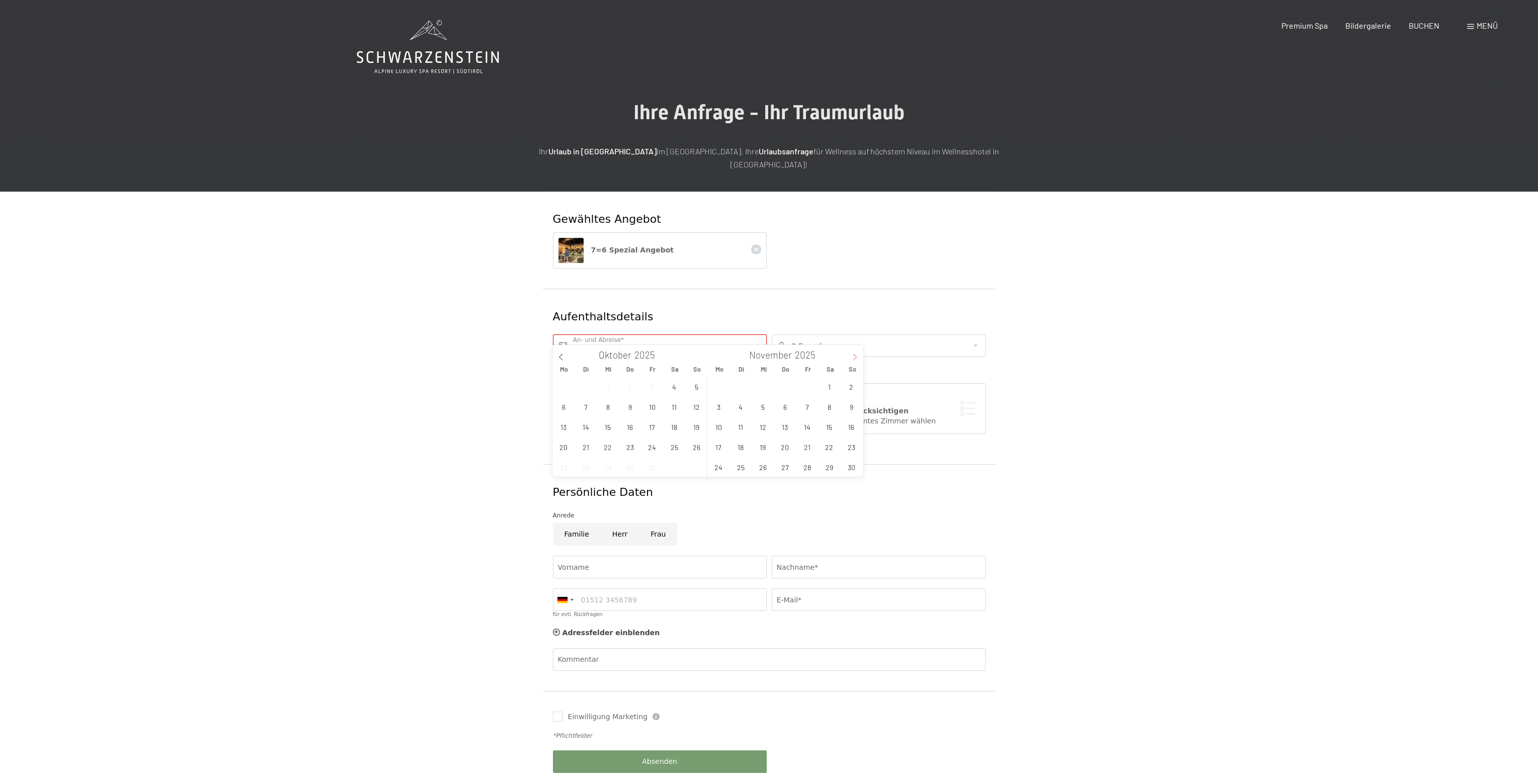
click at [854, 353] on icon at bounding box center [855, 357] width 7 height 7
type input "2026"
click at [853, 426] on span "18" at bounding box center [852, 426] width 20 height 20
click at [855, 444] on span "25" at bounding box center [852, 447] width 20 height 20
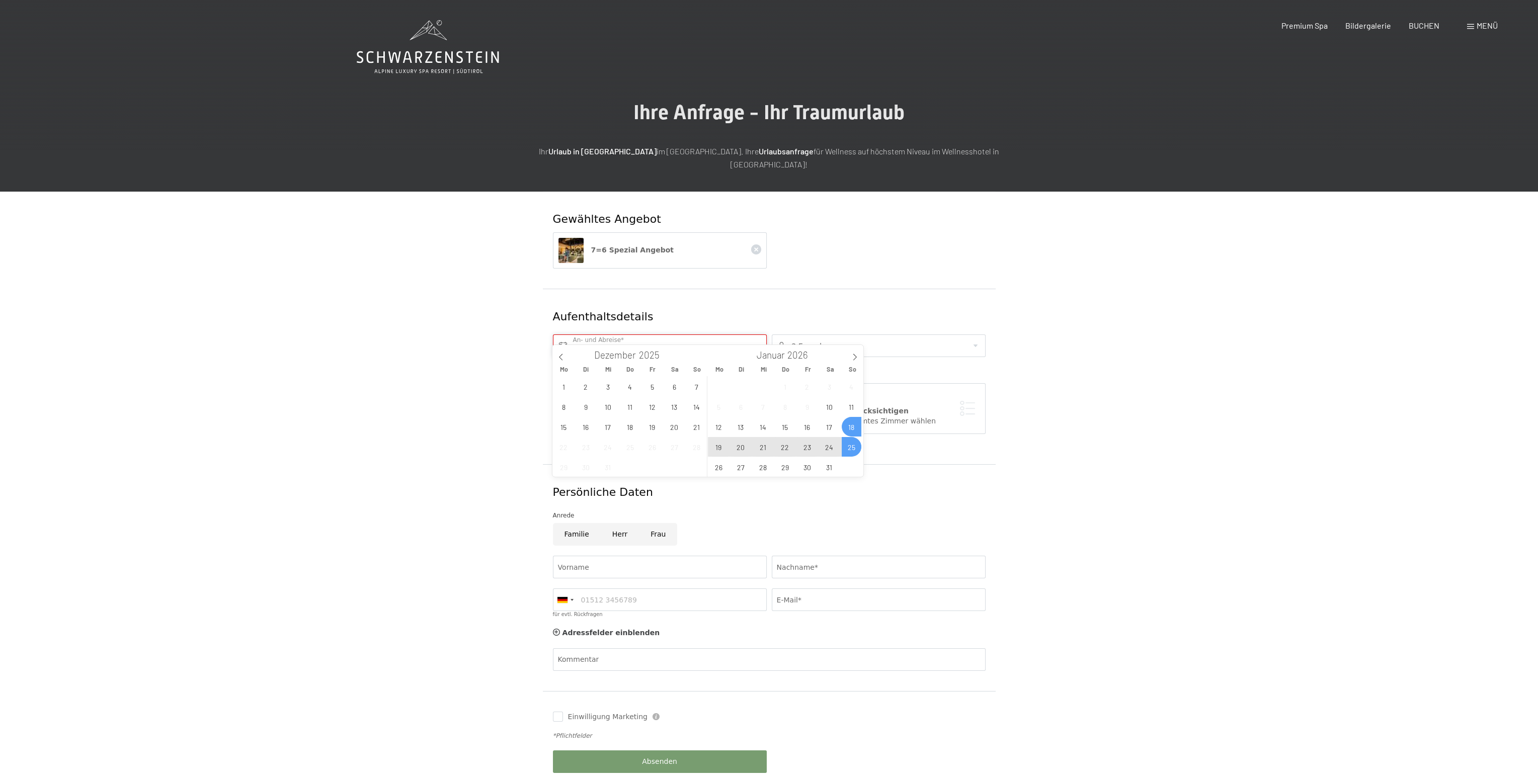
type input "[DATE] - [DATE]"
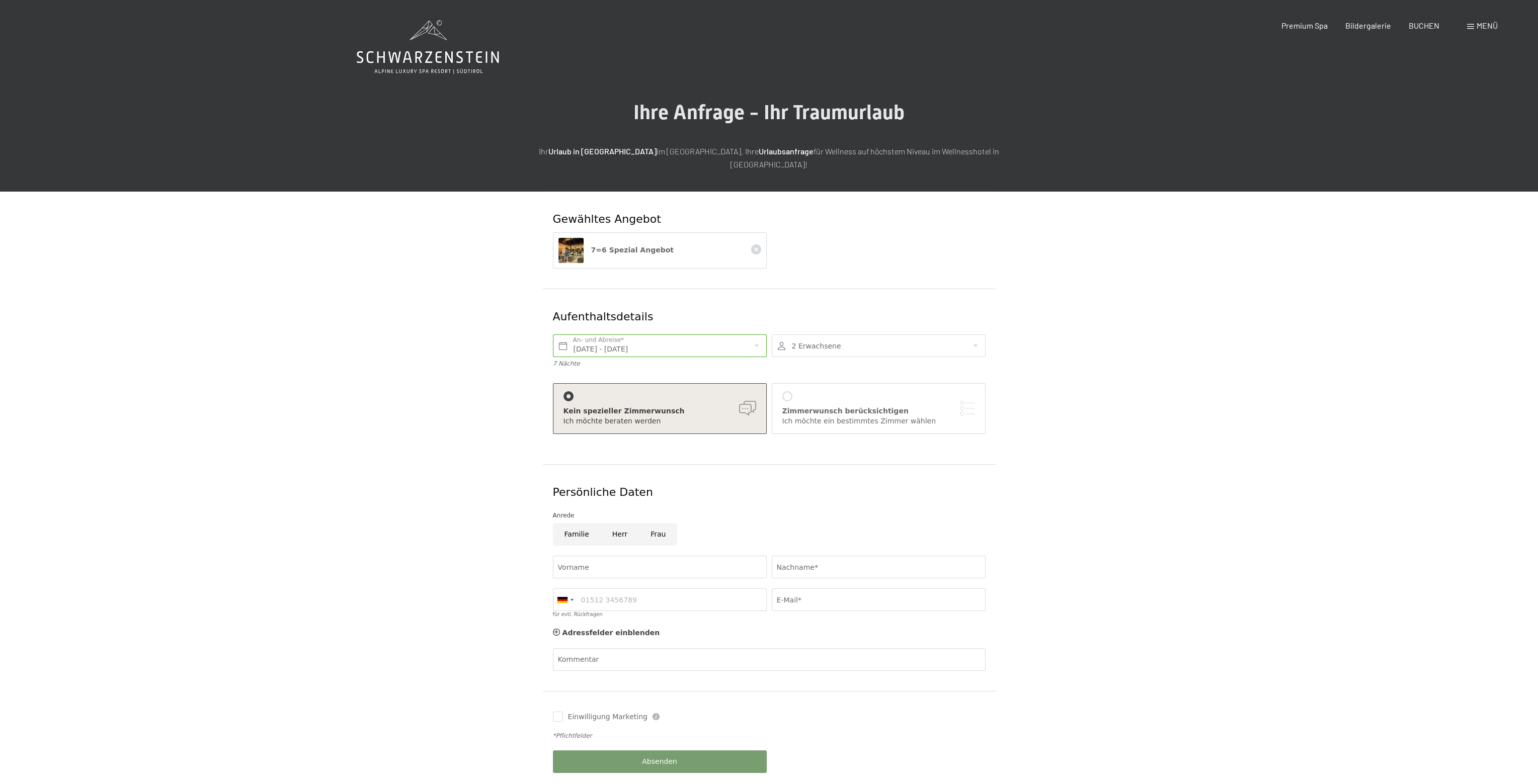
click at [961, 335] on div at bounding box center [879, 346] width 214 height 23
click at [972, 376] on icon at bounding box center [969, 379] width 7 height 7
type input "5"
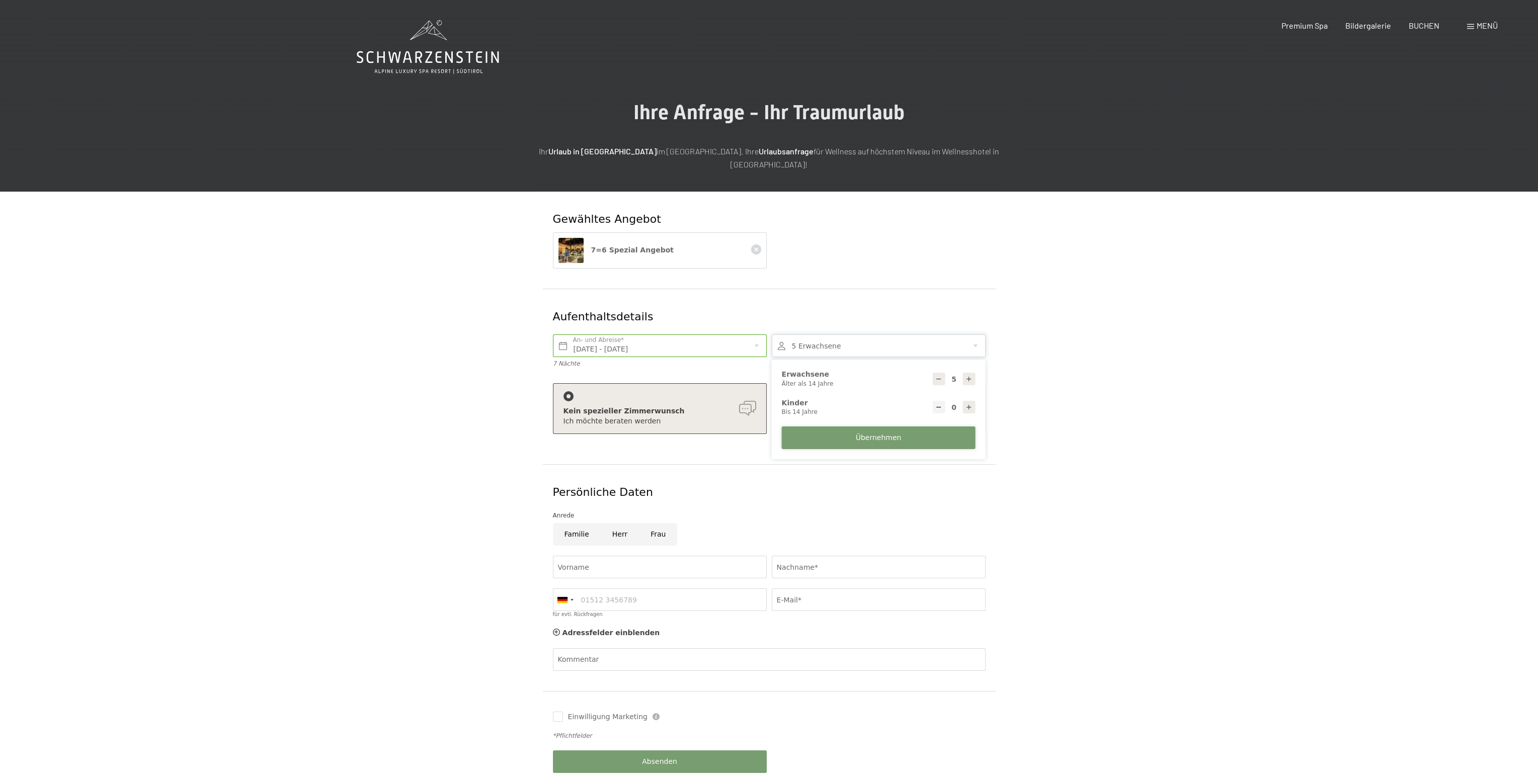
click at [937, 426] on button "Übernehmen" at bounding box center [879, 438] width 194 height 23
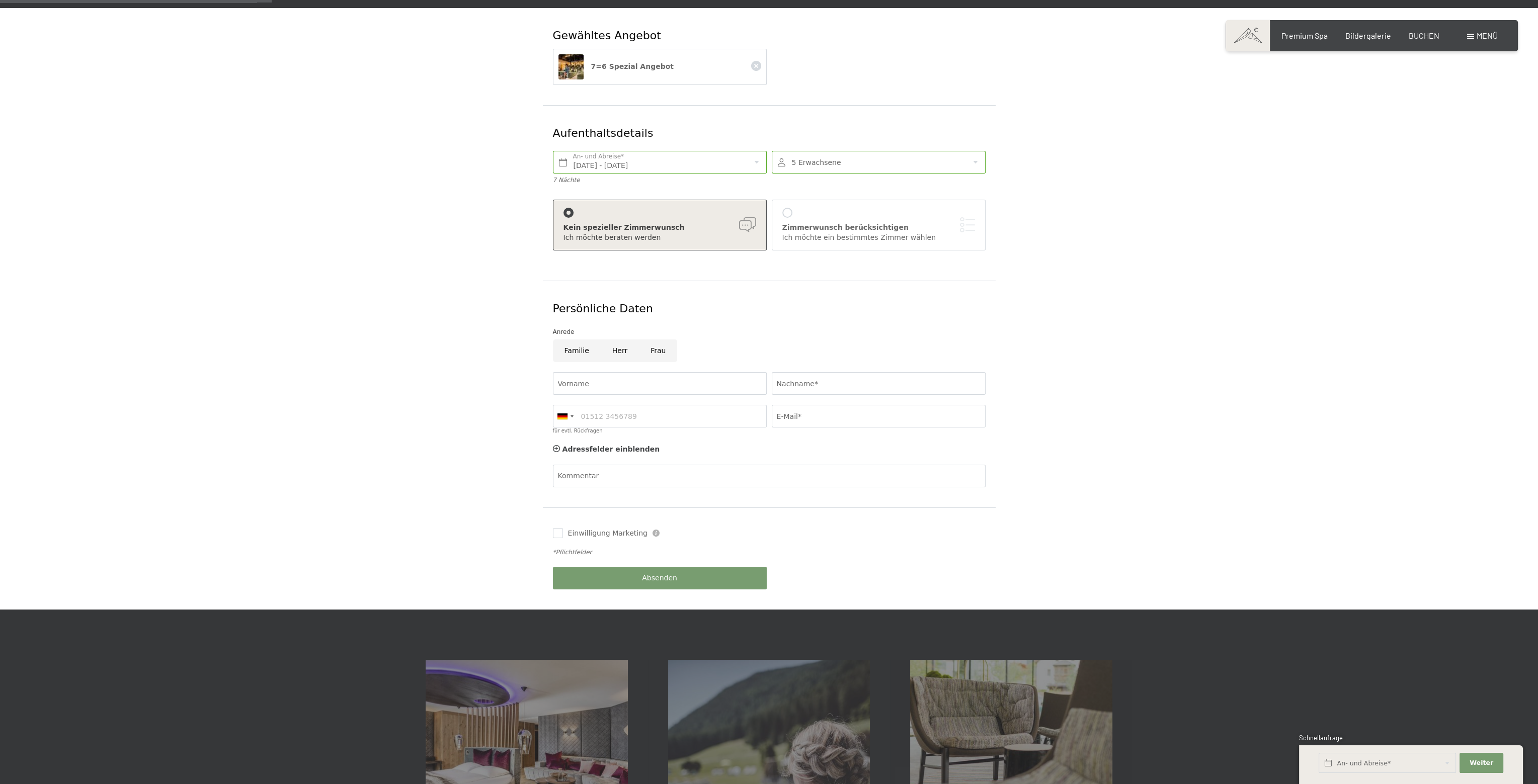
scroll to position [201, 0]
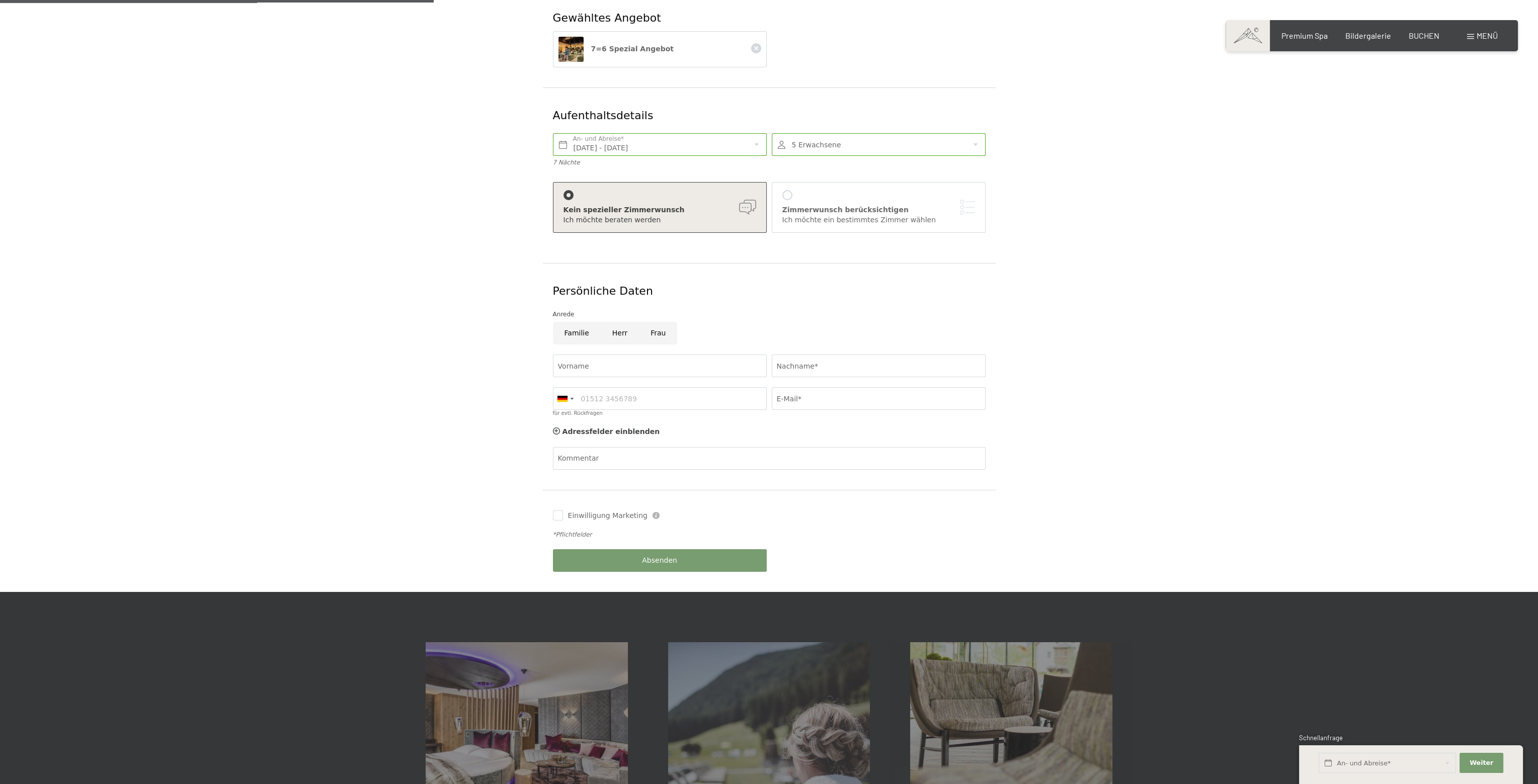
click at [572, 322] on input "Familie" at bounding box center [577, 334] width 48 height 23
radio input "true"
click at [632, 355] on input "Vorname" at bounding box center [660, 366] width 214 height 23
type input "Andre"
type input "Kaiser"
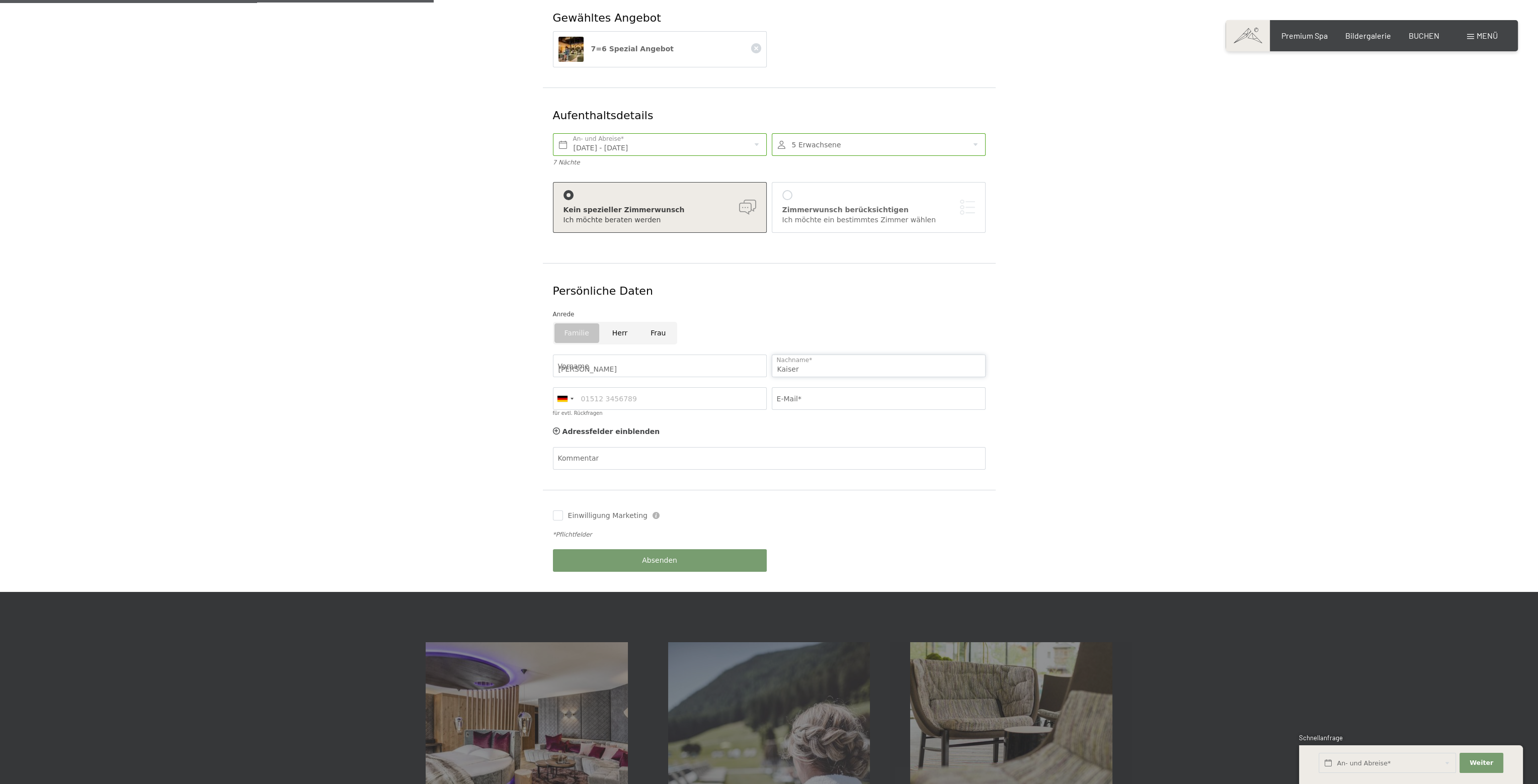
type input "015141983433"
click at [813, 388] on input "kaiser_andre@gmx.net" at bounding box center [879, 399] width 214 height 23
click at [816, 389] on input "kaiser_andre@gmx.net" at bounding box center [879, 399] width 214 height 23
type input "kaiser_andre95@gmx.net"
click at [491, 379] on form "Gewähltes Angebot 7=6 Spezial Angebot Aufenthaltsdetails So. 18.01.2026 - So. 2…" at bounding box center [769, 291] width 687 height 602
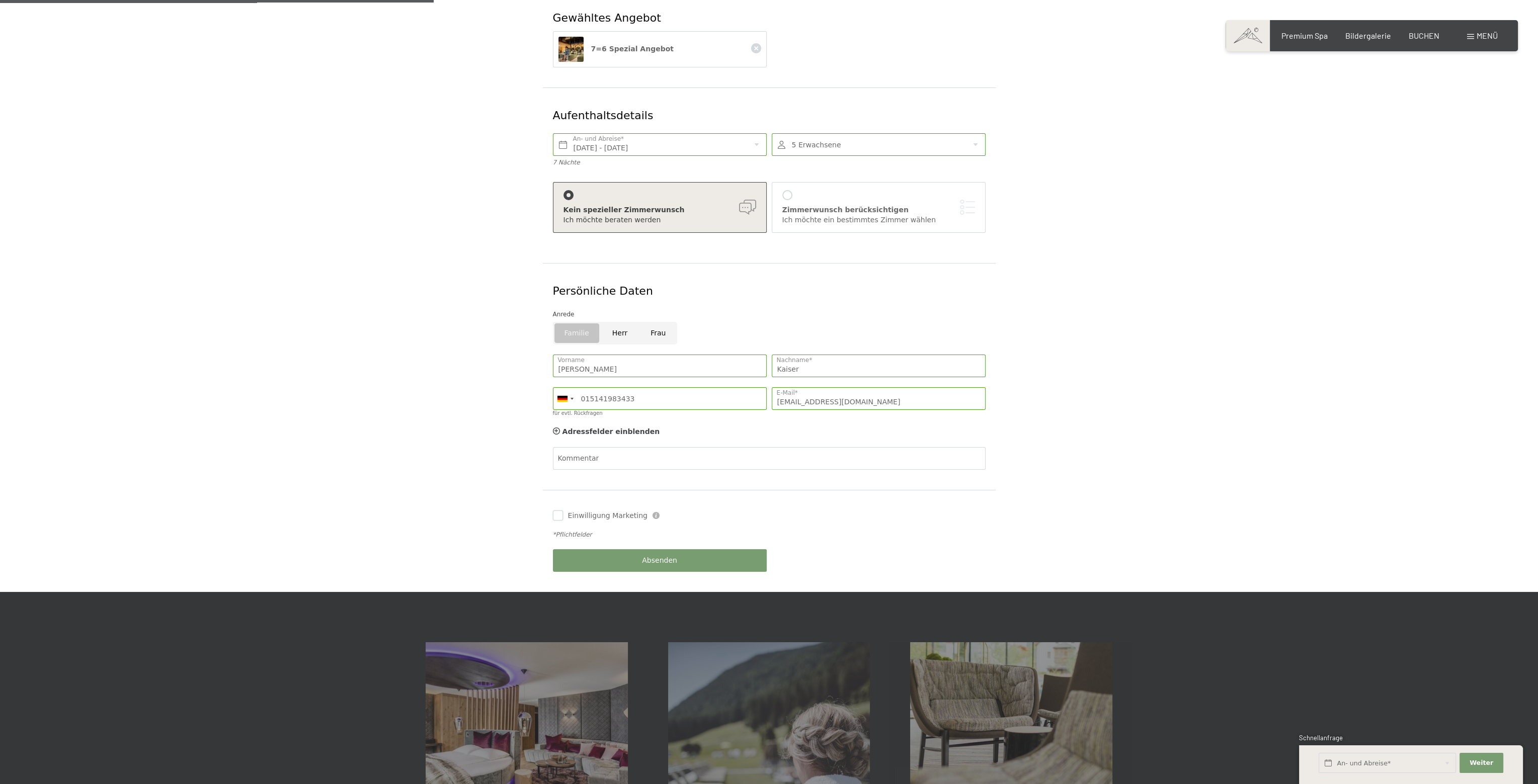
click at [559, 510] on input "Einwilligung Marketing" at bounding box center [558, 515] width 10 height 10
click at [557, 510] on input "Einwilligung Marketing" at bounding box center [558, 515] width 10 height 10
checkbox input "false"
click at [523, 525] on form "Gewähltes Angebot 7=6 Spezial Angebot Aufenthaltsdetails So. 18.01.2026 - So. 2…" at bounding box center [769, 291] width 687 height 602
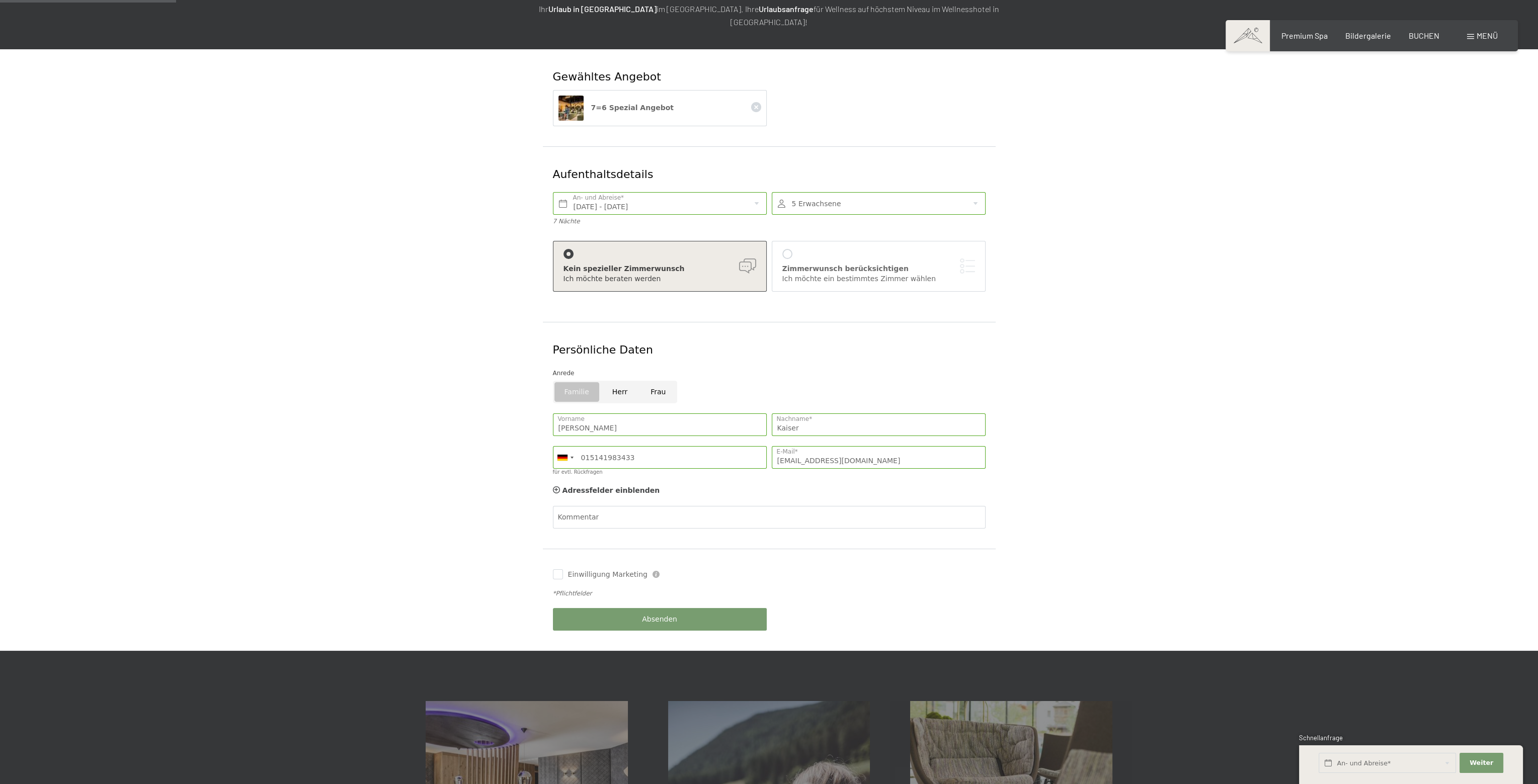
scroll to position [151, 0]
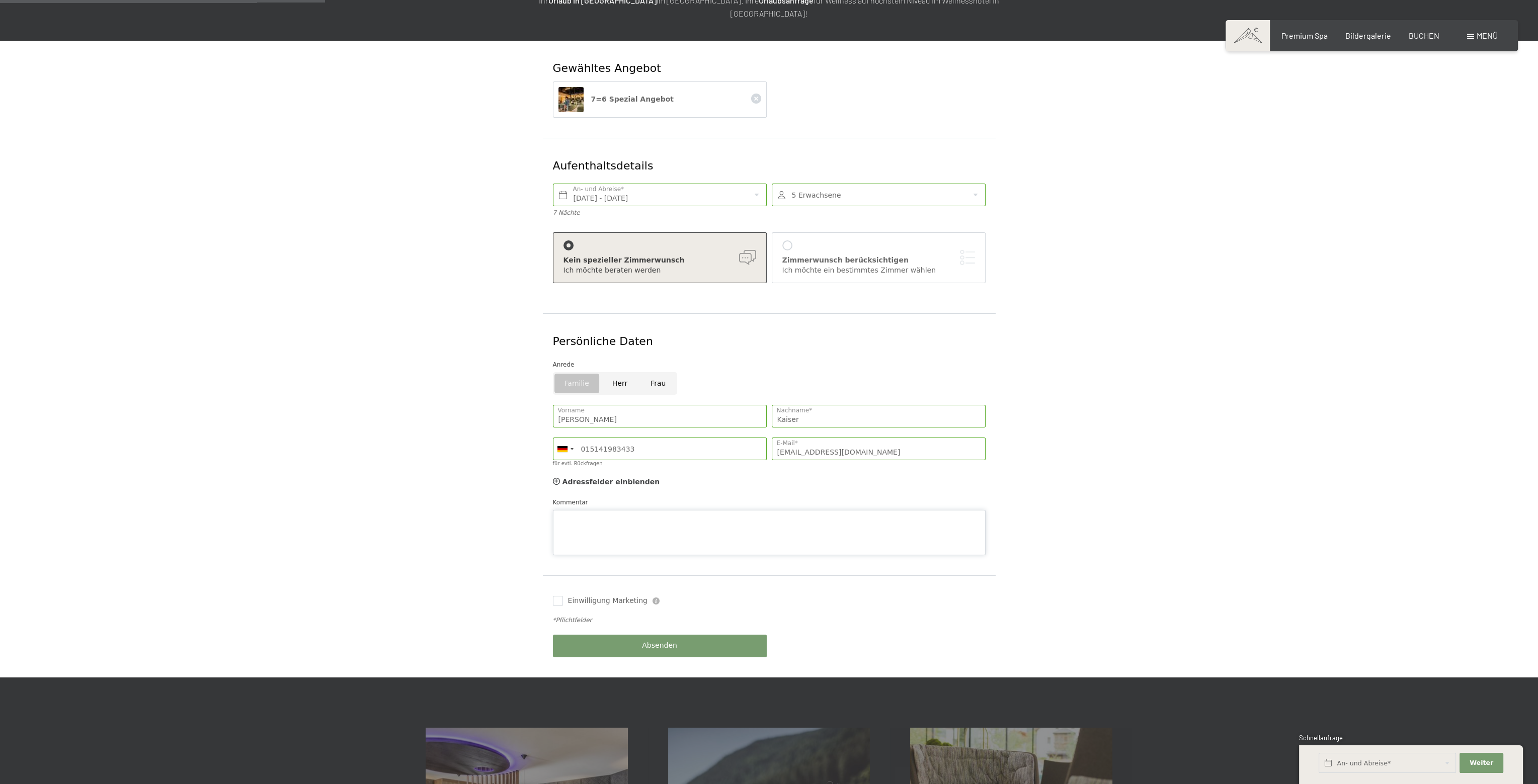
click at [602, 510] on textarea "Kommentar" at bounding box center [769, 532] width 433 height 45
paste textarea "Hallo zusammen, wir sind eine kleine Familien Gruppe von 5 Erwachsenen, die zwe…"
type textarea "Hallo zusammen, wir sind eine kleine Familien Gruppe von 5 Erwachsenen, die zwe…"
click at [656, 641] on span "Absenden" at bounding box center [659, 645] width 35 height 10
